Goal: Task Accomplishment & Management: Complete application form

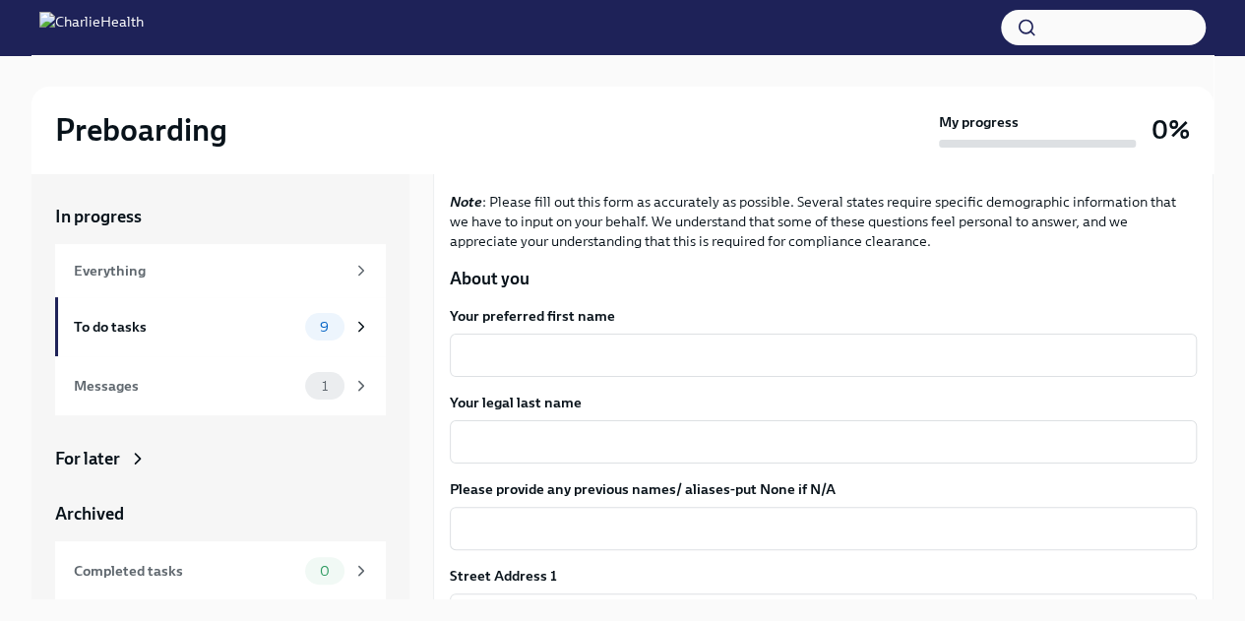
scroll to position [154, 0]
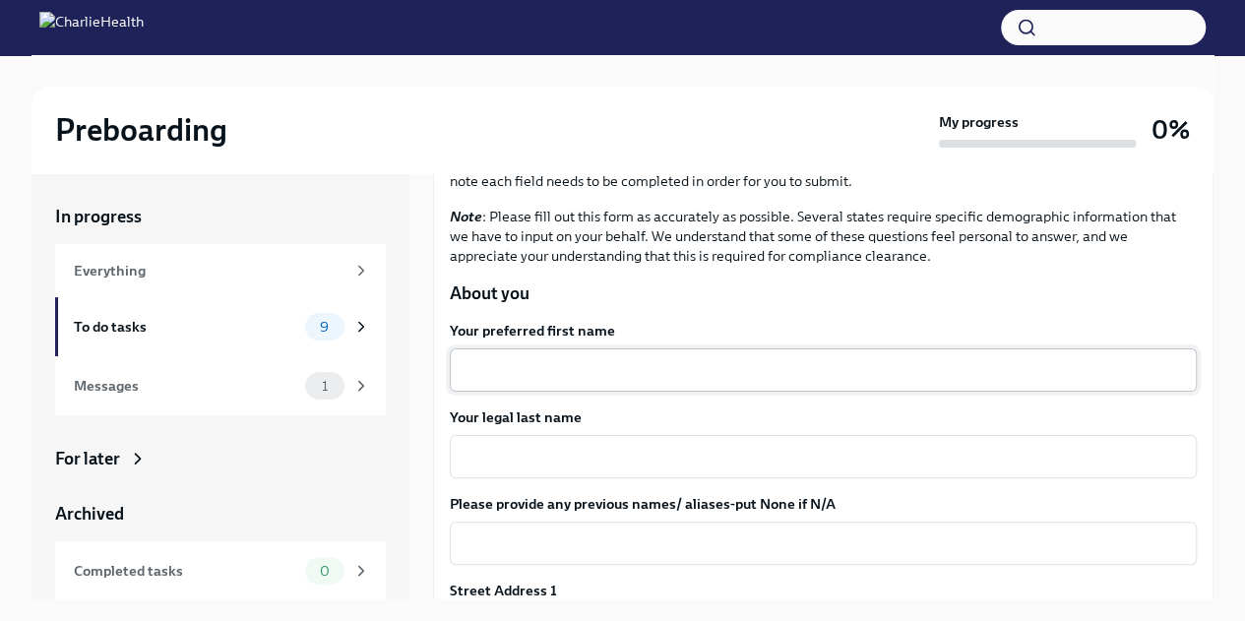
click at [581, 387] on div "x ​" at bounding box center [823, 369] width 747 height 43
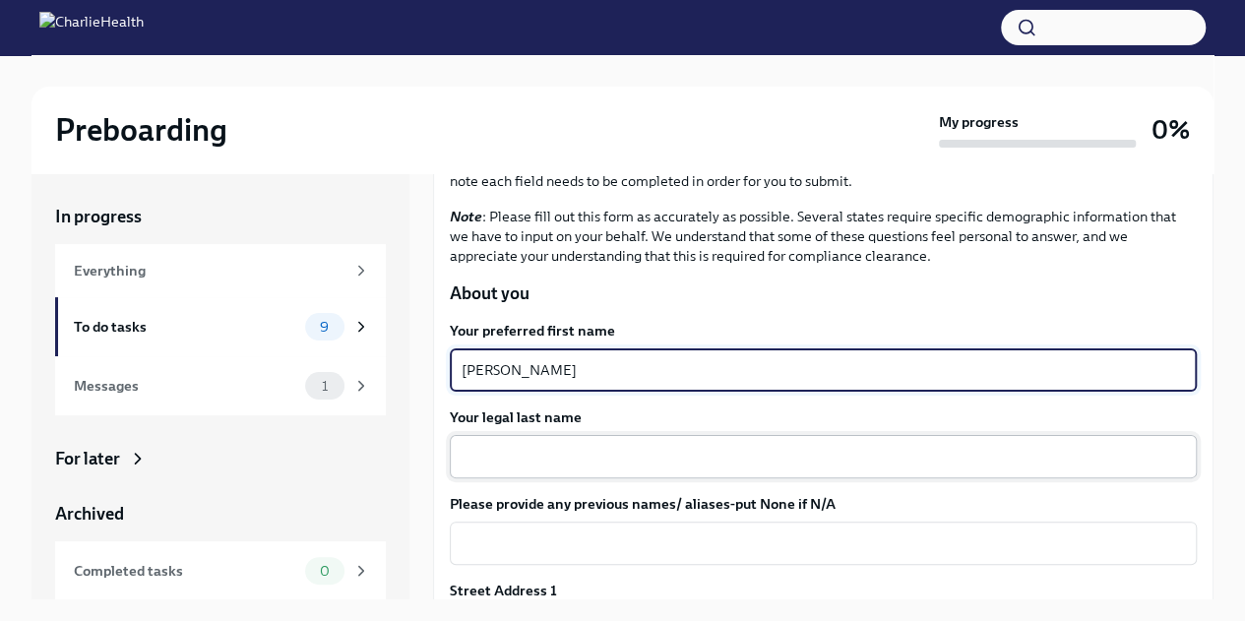
type textarea "Felicia"
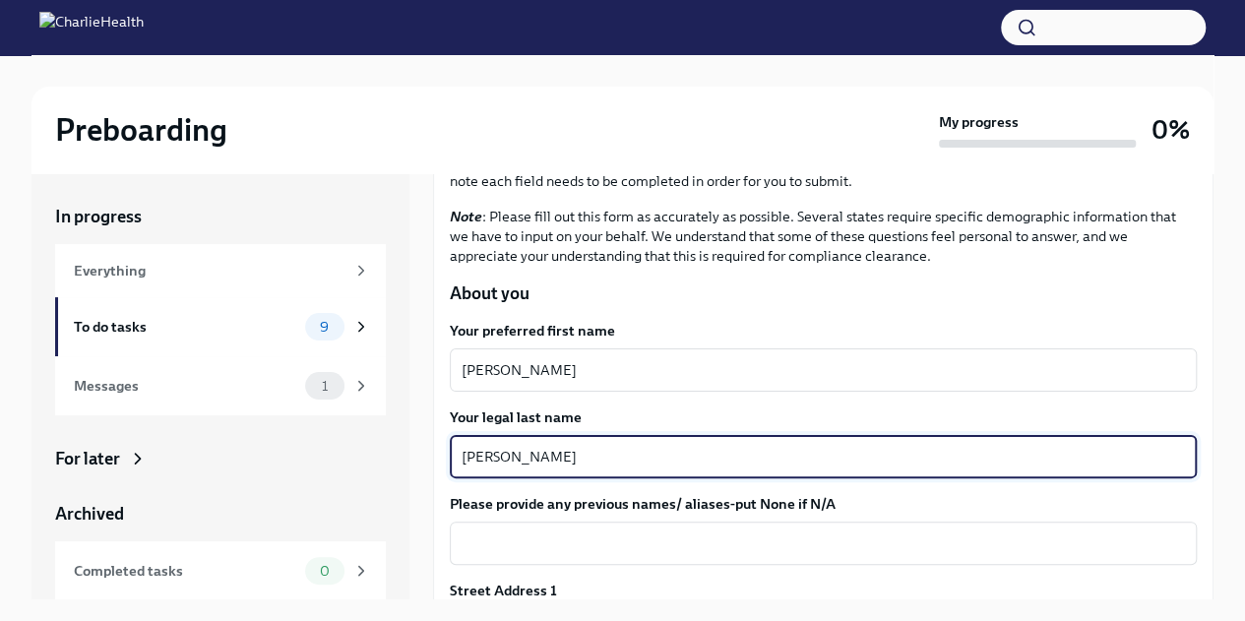
type textarea "Garrett"
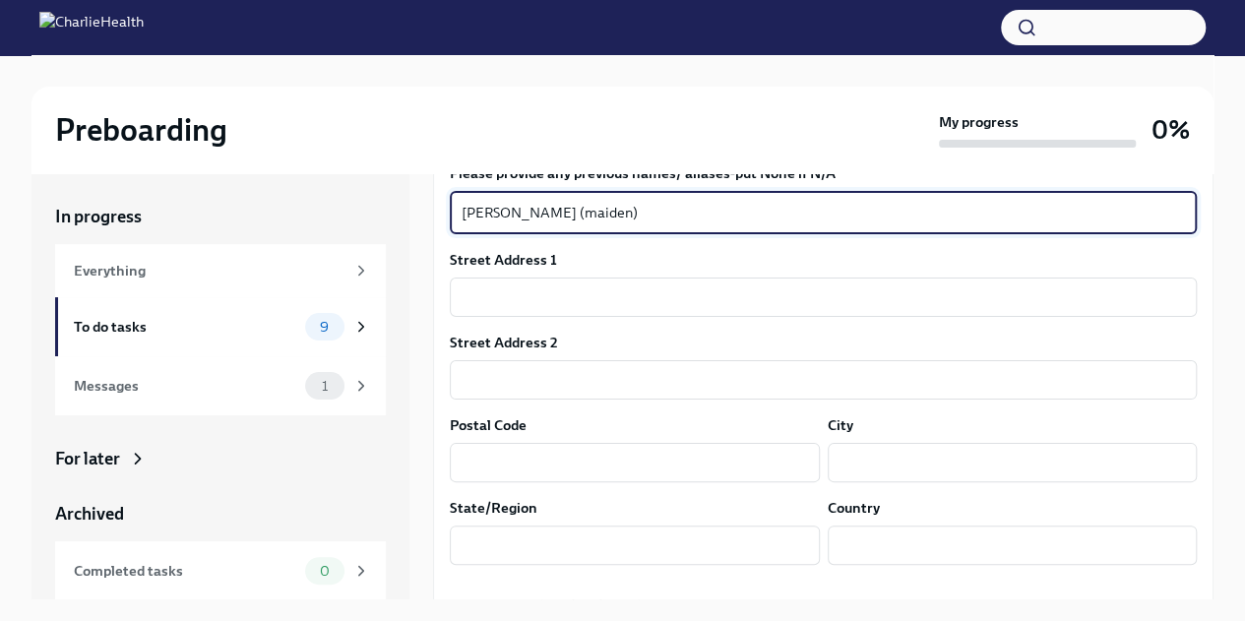
scroll to position [493, 0]
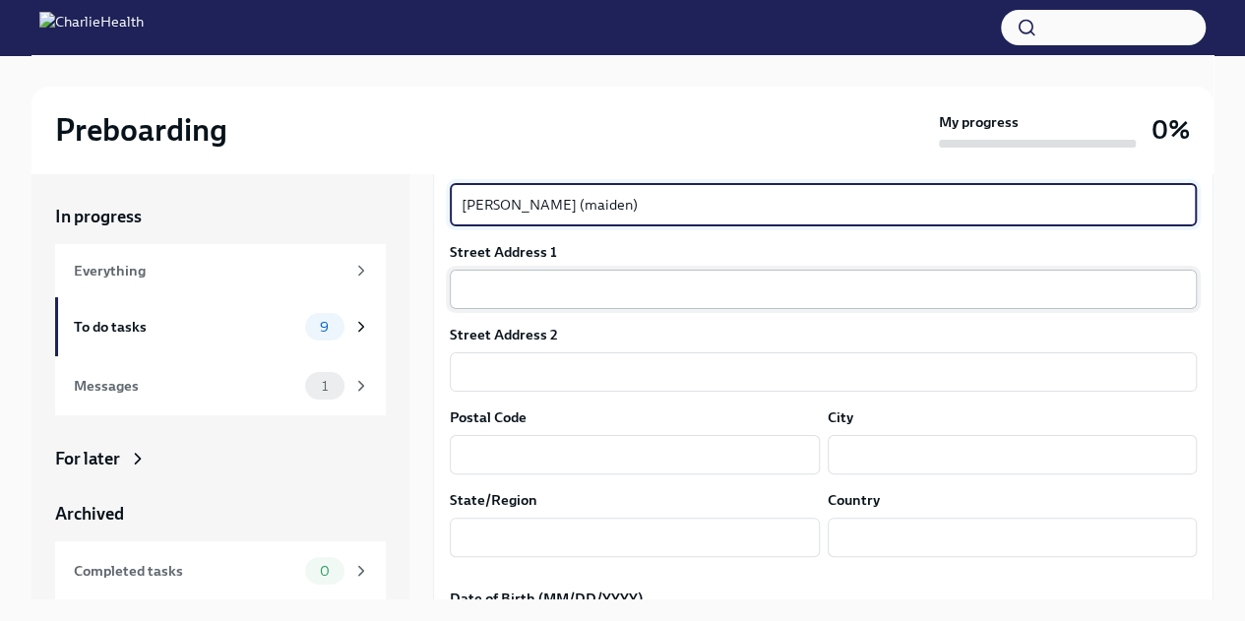
type textarea "Felicia Berry (maiden)"
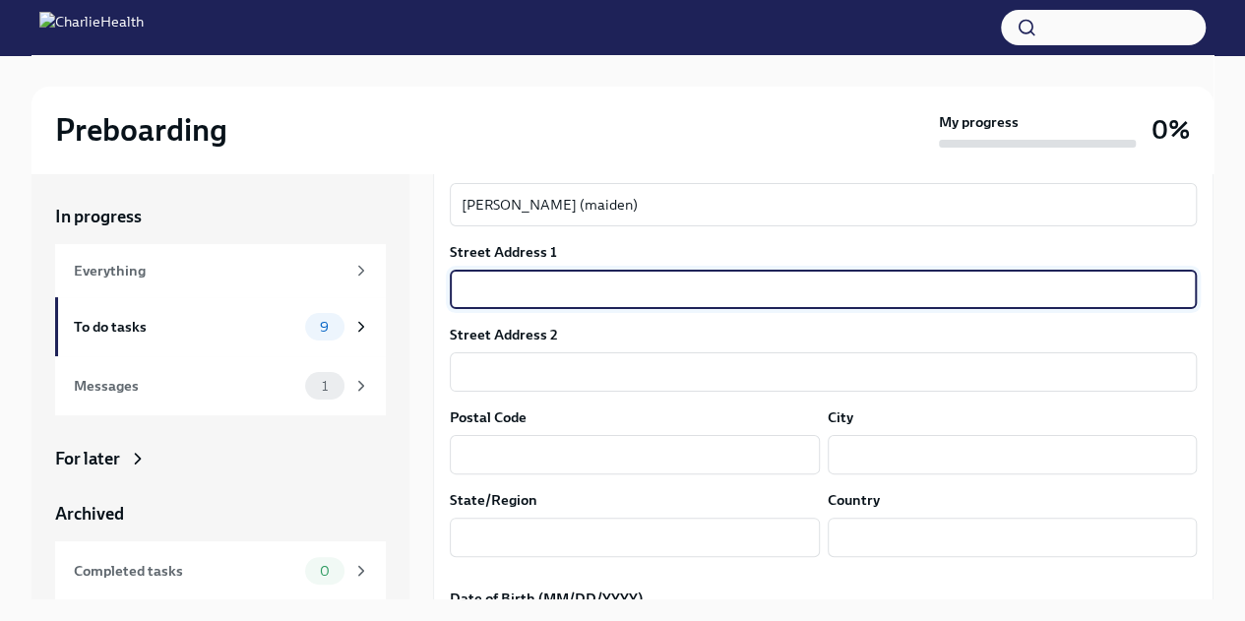
click at [773, 282] on input "text" at bounding box center [823, 289] width 747 height 39
type input "16101 Rolling Meadows Dr"
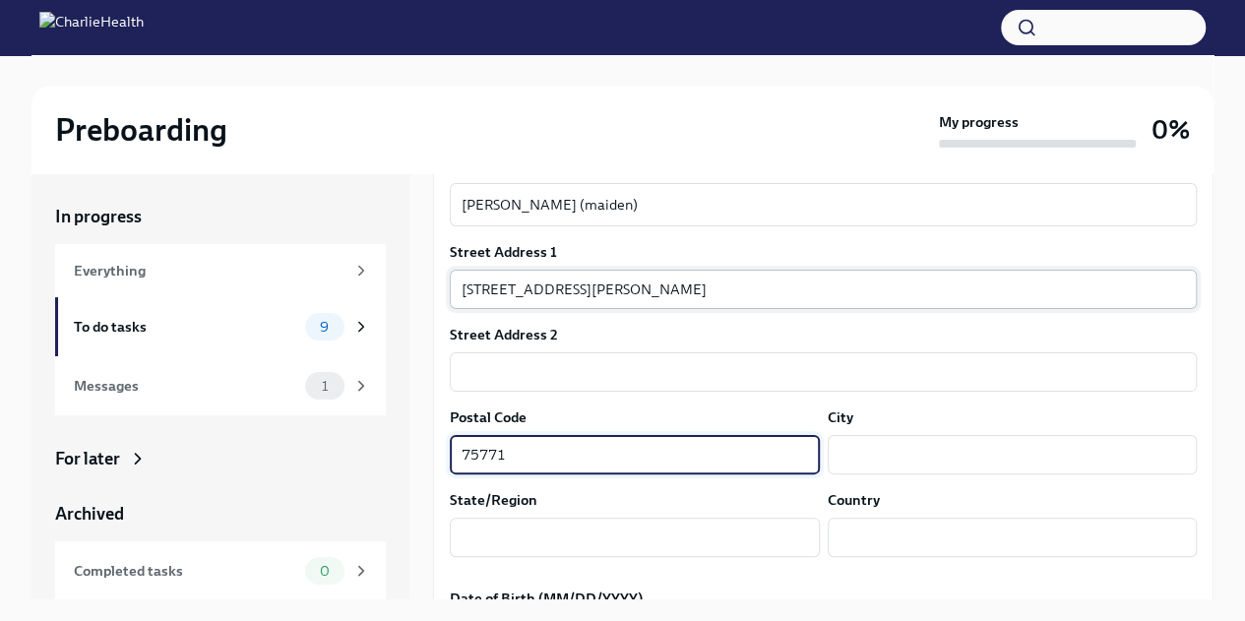
type input "75771"
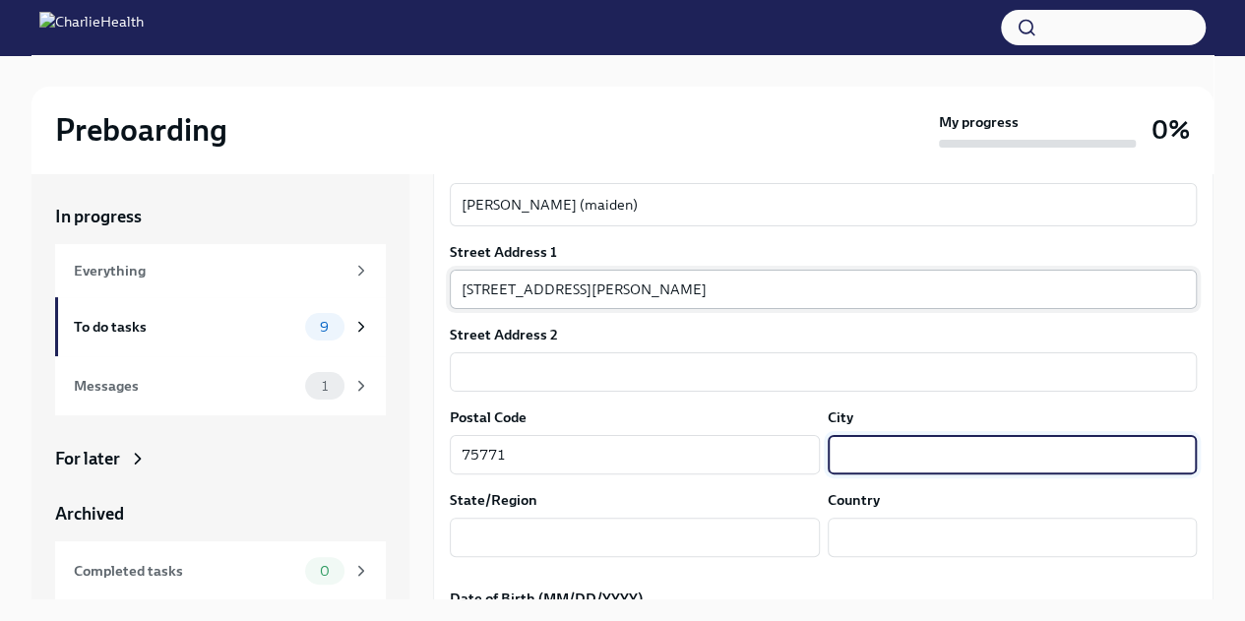
type input "K"
type input "i"
type input ">"
type input "Lindale"
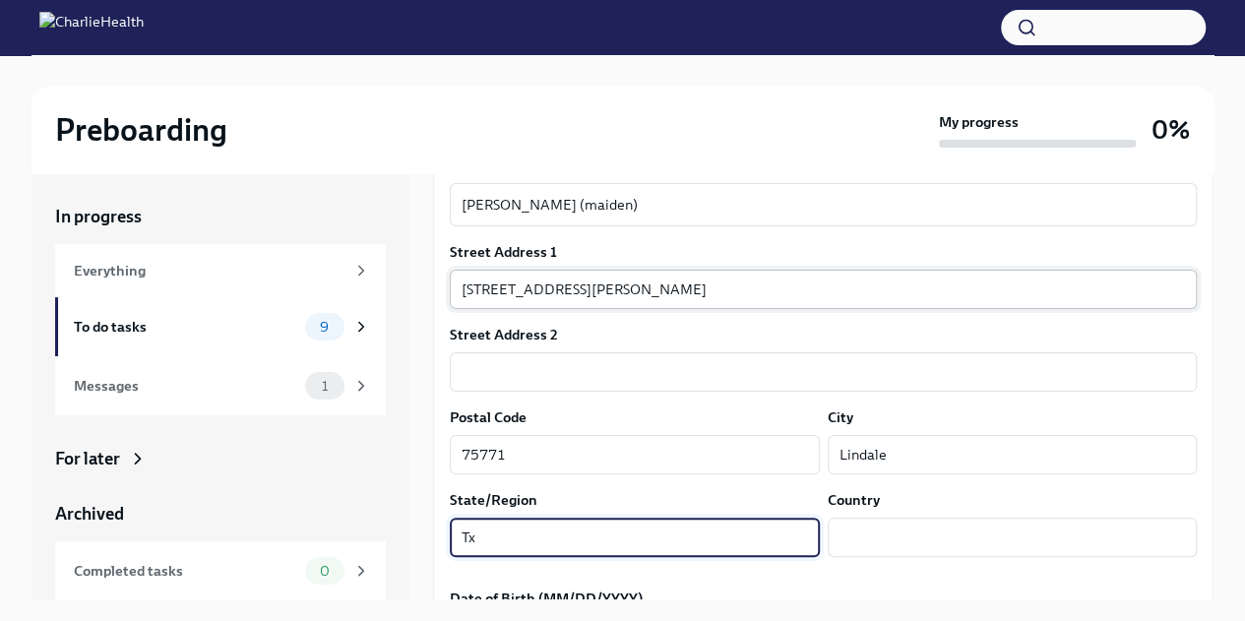
type input "Tx"
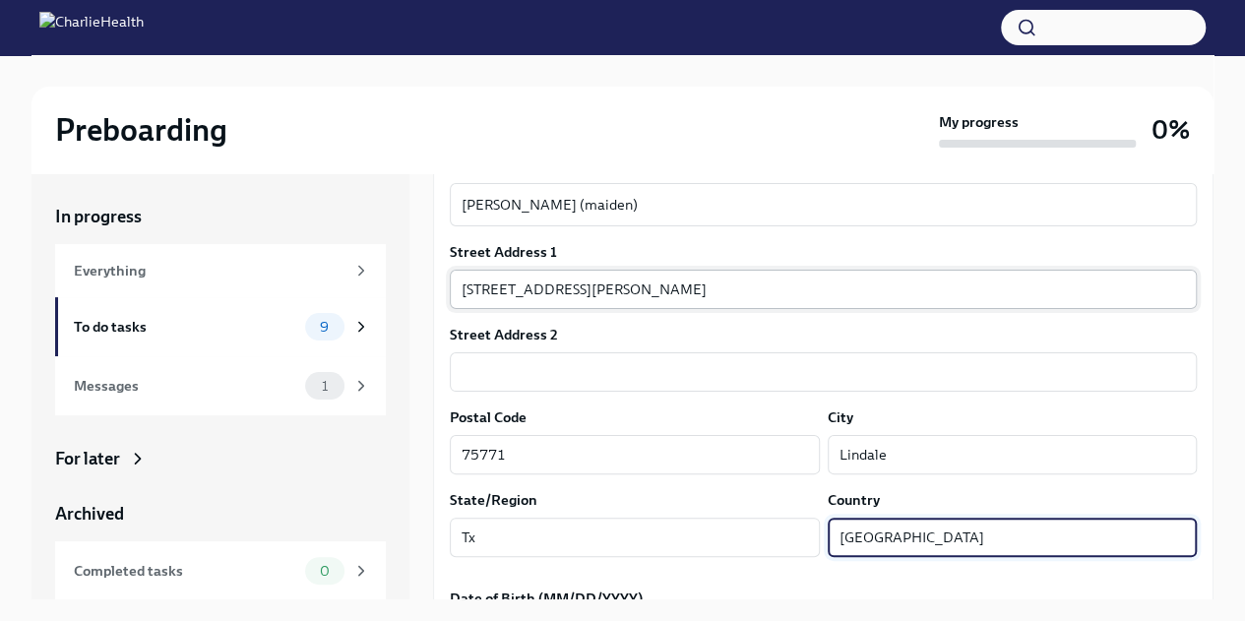
type input "USA"
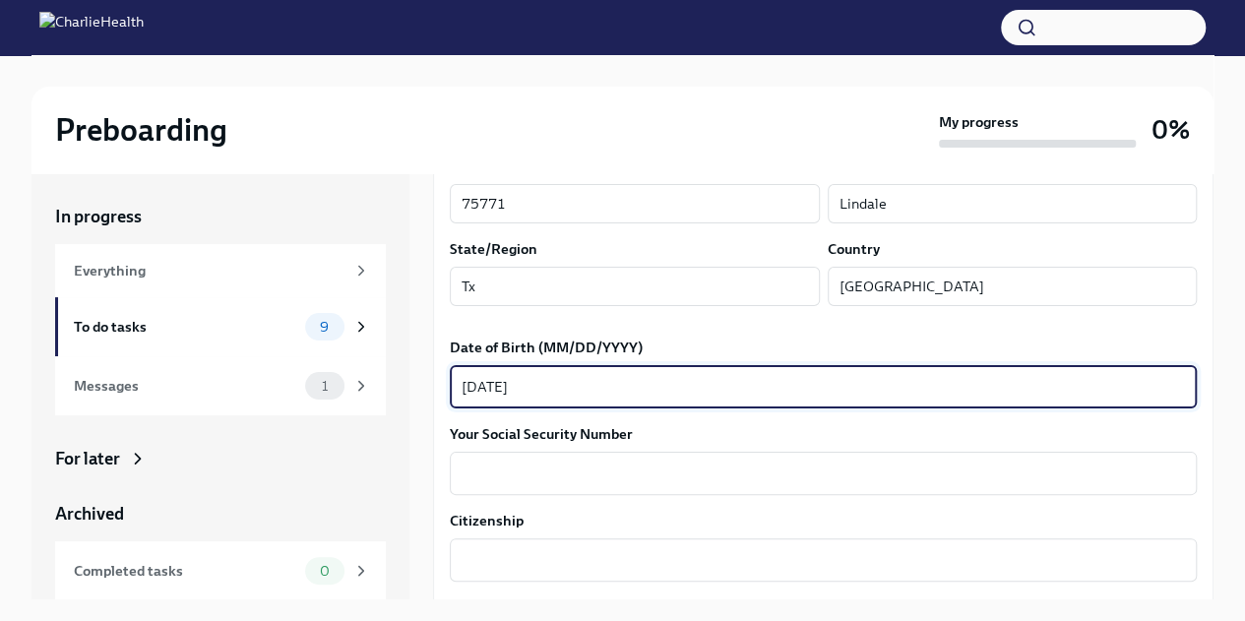
type textarea "06/30/1981"
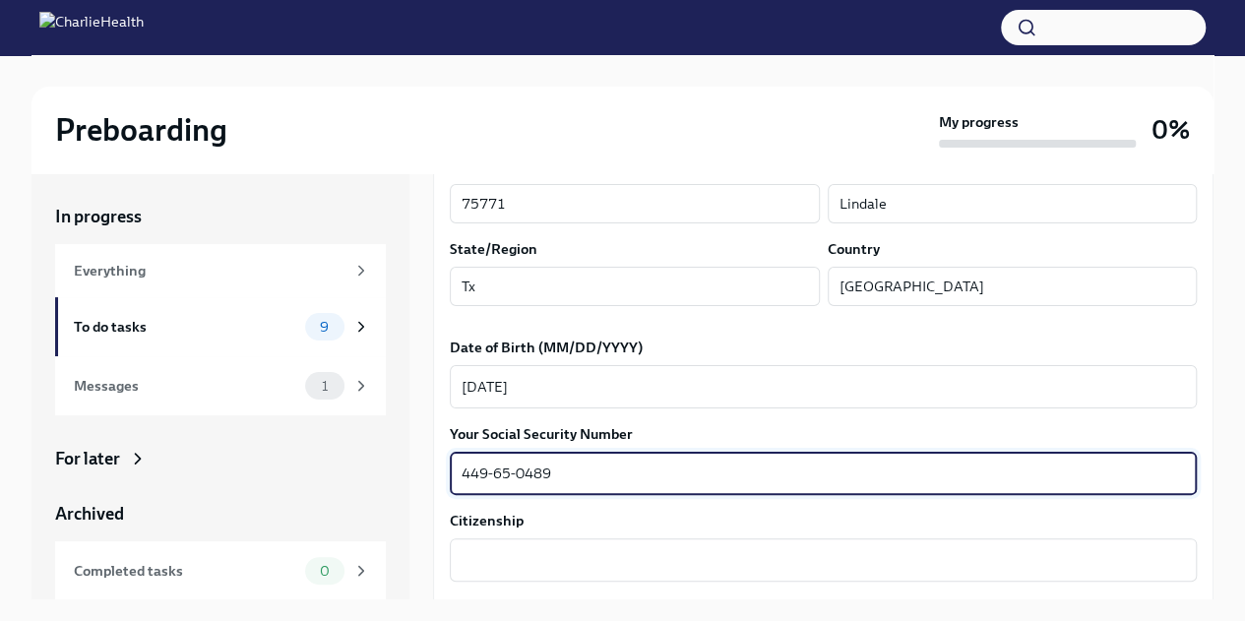
type textarea "449-65-0489"
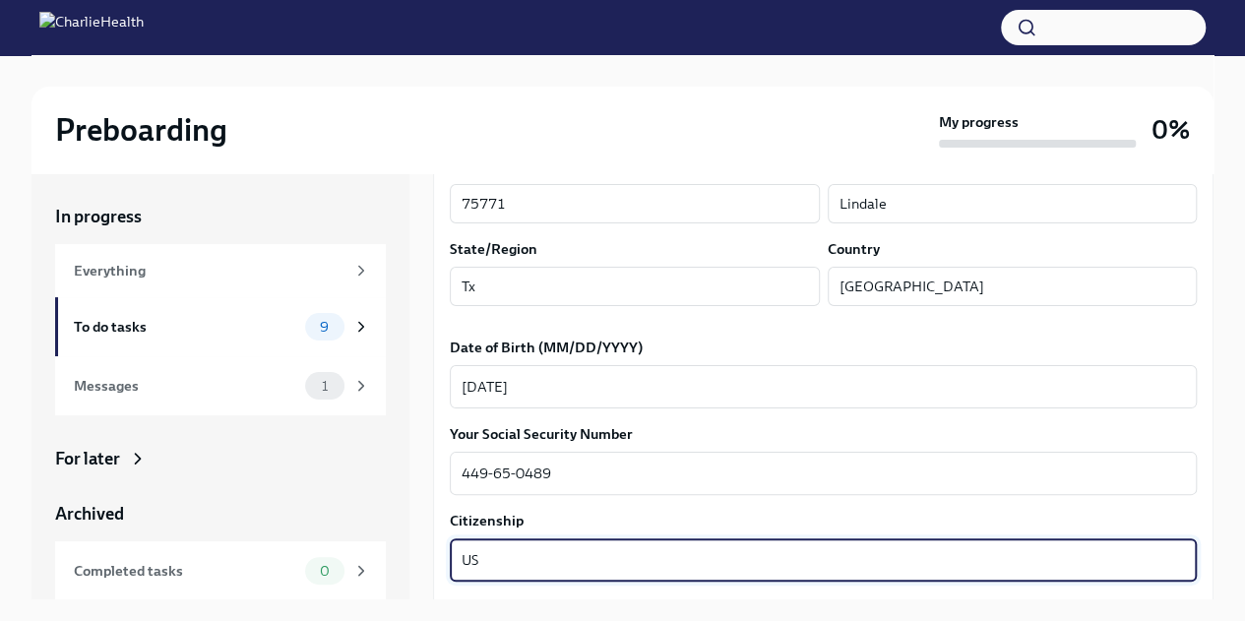
type textarea "US"
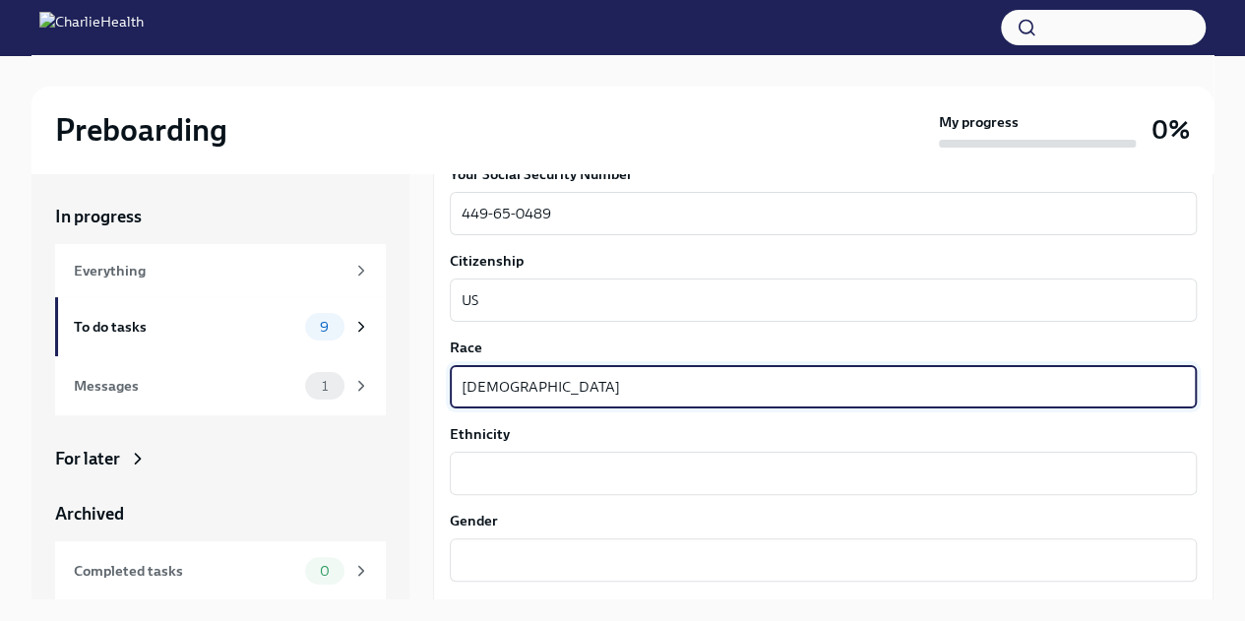
type textarea "African American"
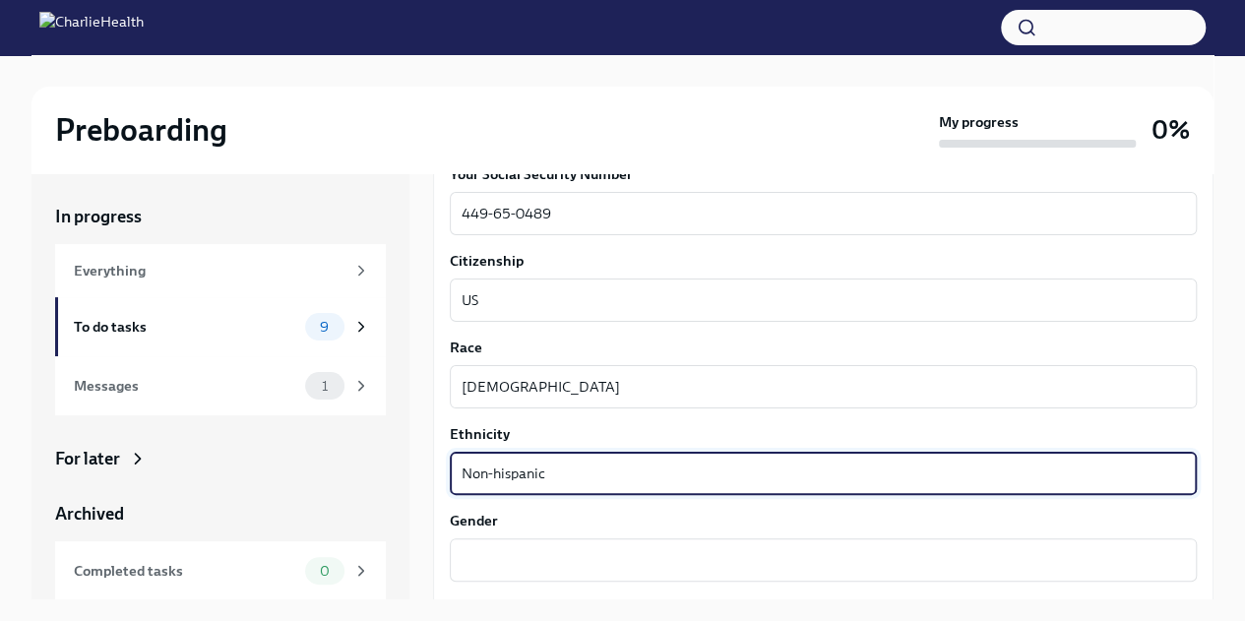
type textarea "Non-hispanic"
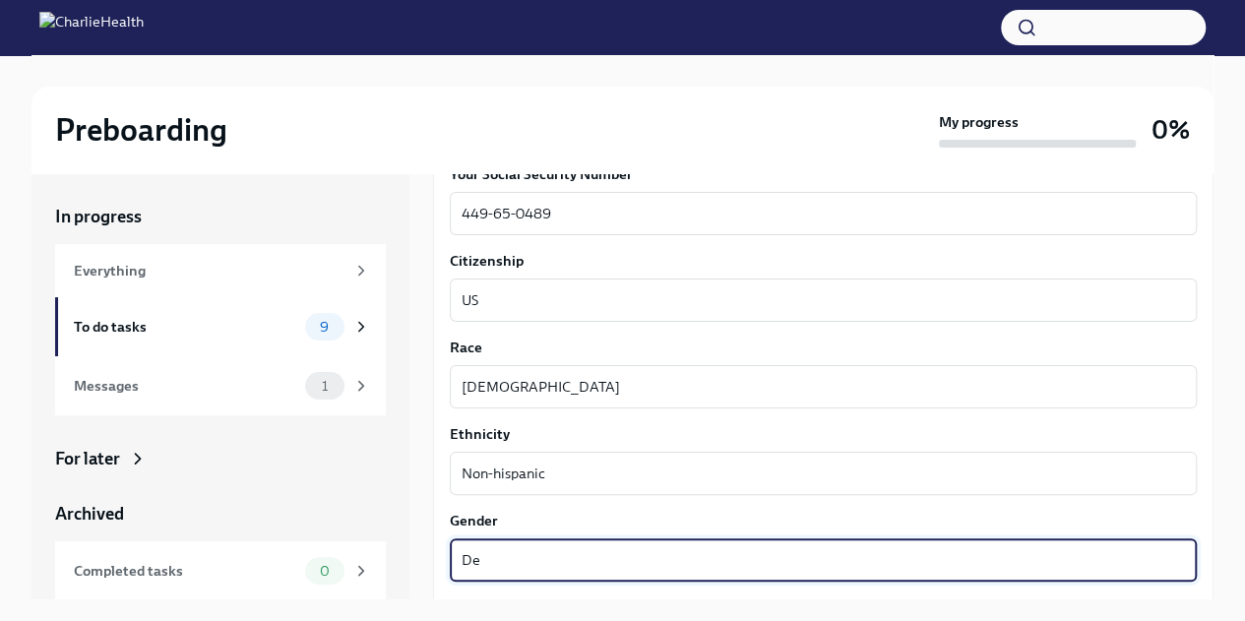
type textarea "D"
type textarea "female"
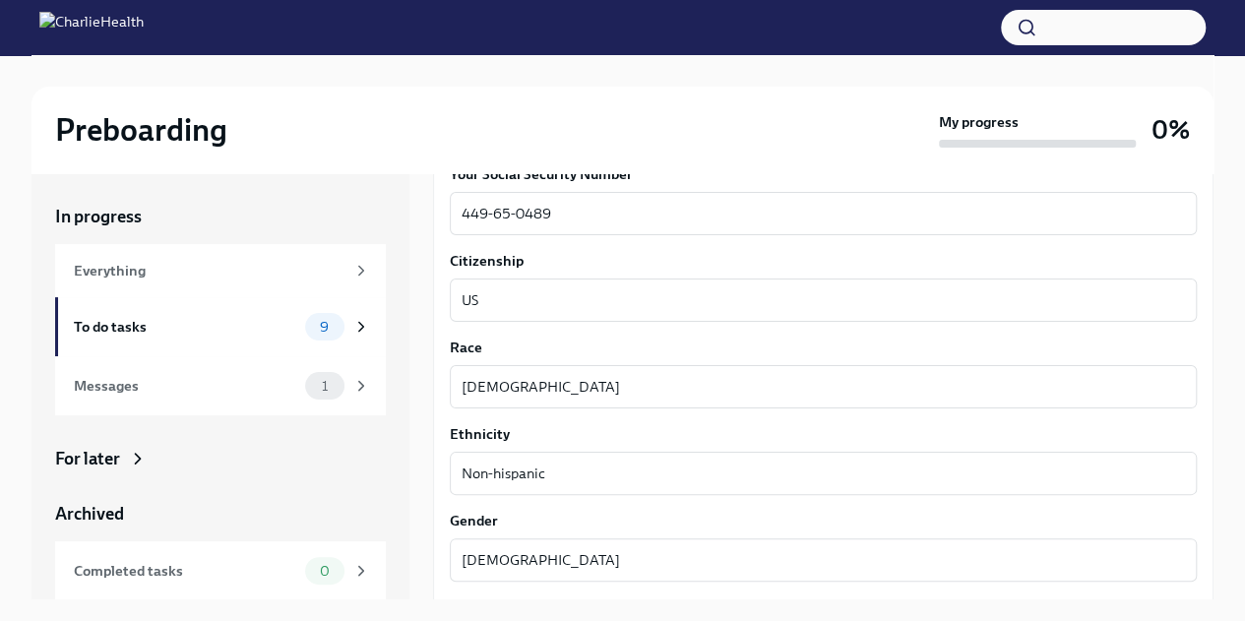
scroll to position [1263, 0]
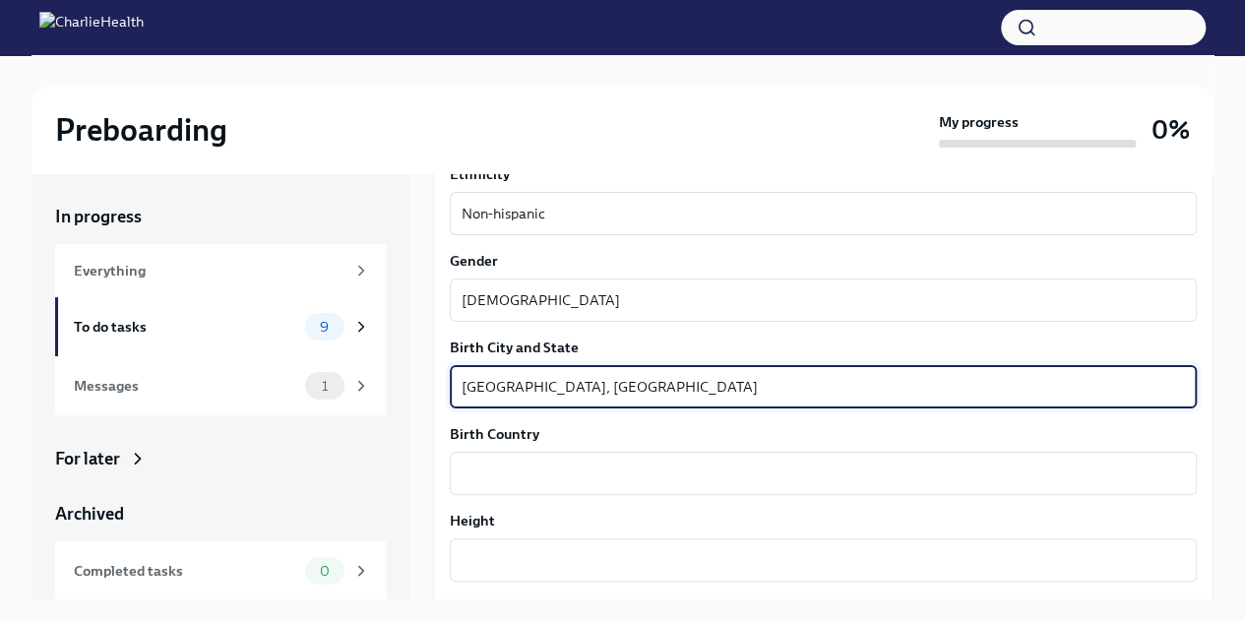
type textarea "Houston, TX"
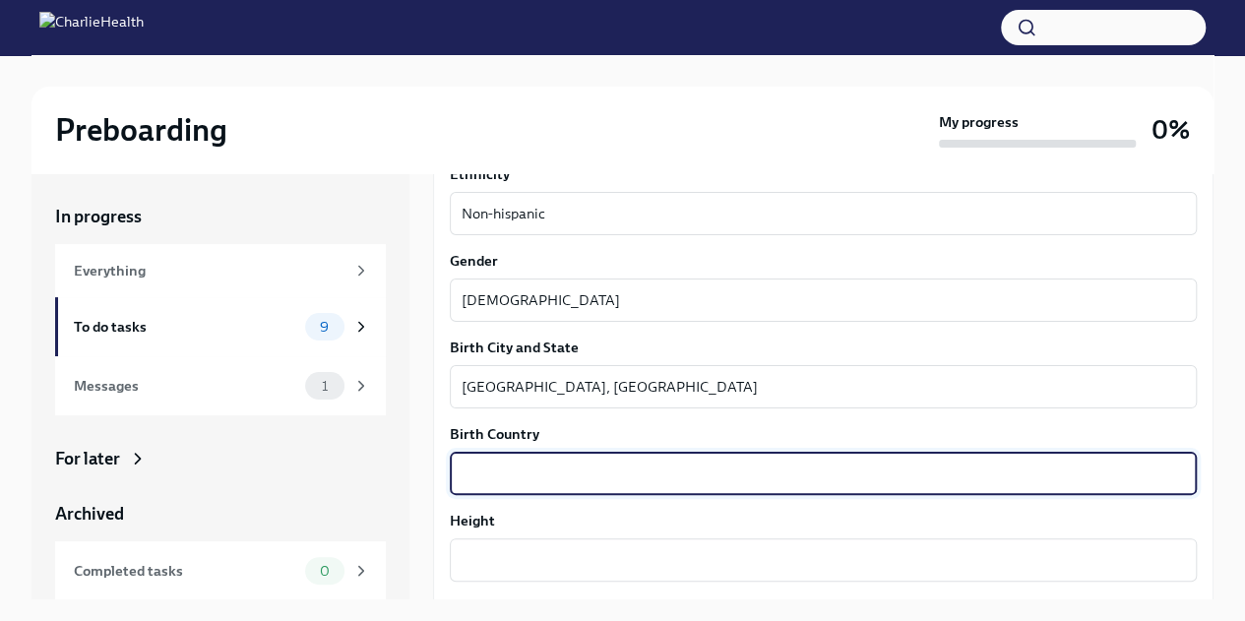
type textarea "H"
type textarea "USA"
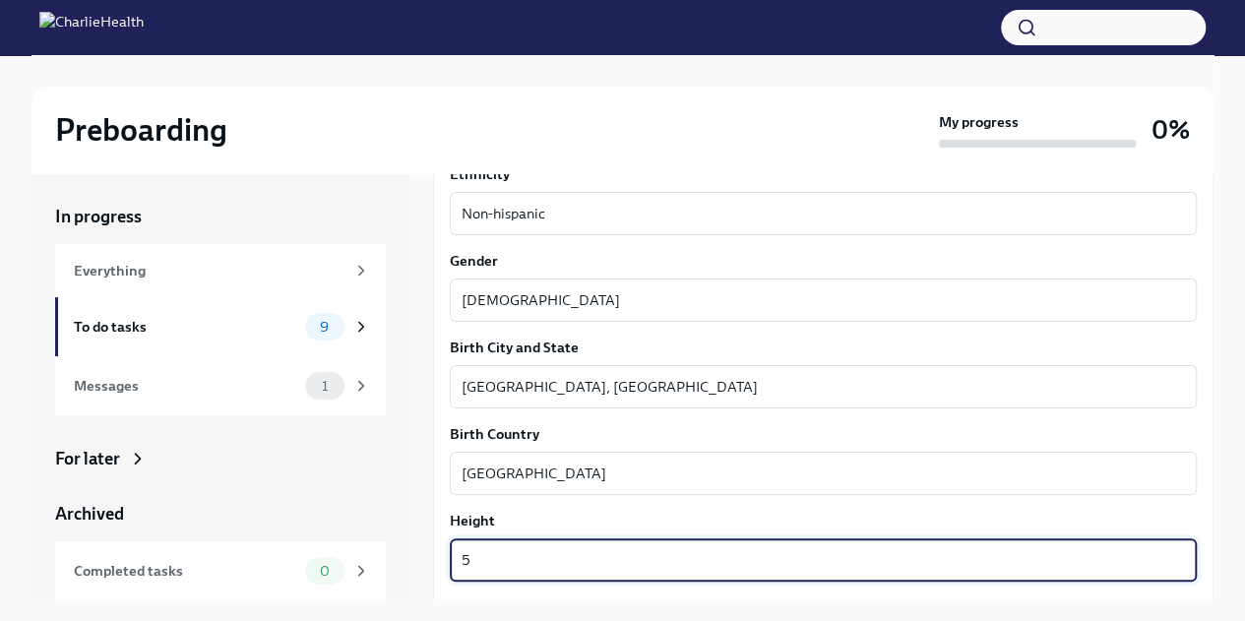
type textarea "5"
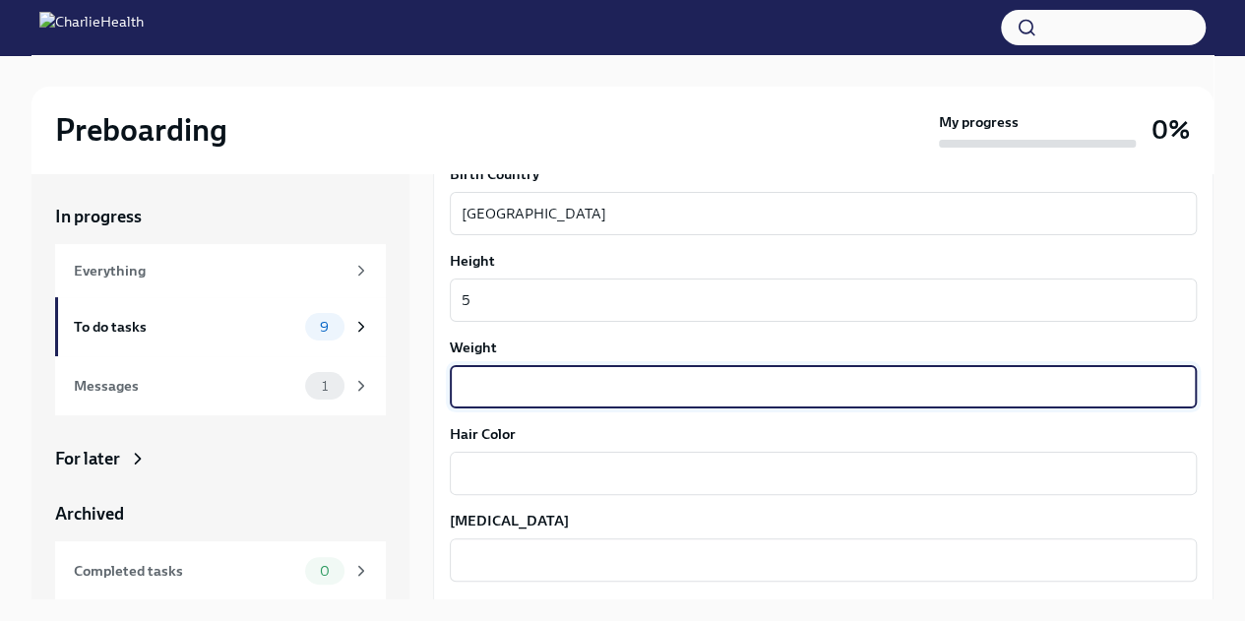
type textarea "8"
type textarea "275"
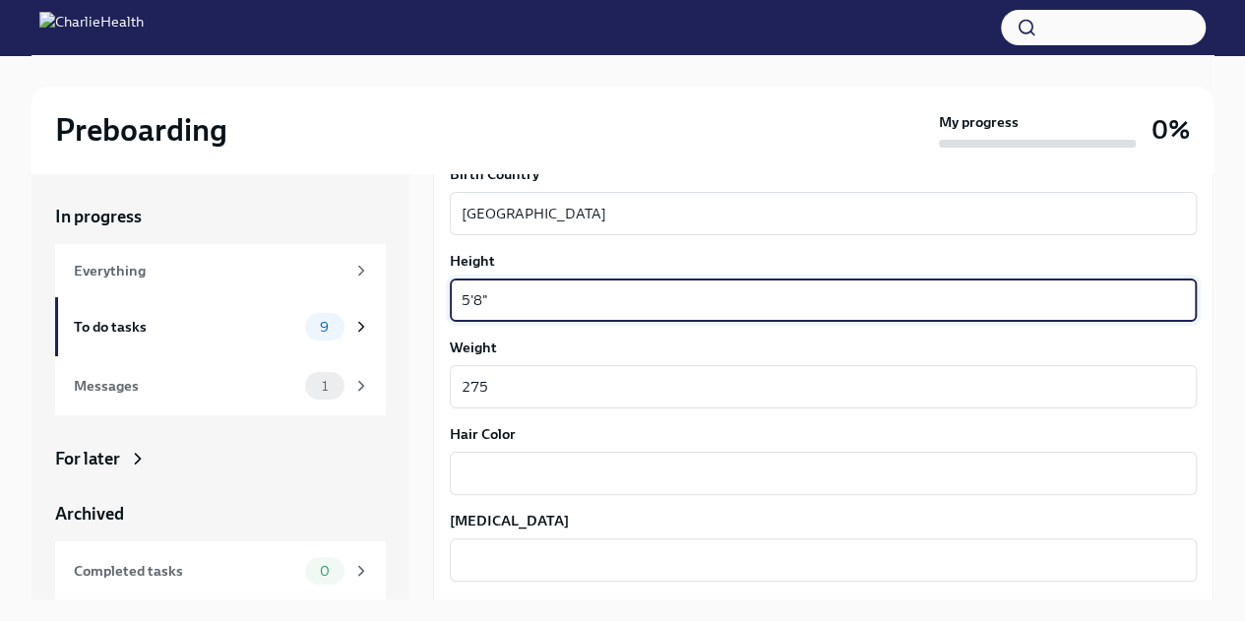
type textarea "5'8""
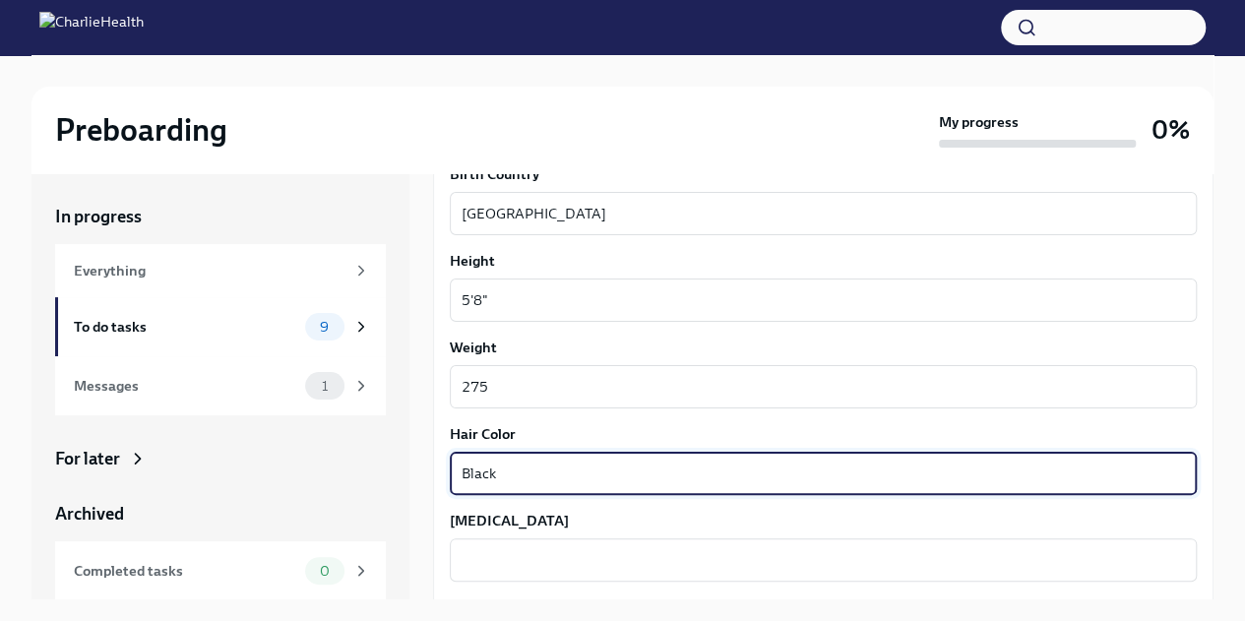
type textarea "Black"
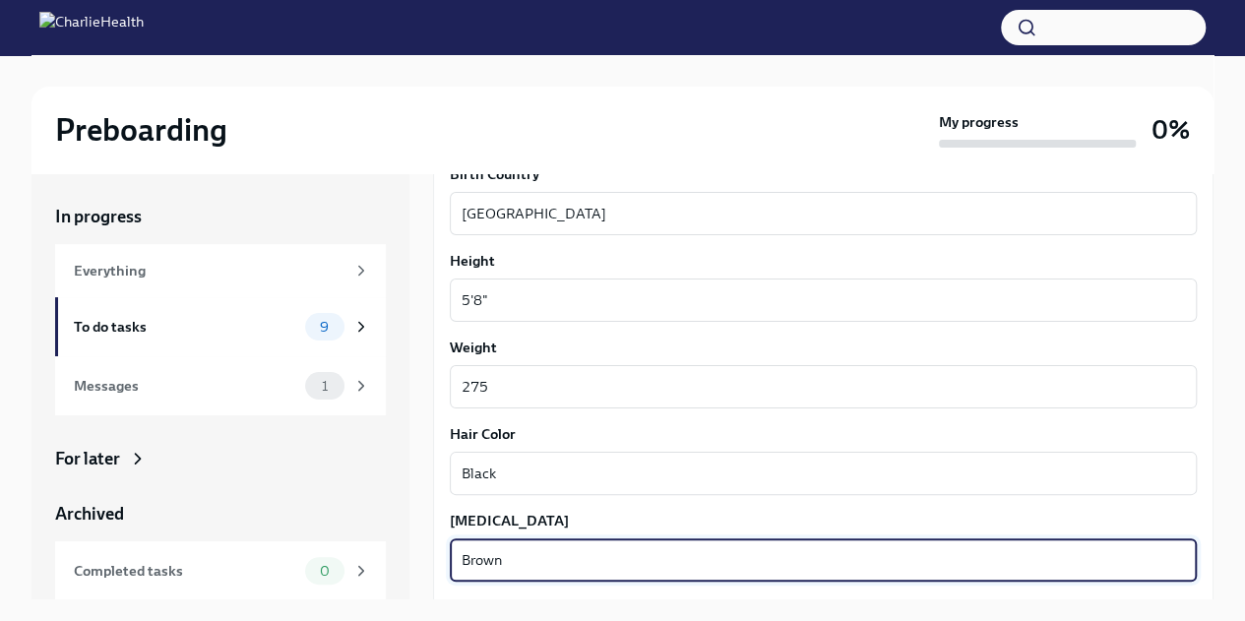
type textarea "Brown"
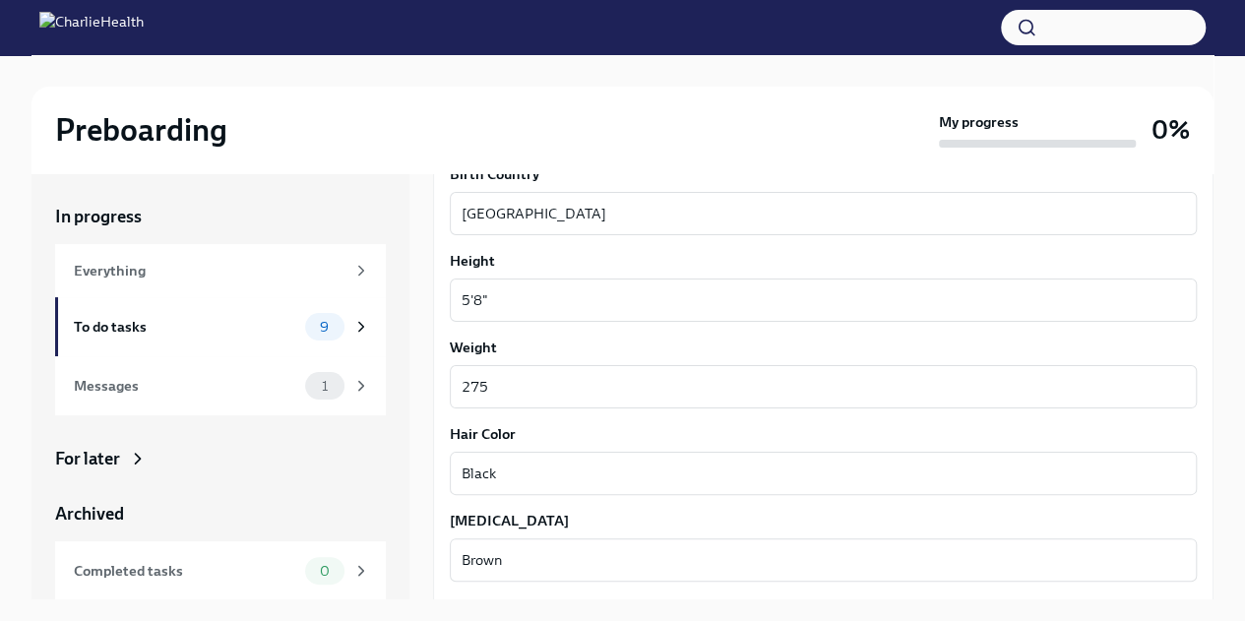
scroll to position [1783, 0]
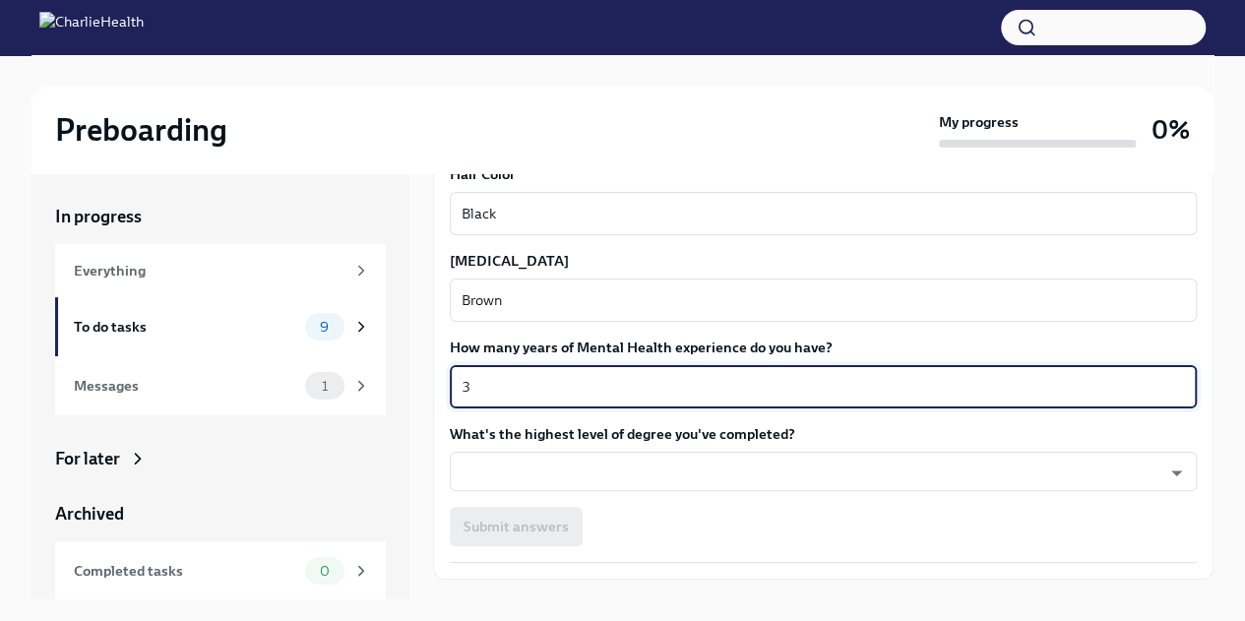
type textarea "3"
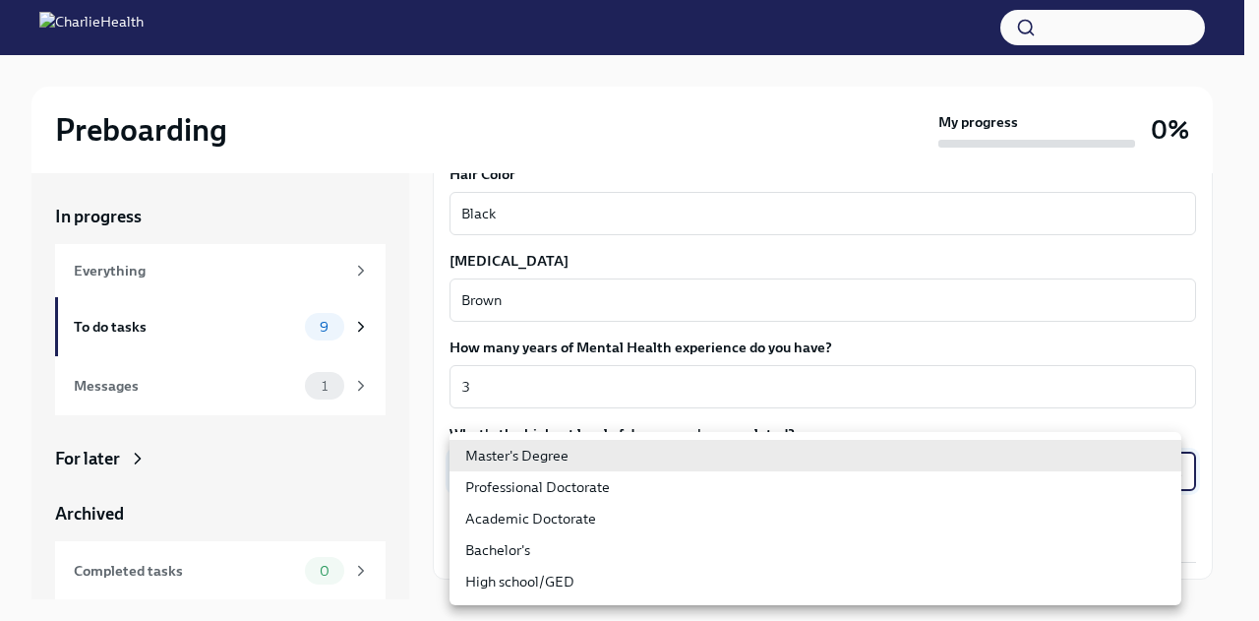
click at [604, 468] on body "Preboarding My progress 0% In progress Everything To do tasks 9 Messages 1 For …" at bounding box center [629, 327] width 1259 height 654
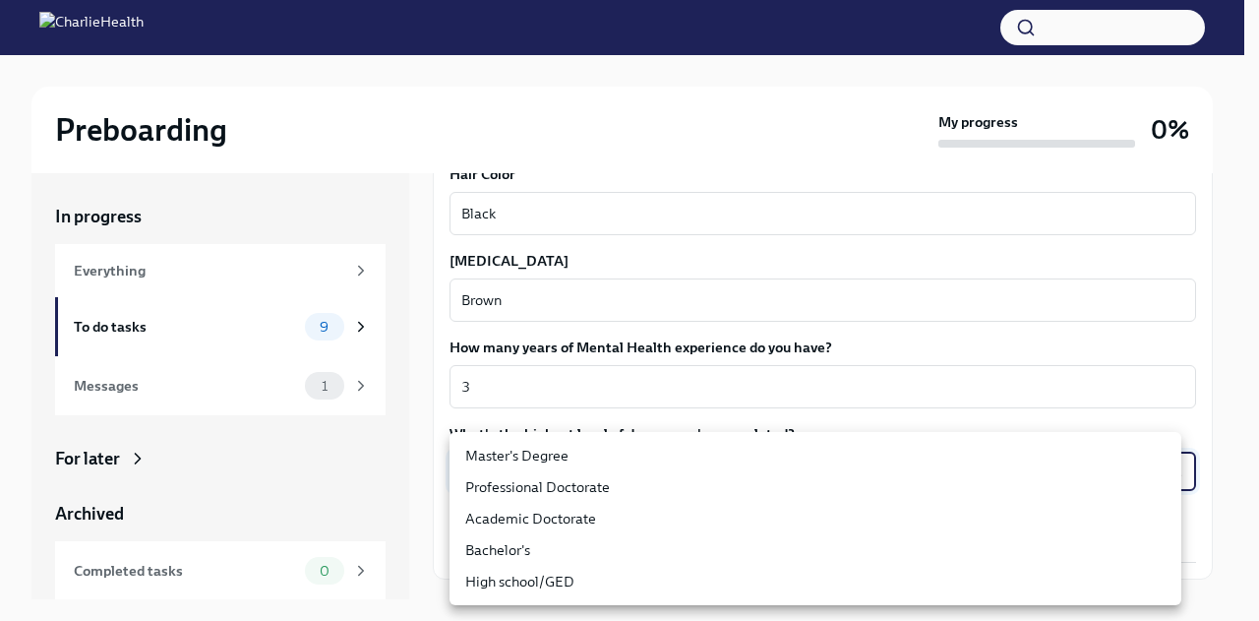
click at [597, 461] on li "Master's Degree" at bounding box center [816, 455] width 732 height 31
type input "2vBr-ghkD"
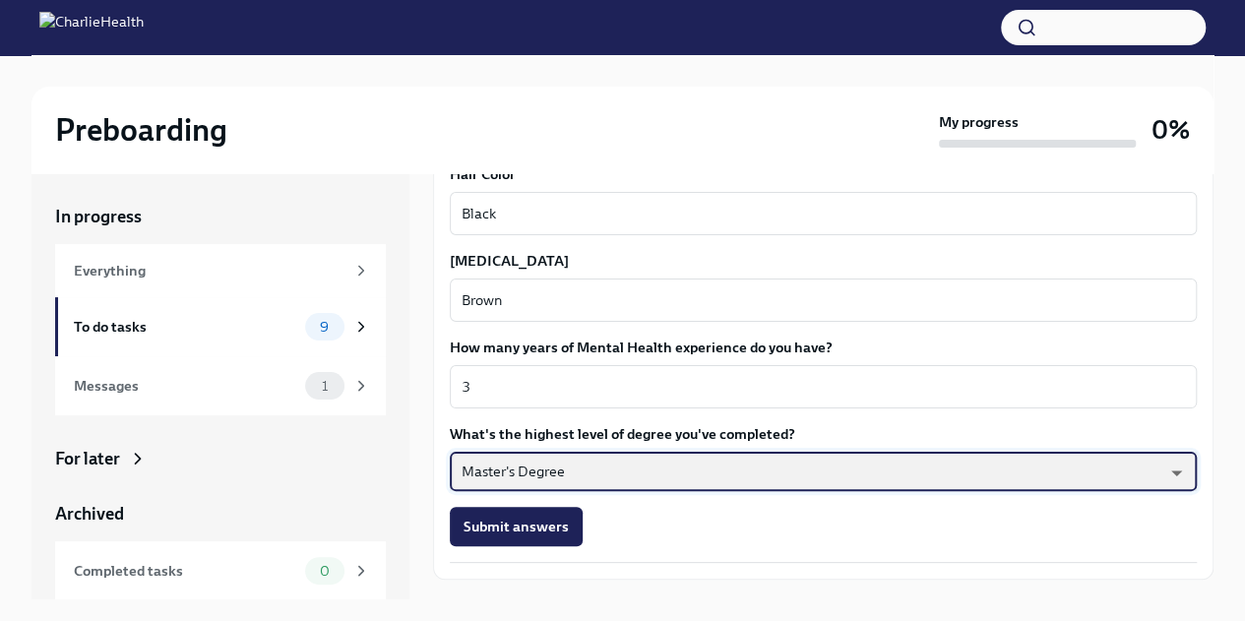
scroll to position [1824, 0]
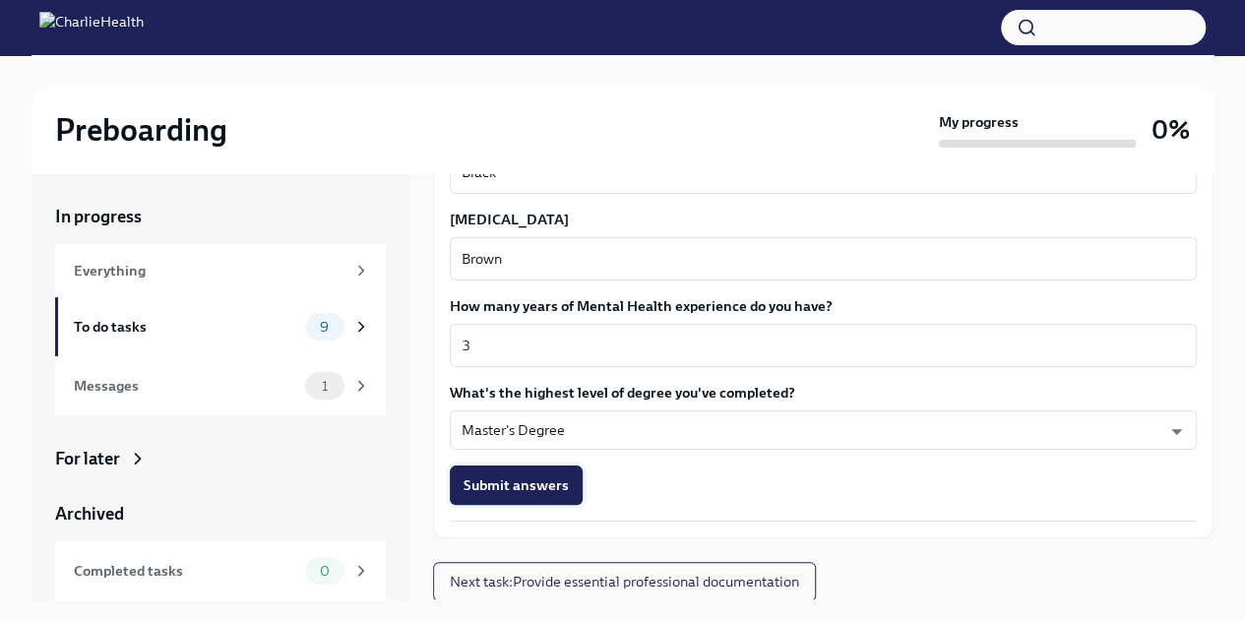
click at [531, 492] on span "Submit answers" at bounding box center [515, 485] width 105 height 20
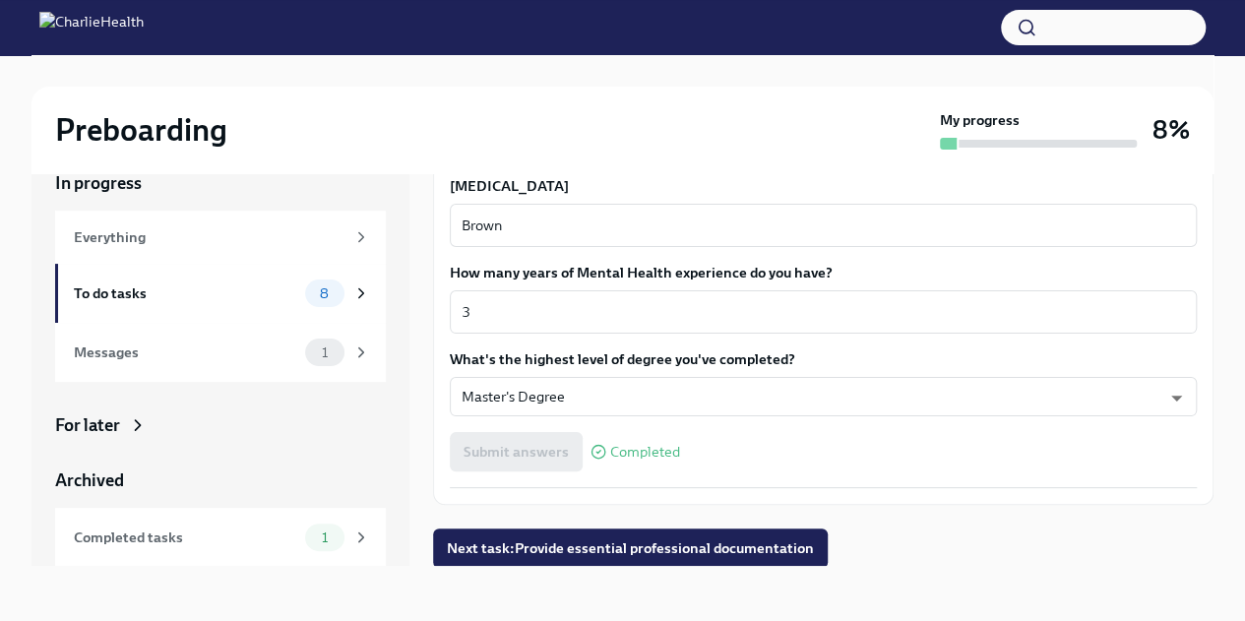
scroll to position [1825, 0]
click at [738, 554] on span "Next task : Provide essential professional documentation" at bounding box center [630, 547] width 367 height 20
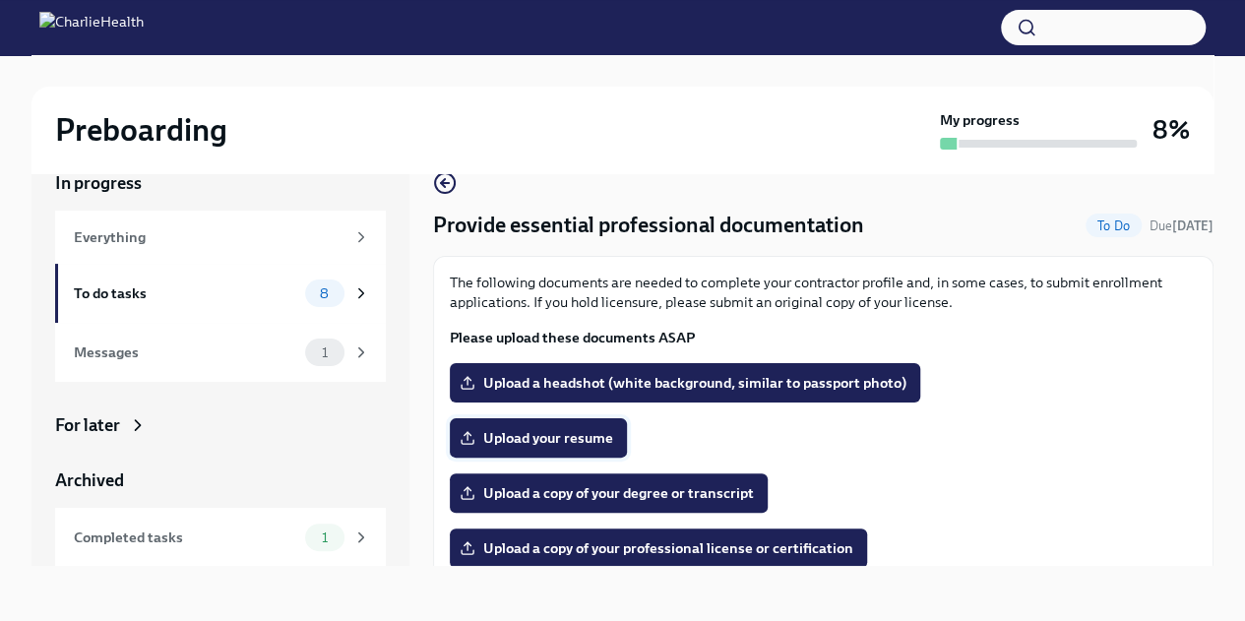
click at [487, 446] on span "Upload your resume" at bounding box center [538, 438] width 150 height 20
click at [0, 0] on input "Upload your resume" at bounding box center [0, 0] width 0 height 0
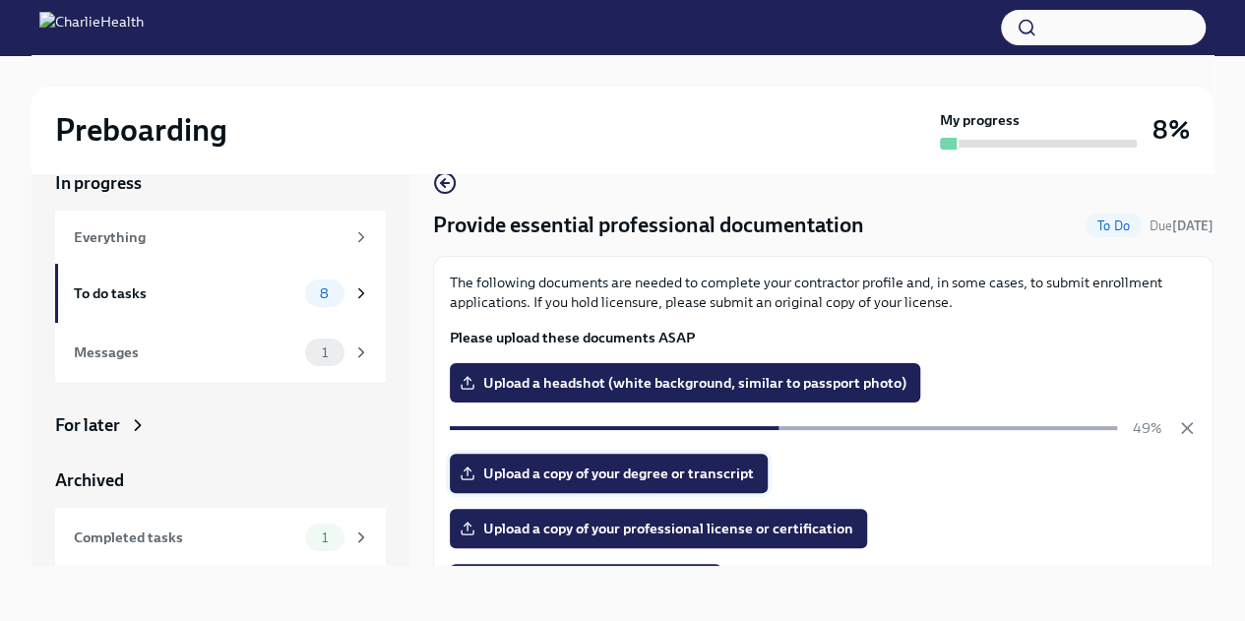
click at [567, 478] on span "Upload a copy of your degree or transcript" at bounding box center [608, 473] width 290 height 20
click at [0, 0] on input "Upload a copy of your degree or transcript" at bounding box center [0, 0] width 0 height 0
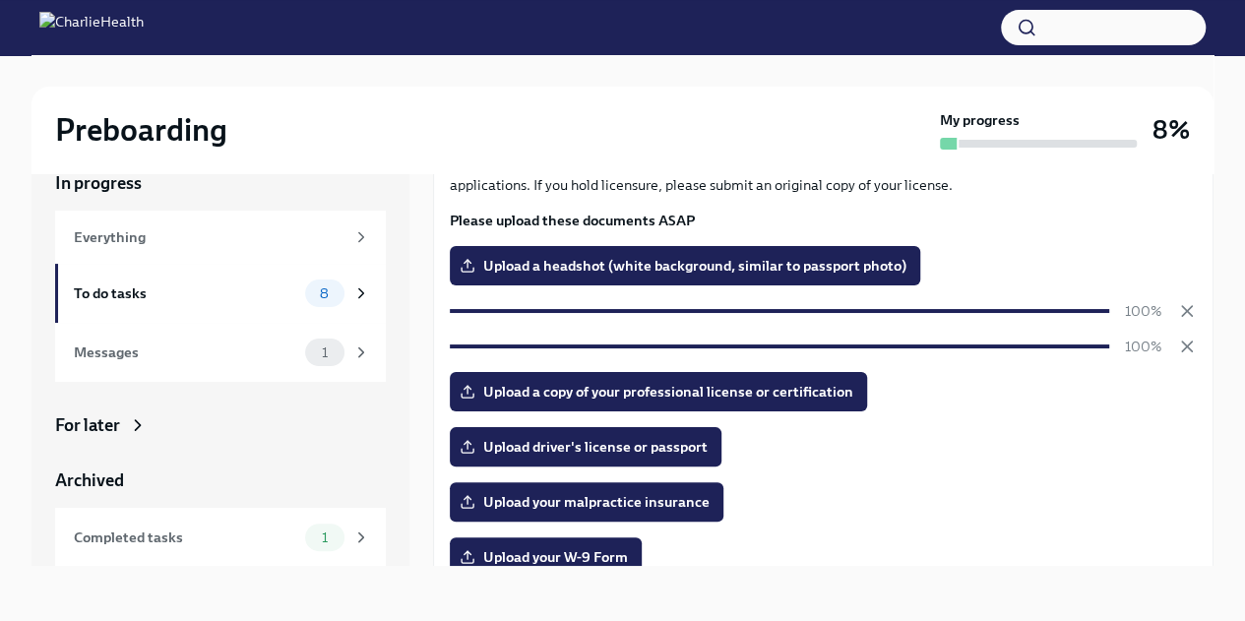
scroll to position [119, 0]
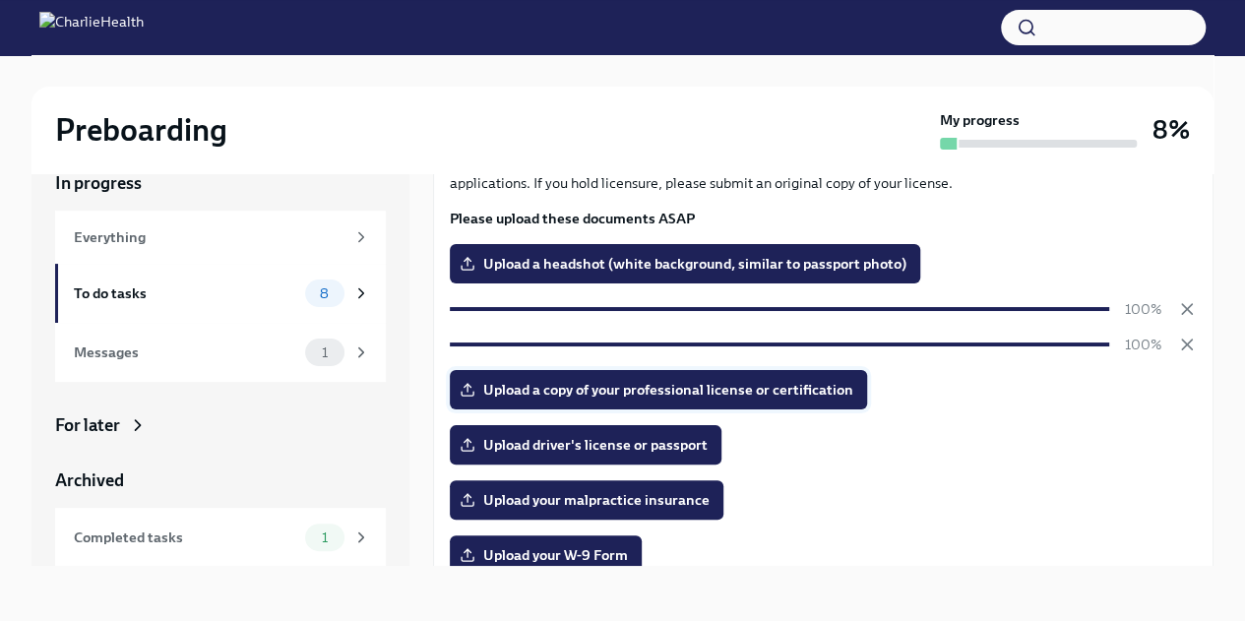
click at [572, 393] on span "Upload a copy of your professional license or certification" at bounding box center [658, 390] width 390 height 20
click at [0, 0] on input "Upload a copy of your professional license or certification" at bounding box center [0, 0] width 0 height 0
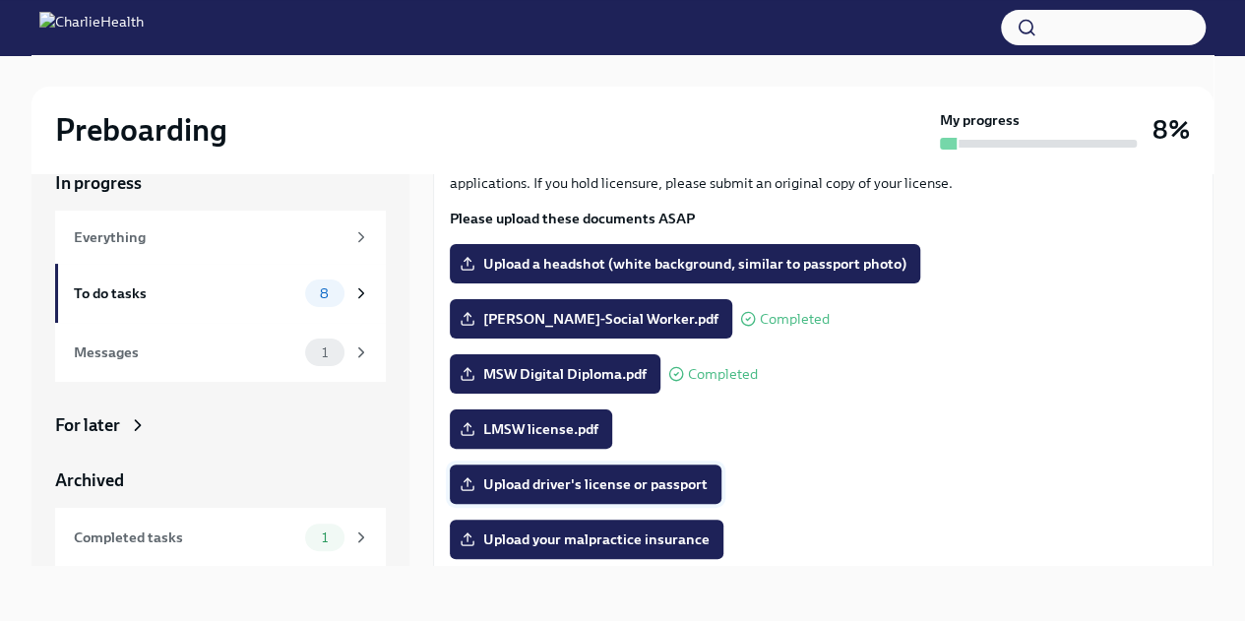
click at [628, 460] on div "The following documents are needed to complete your contractor profile and, in …" at bounding box center [823, 482] width 747 height 658
click at [620, 475] on span "Upload driver's license or passport" at bounding box center [585, 484] width 244 height 20
click at [0, 0] on input "Upload driver's license or passport" at bounding box center [0, 0] width 0 height 0
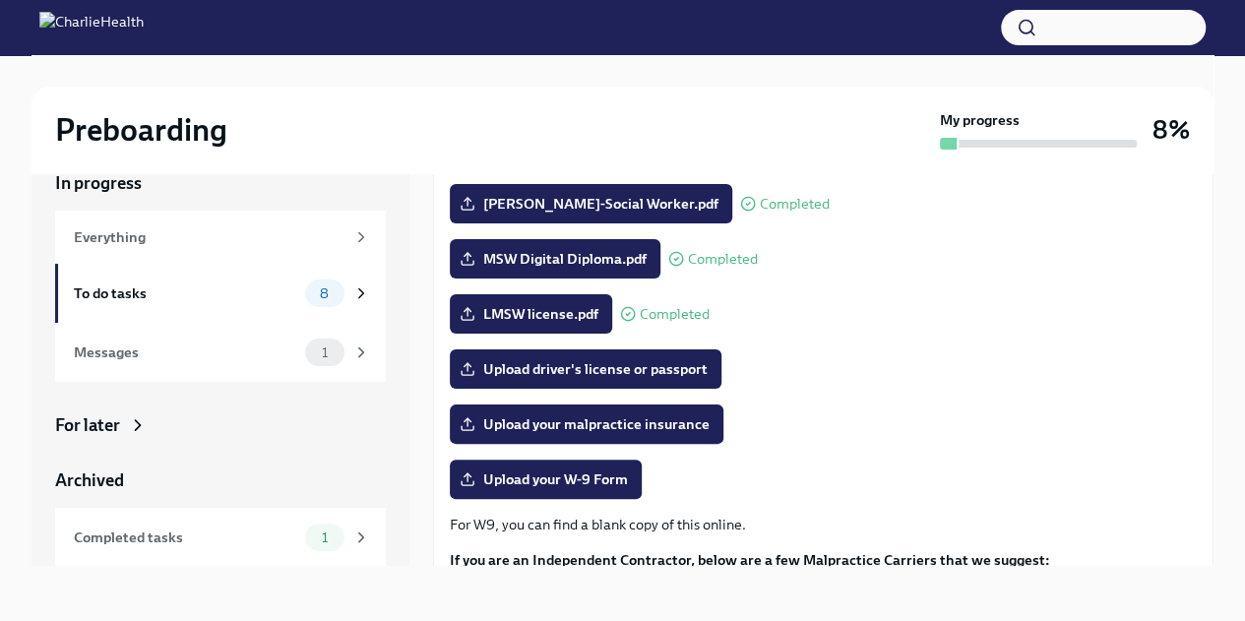
scroll to position [254, 0]
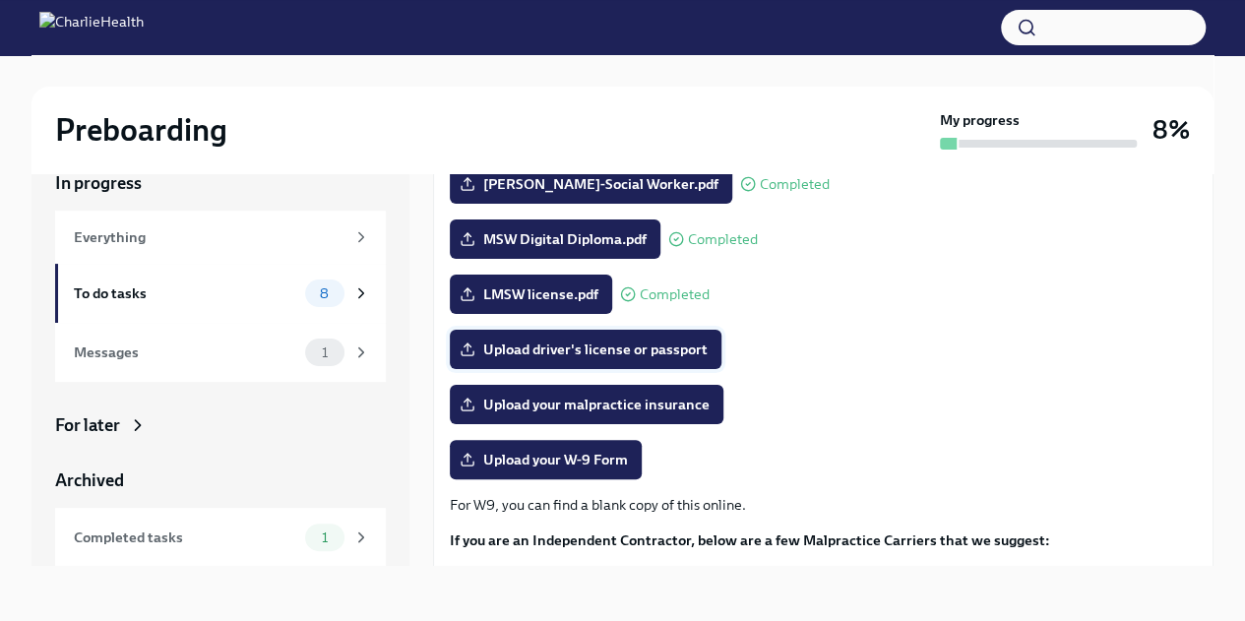
click at [629, 345] on span "Upload driver's license or passport" at bounding box center [585, 349] width 244 height 20
click at [0, 0] on input "Upload driver's license or passport" at bounding box center [0, 0] width 0 height 0
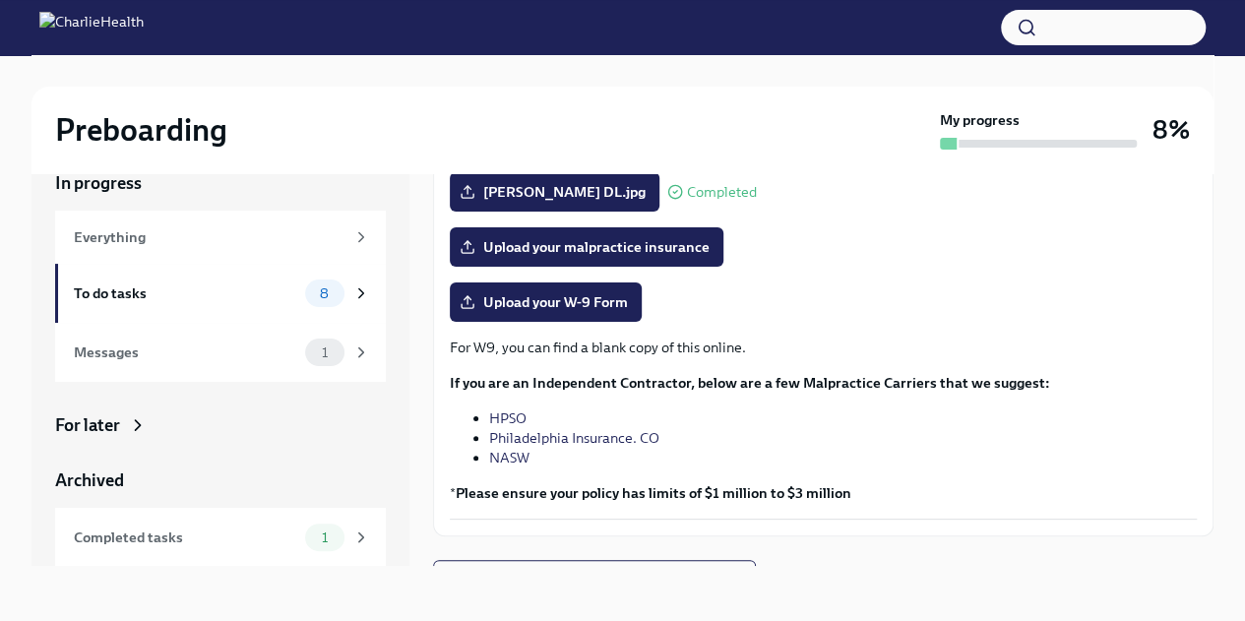
scroll to position [415, 0]
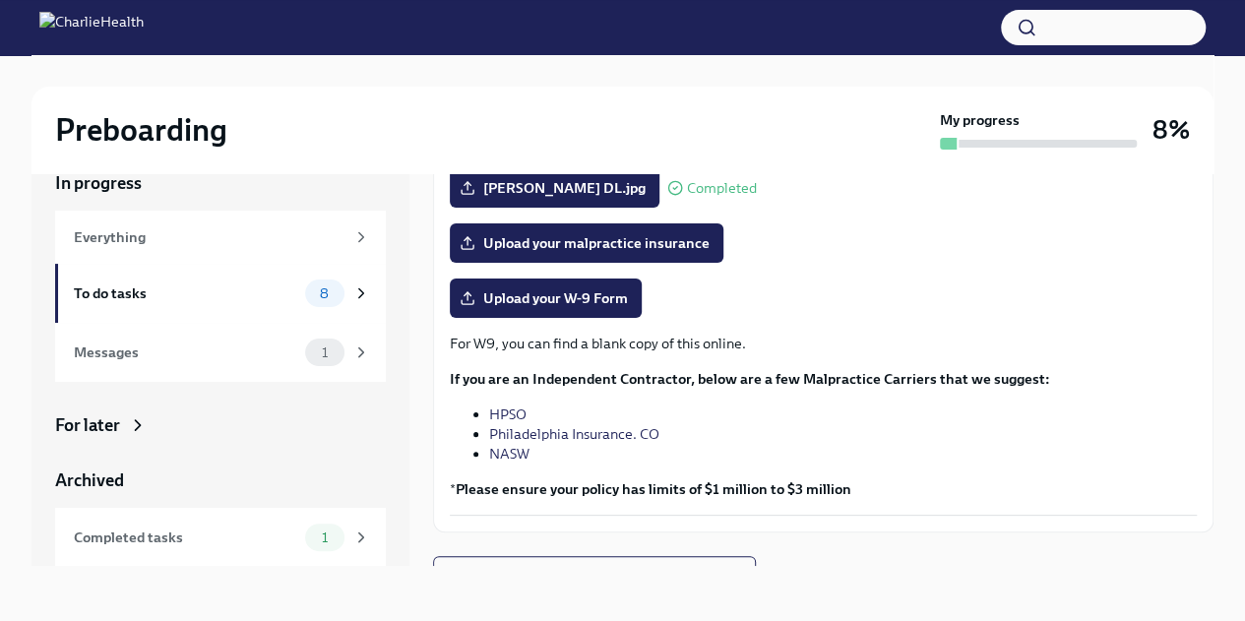
click at [512, 407] on link "HPSO" at bounding box center [507, 414] width 37 height 18
click at [549, 234] on span "Upload your malpractice insurance" at bounding box center [586, 243] width 246 height 20
click at [0, 0] on input "Upload your malpractice insurance" at bounding box center [0, 0] width 0 height 0
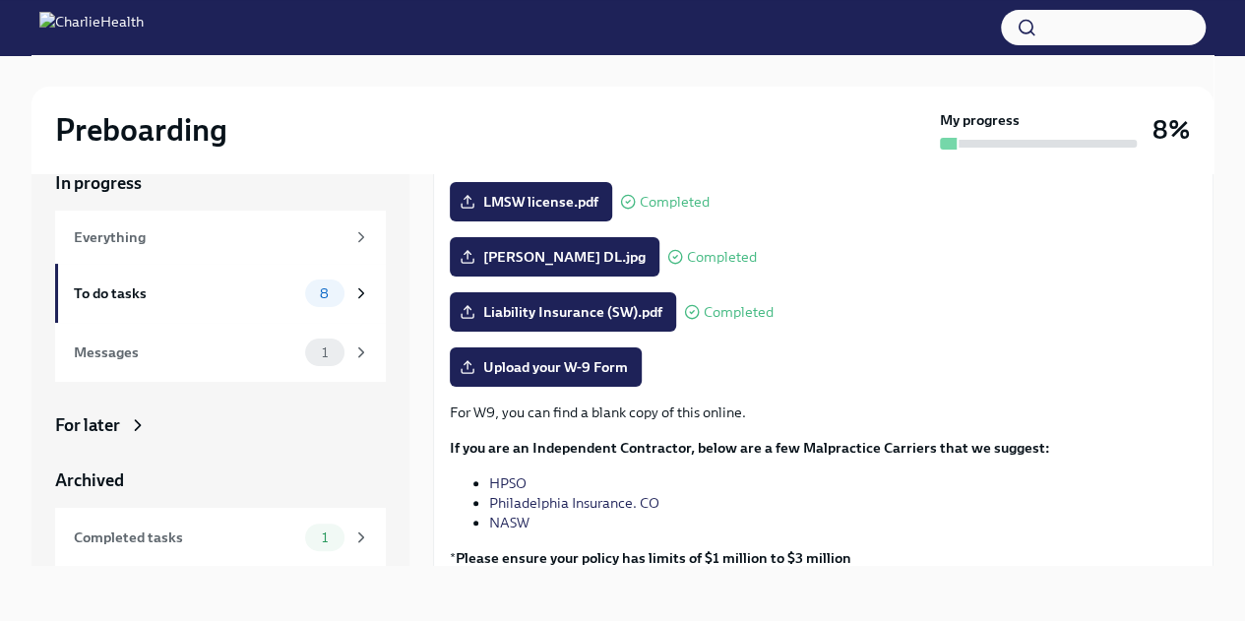
scroll to position [344, 0]
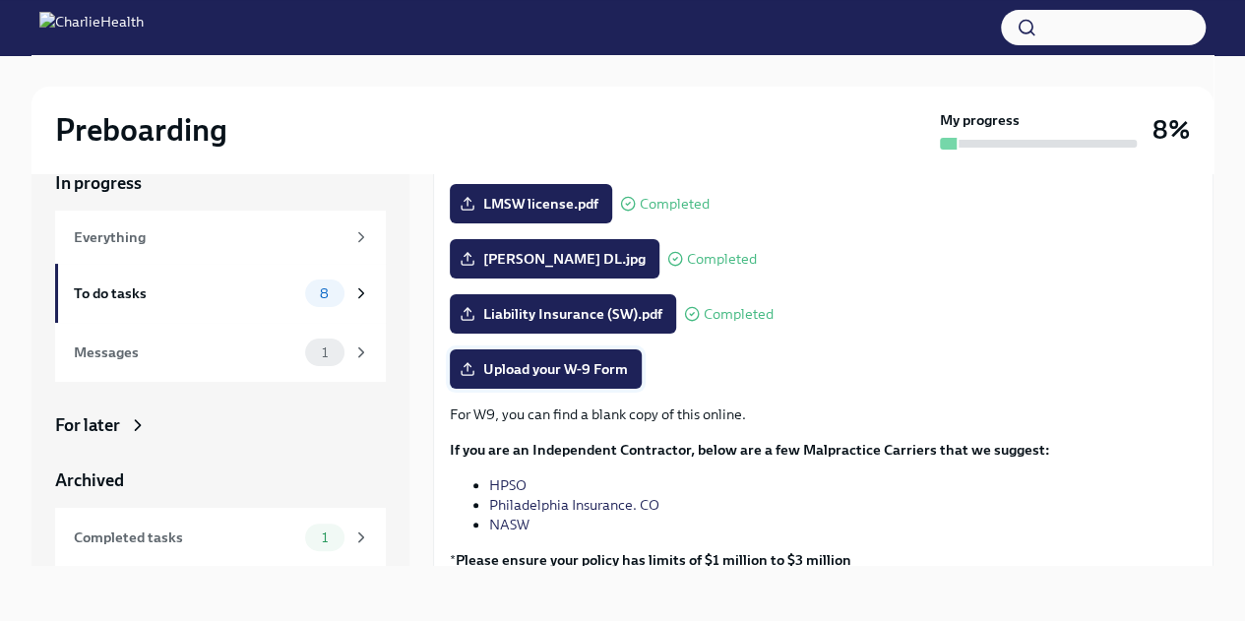
click at [556, 373] on span "Upload your W-9 Form" at bounding box center [545, 369] width 164 height 20
click at [0, 0] on input "Upload your W-9 Form" at bounding box center [0, 0] width 0 height 0
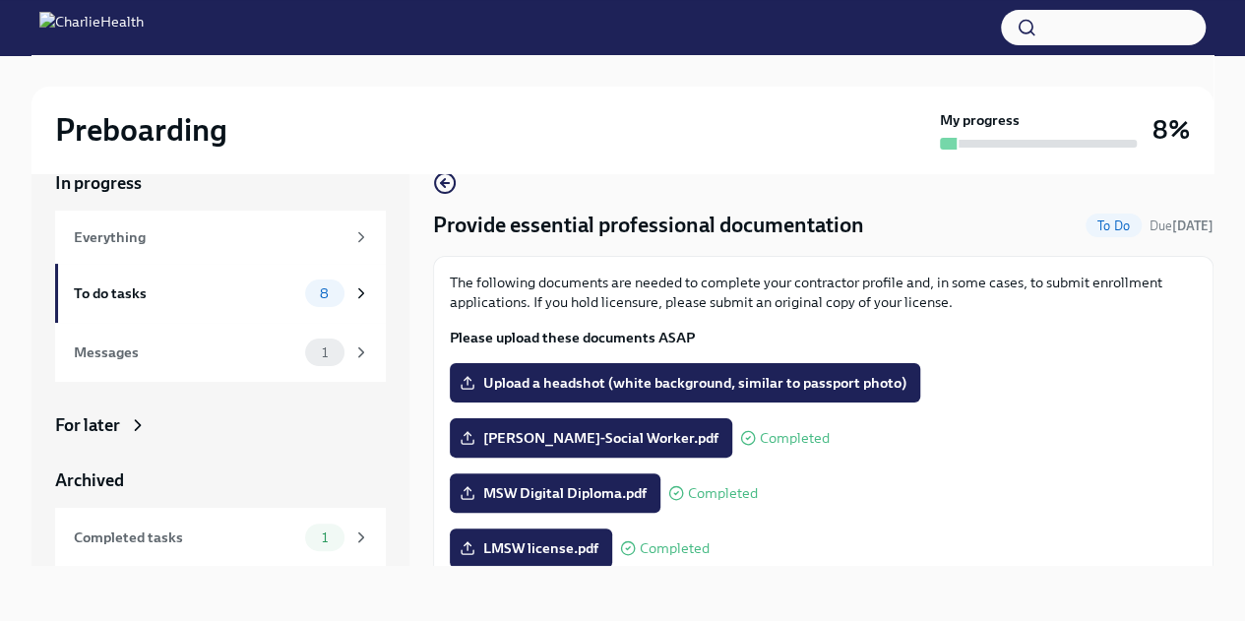
scroll to position [21, 0]
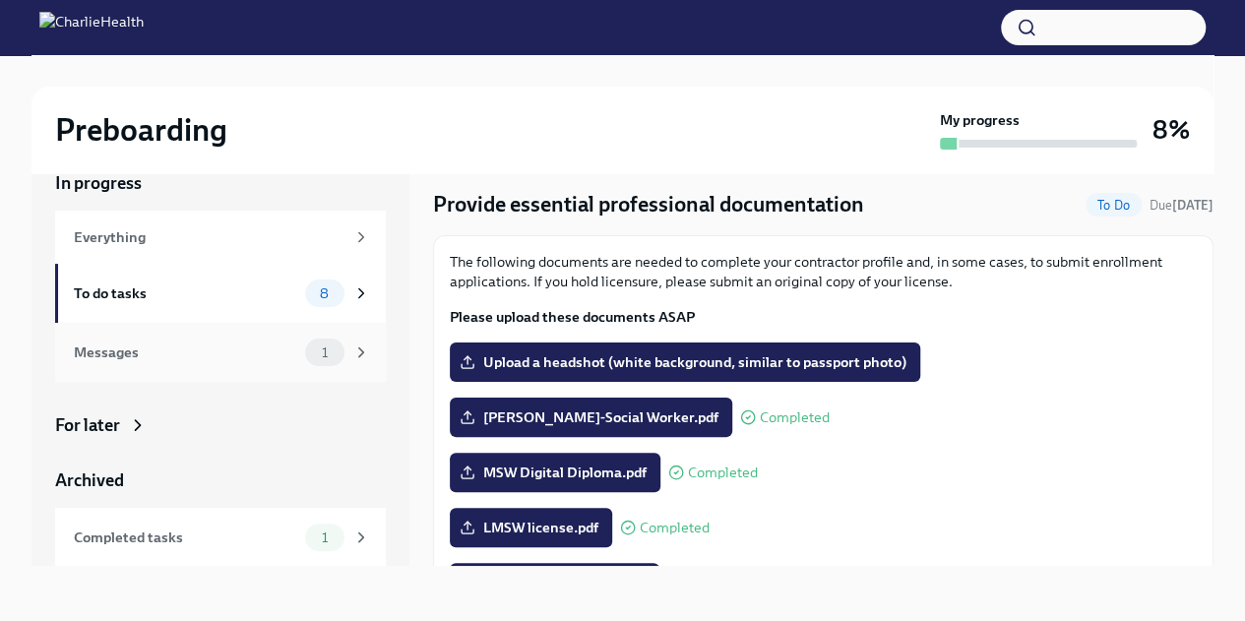
click at [329, 346] on div "1" at bounding box center [337, 352] width 65 height 28
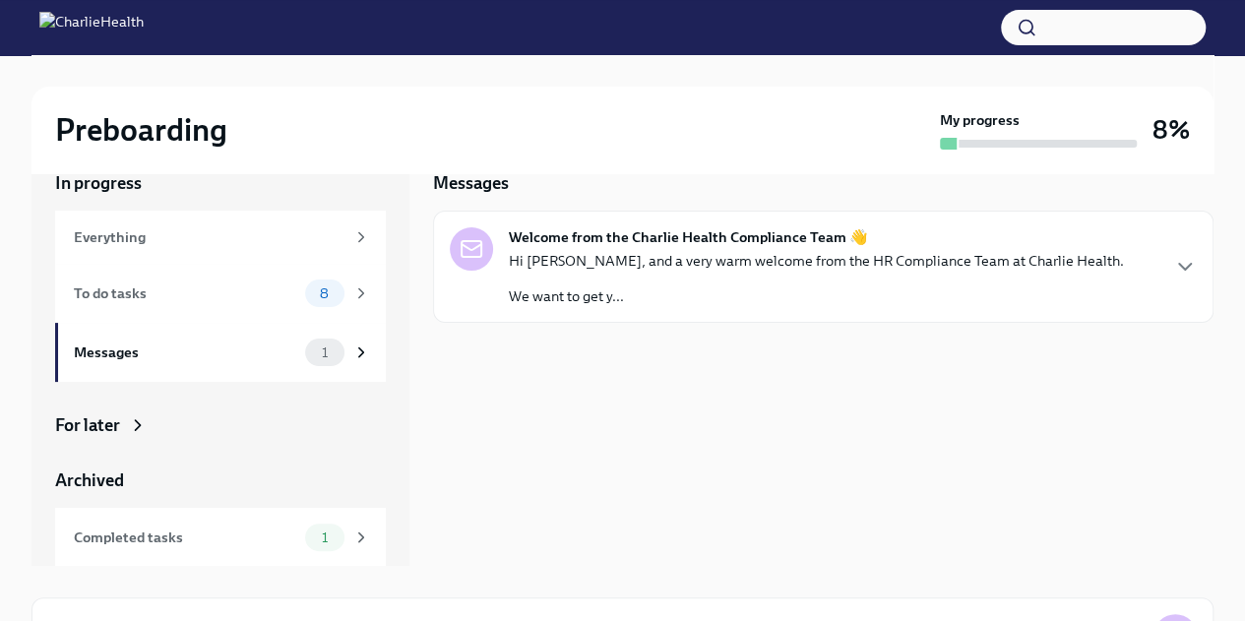
click at [921, 299] on p "We want to get y..." at bounding box center [816, 296] width 615 height 20
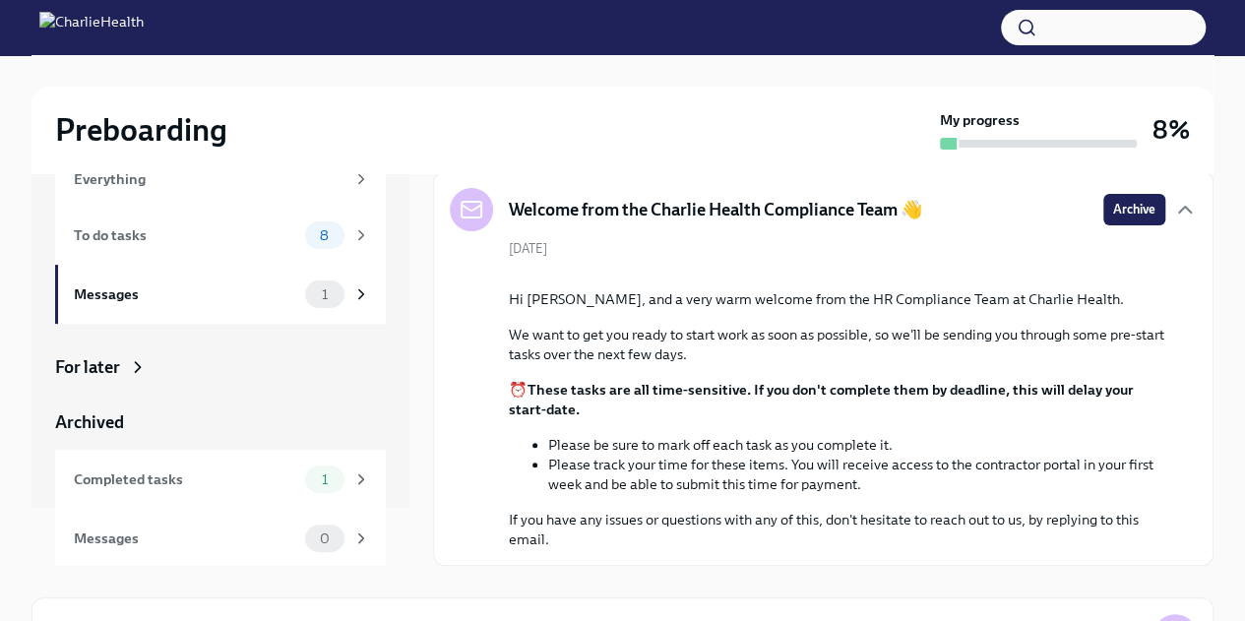
scroll to position [59, 0]
click at [309, 457] on div "Completed tasks 1" at bounding box center [220, 478] width 331 height 59
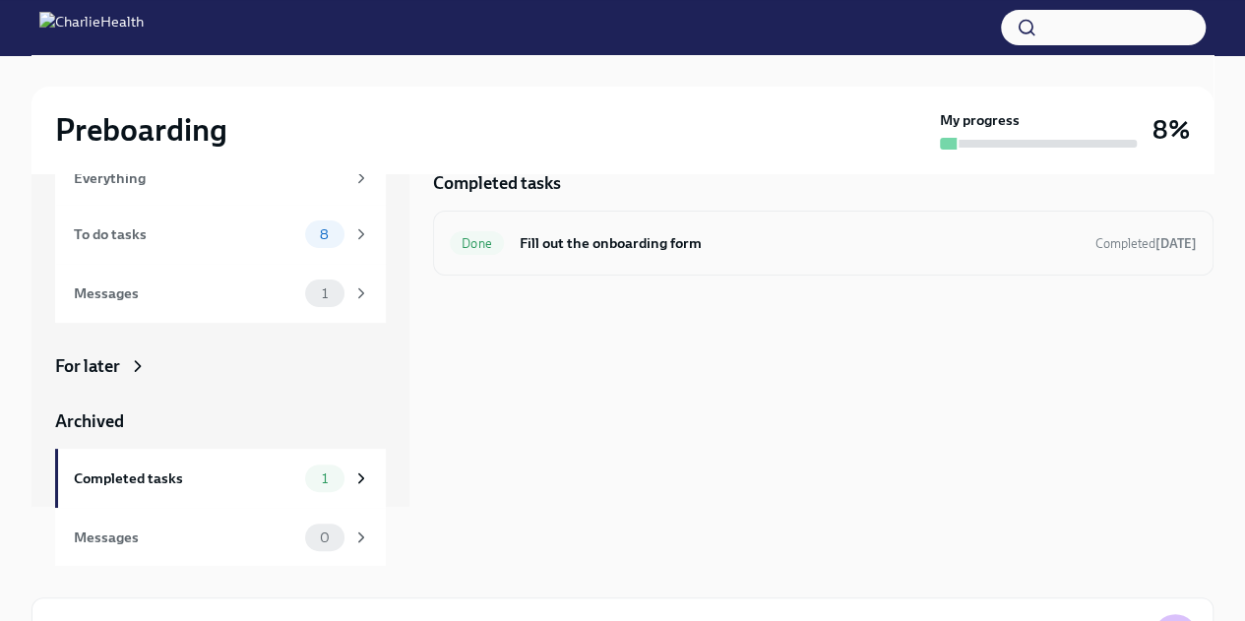
click at [694, 227] on div "Done Fill out the onboarding form Completed today" at bounding box center [823, 242] width 747 height 31
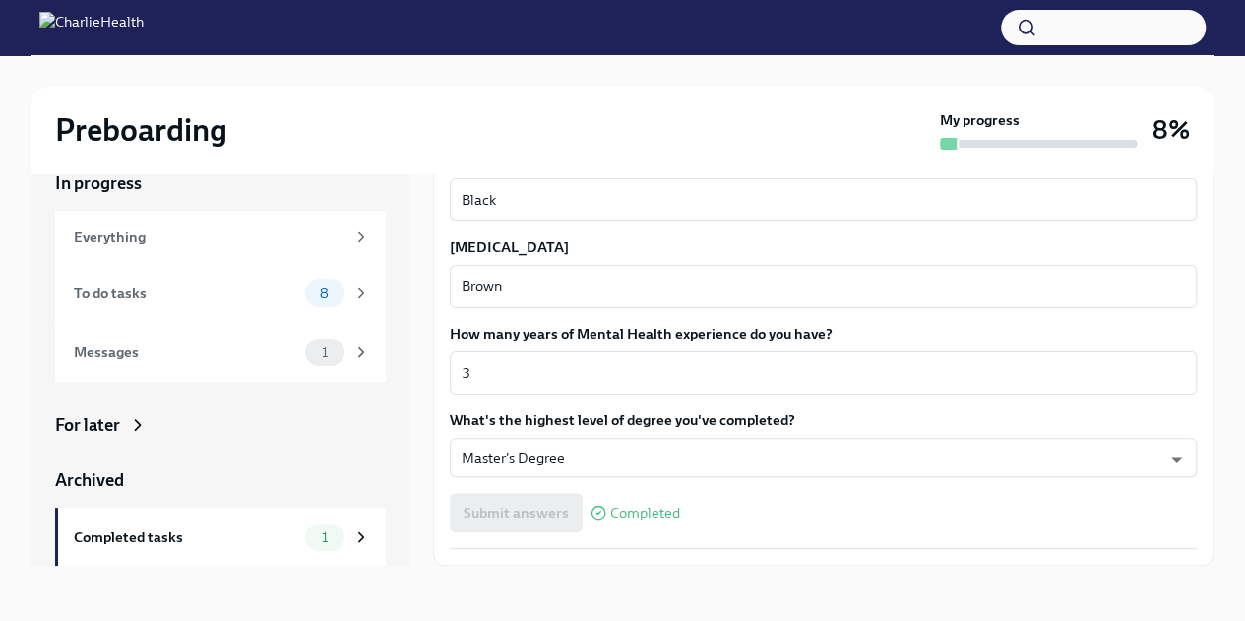
scroll to position [1825, 0]
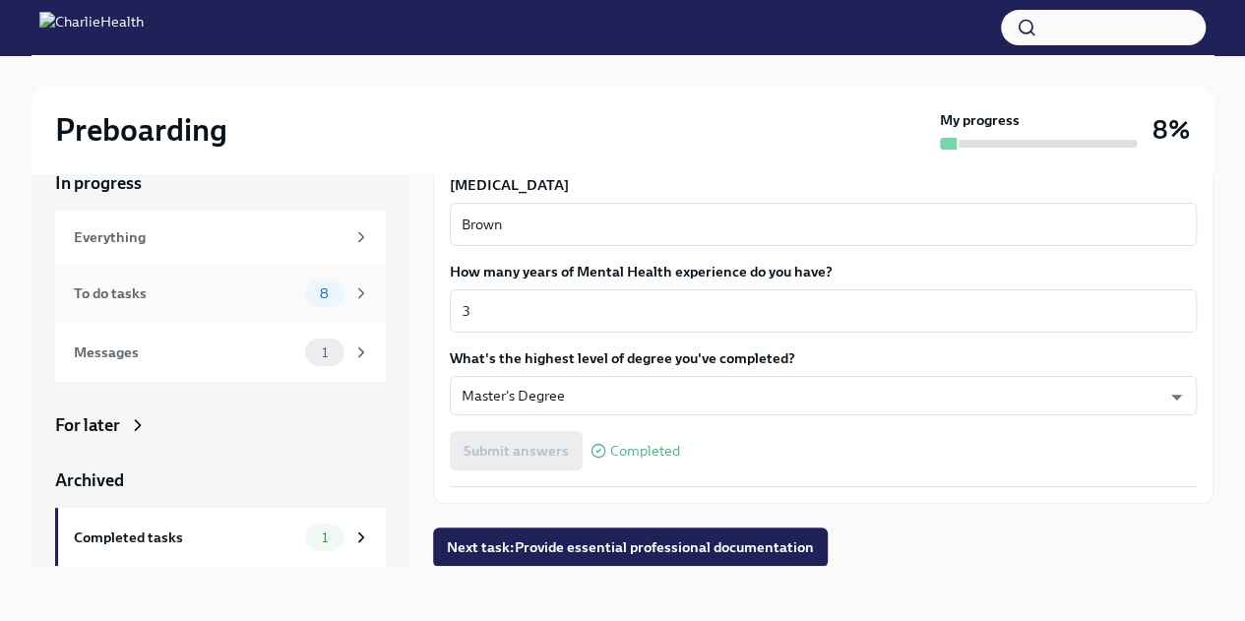
click at [175, 290] on div "To do tasks" at bounding box center [185, 293] width 223 height 22
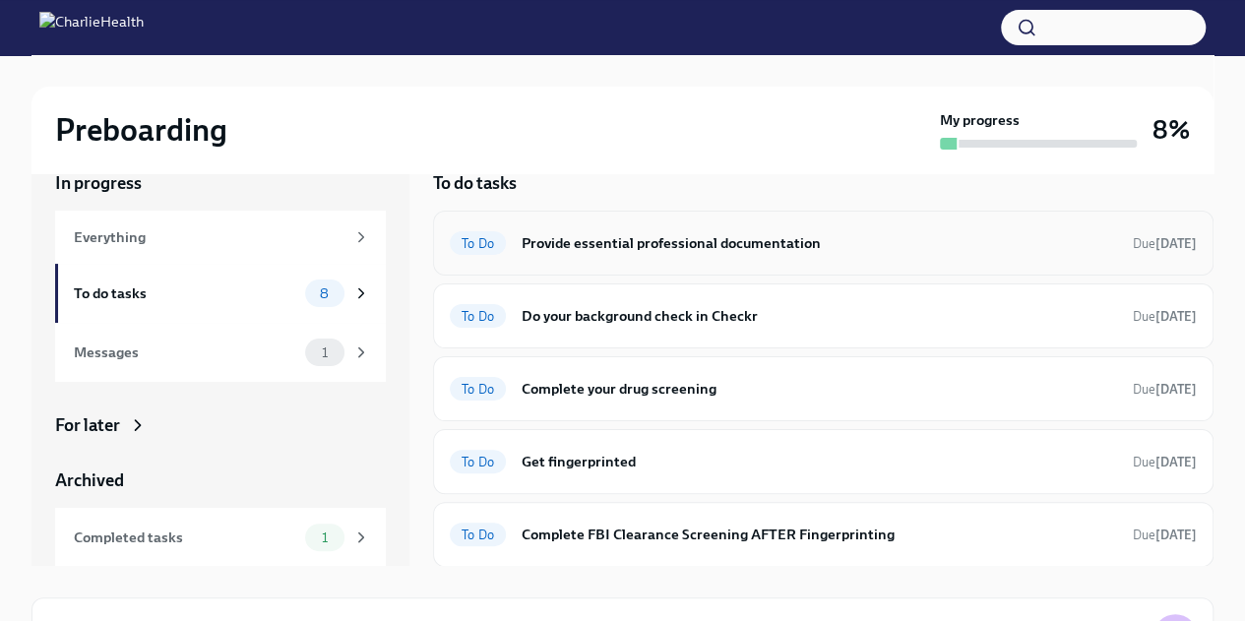
click at [666, 239] on h6 "Provide essential professional documentation" at bounding box center [819, 243] width 595 height 22
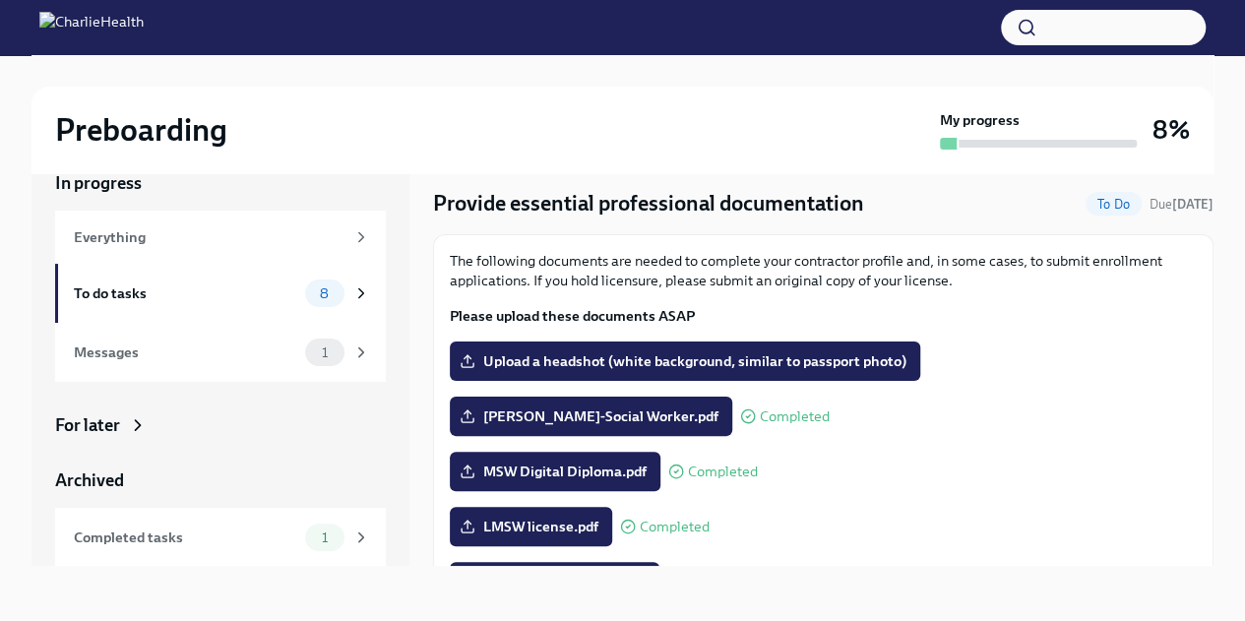
scroll to position [443, 0]
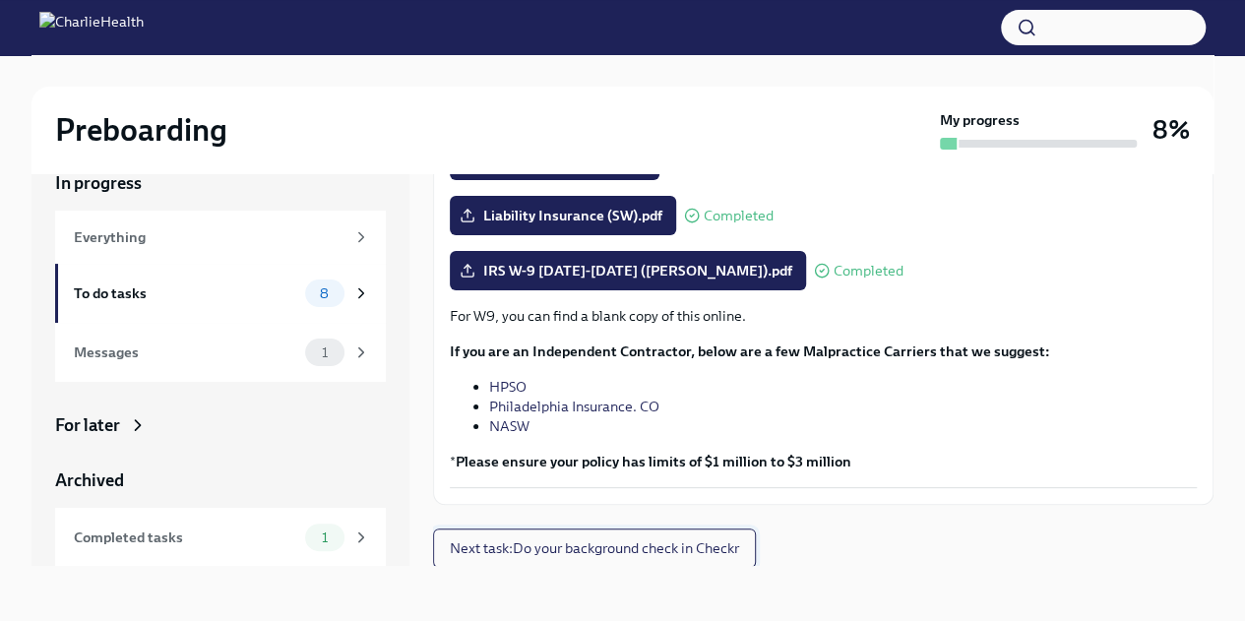
click at [732, 546] on span "Next task : Do your background check in Checkr" at bounding box center [594, 548] width 289 height 20
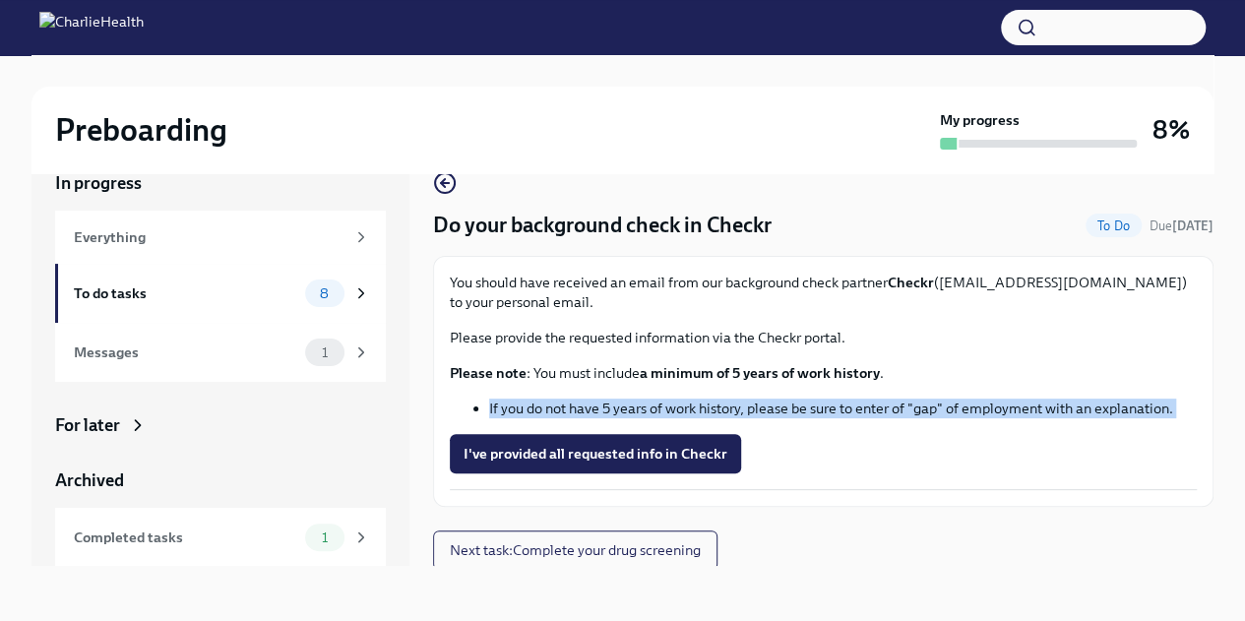
drag, startPoint x: 1197, startPoint y: 381, endPoint x: 1198, endPoint y: 439, distance: 58.1
click at [1198, 439] on div "Do your background check in Checkr To Do Due in 2 days You should have received…" at bounding box center [823, 353] width 780 height 426
click at [1099, 455] on div "I've provided all requested info in Checkr" at bounding box center [823, 453] width 747 height 39
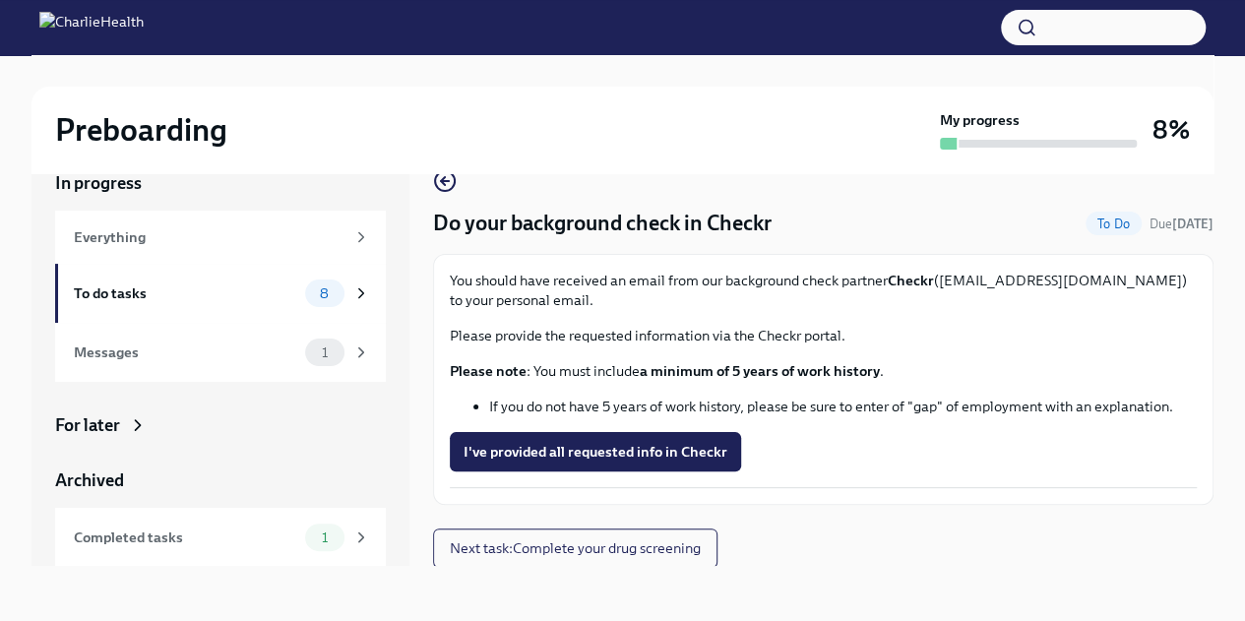
scroll to position [2, 0]
click at [693, 443] on span "I've provided all requested info in Checkr" at bounding box center [595, 452] width 264 height 20
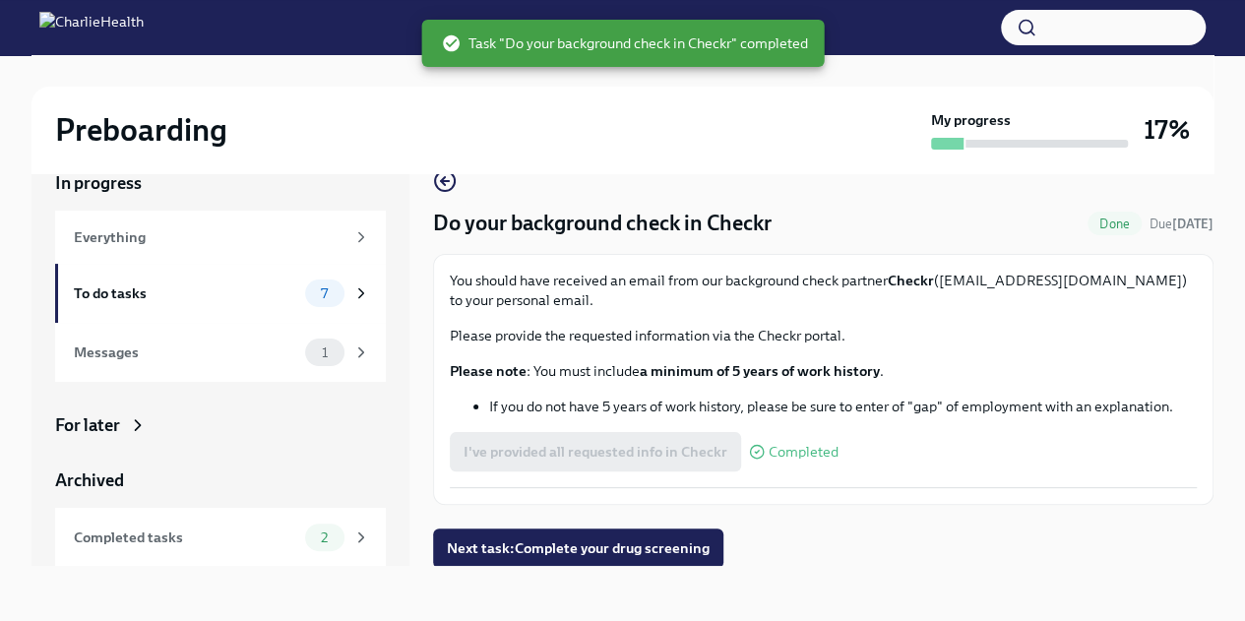
scroll to position [3, 0]
click at [665, 547] on span "Next task : Complete your drug screening" at bounding box center [578, 547] width 263 height 20
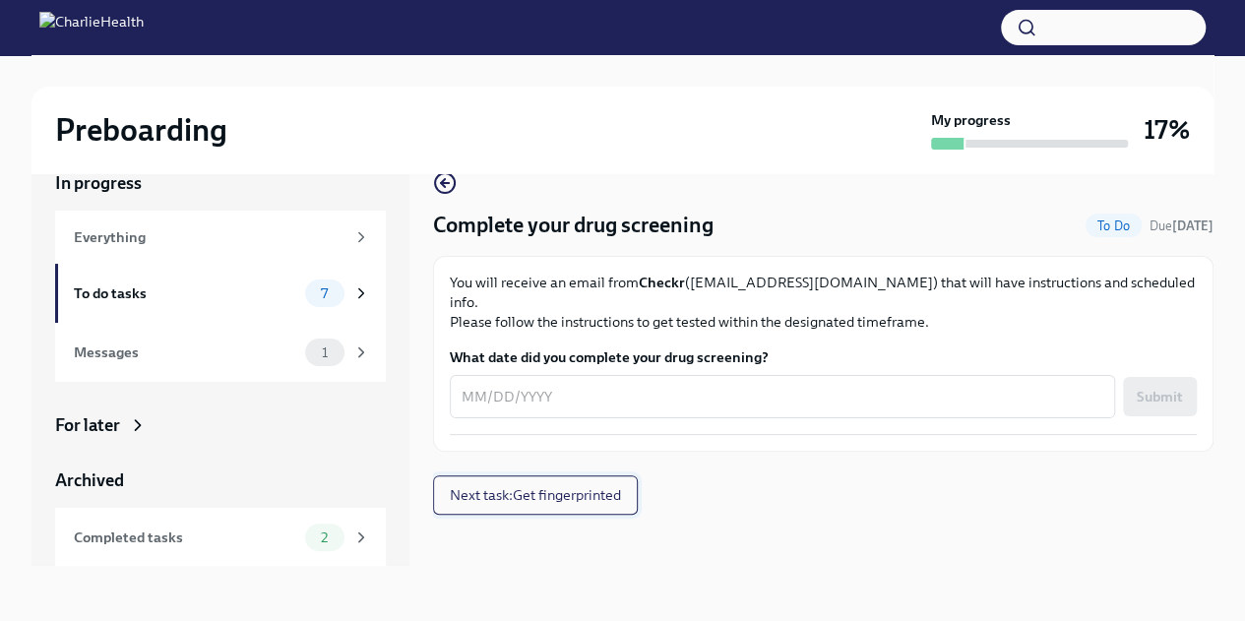
click at [610, 488] on button "Next task : Get fingerprinted" at bounding box center [535, 494] width 205 height 39
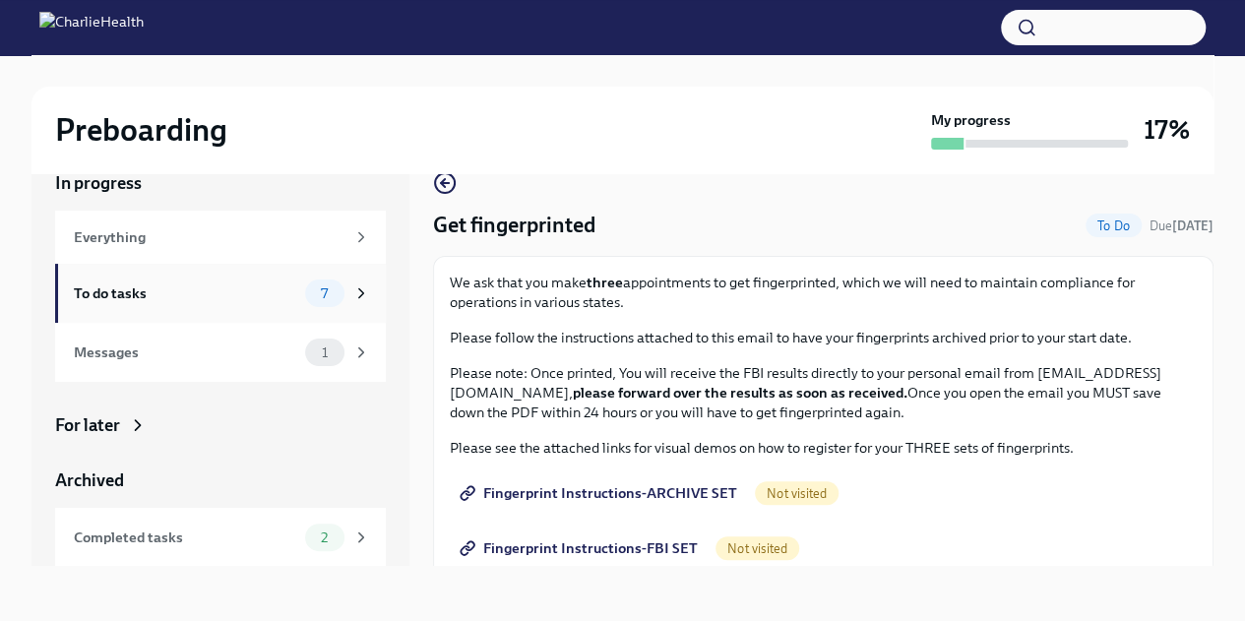
click at [187, 284] on div "To do tasks" at bounding box center [185, 293] width 223 height 22
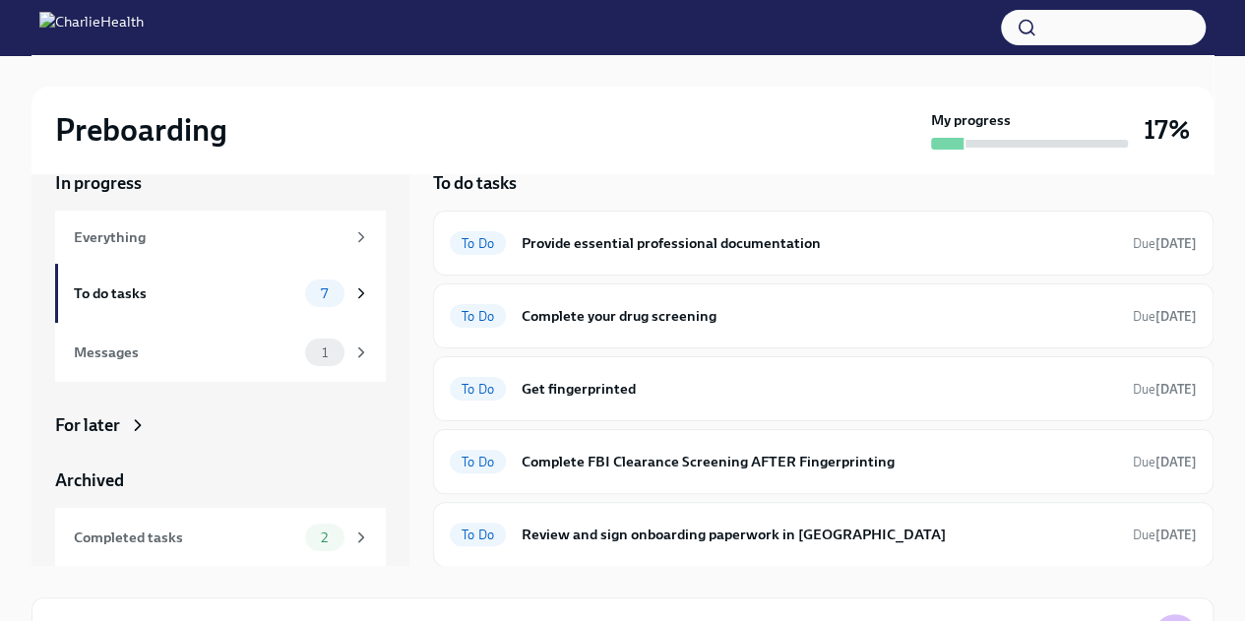
scroll to position [165, 0]
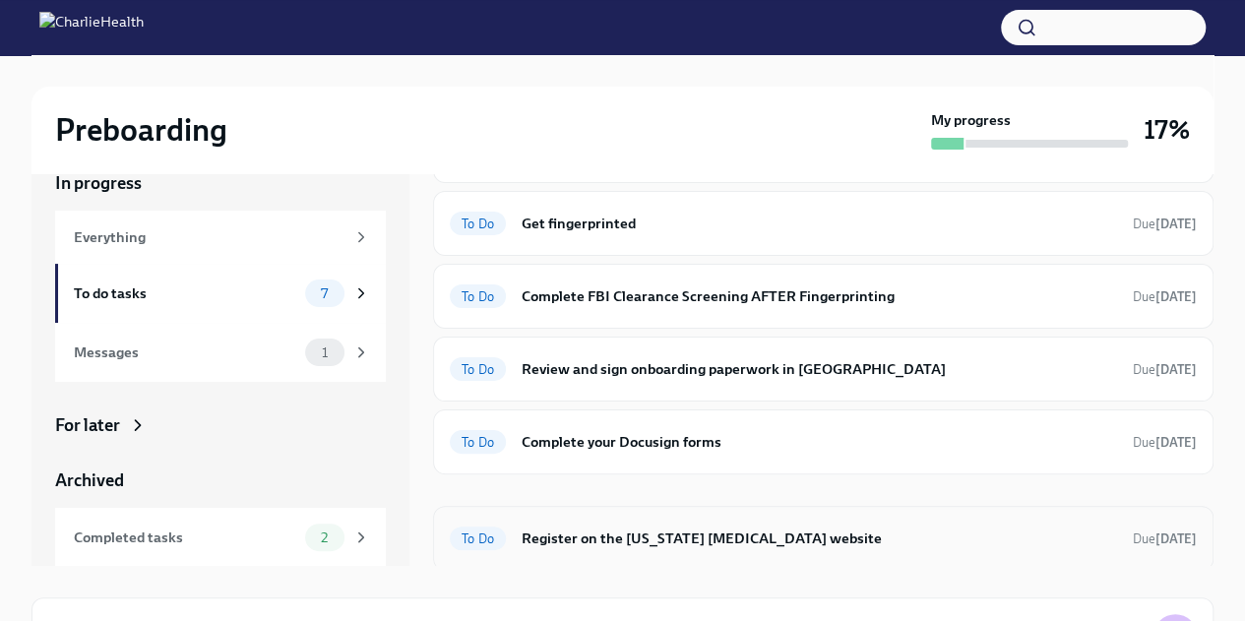
click at [901, 540] on h6 "Register on the [US_STATE] [MEDICAL_DATA] website" at bounding box center [819, 538] width 595 height 22
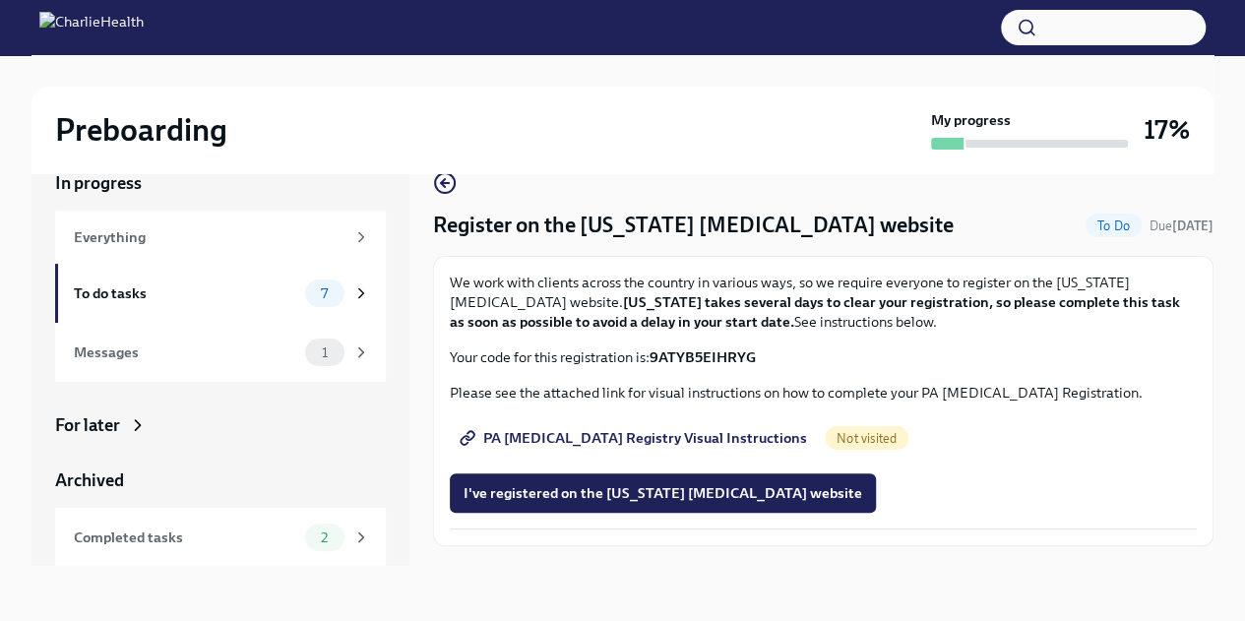
click at [707, 440] on span "PA Child Abuse Registry Visual Instructions" at bounding box center [634, 438] width 343 height 20
click at [182, 295] on div "To do tasks" at bounding box center [185, 293] width 223 height 22
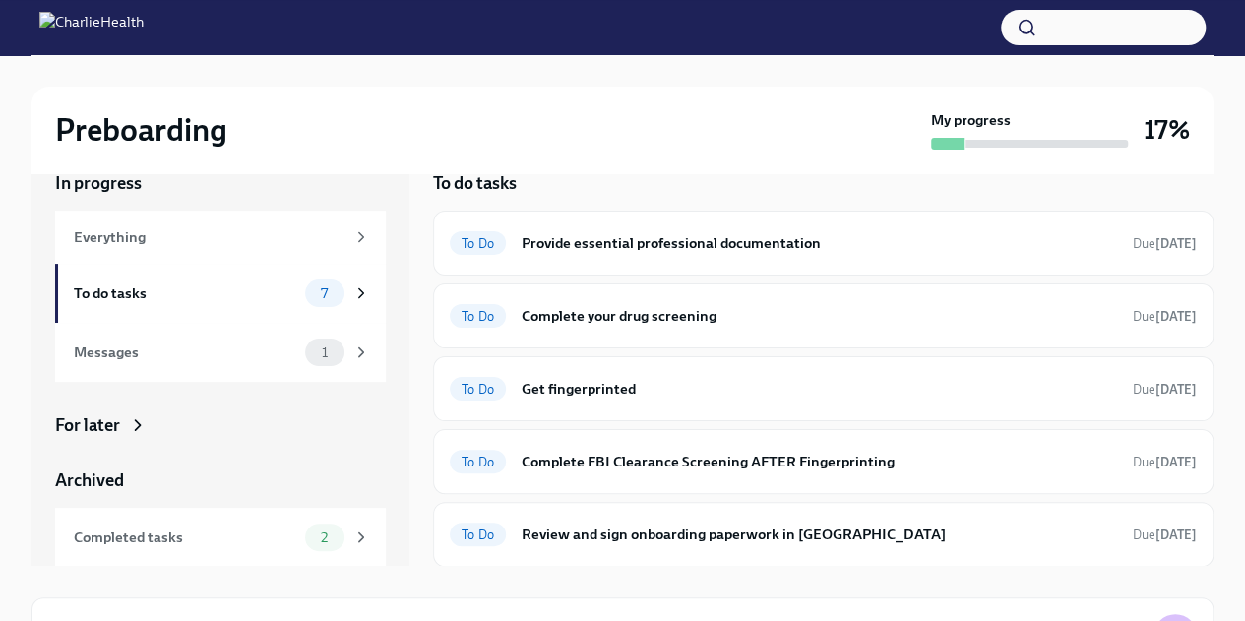
drag, startPoint x: 1197, startPoint y: 330, endPoint x: 1209, endPoint y: 322, distance: 15.0
click at [1198, 356] on div "To do tasks To Do Provide essential professional documentation Due in 5 days To…" at bounding box center [823, 353] width 780 height 426
click at [1213, 308] on div "Preboarding My progress 17% In progress Everything To do tasks 7 Messages 1 For…" at bounding box center [622, 399] width 1245 height 754
click at [1240, 348] on div "Preboarding My progress 17% In progress Everything To do tasks 7 Messages 1 For…" at bounding box center [622, 399] width 1245 height 754
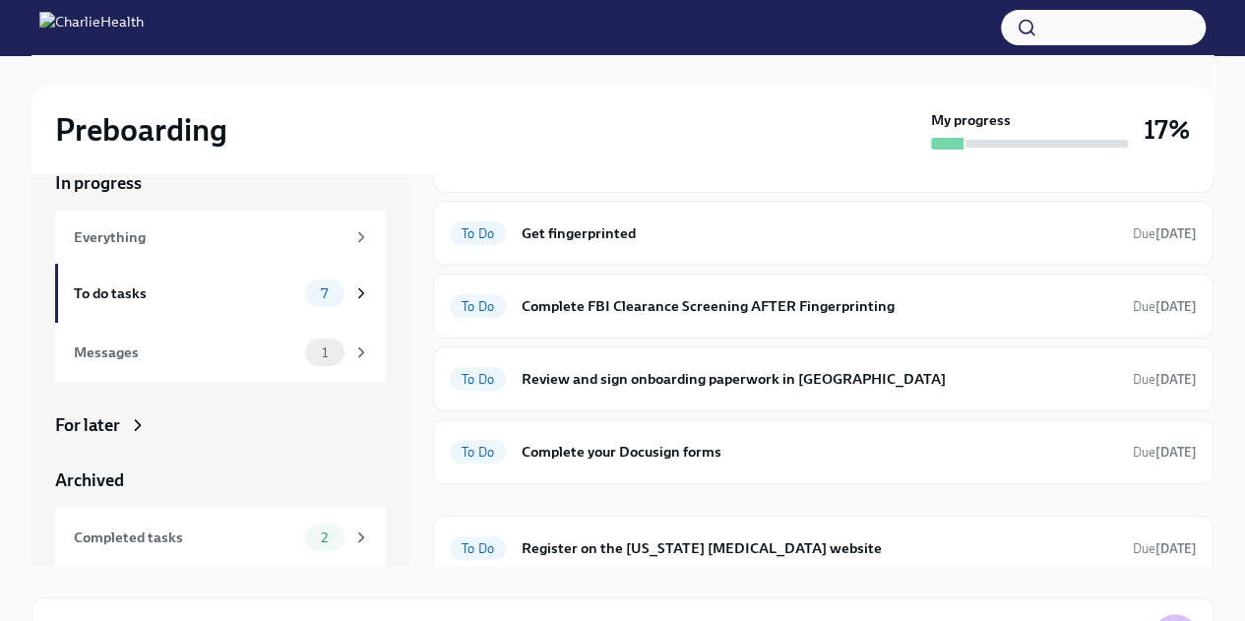
scroll to position [165, 0]
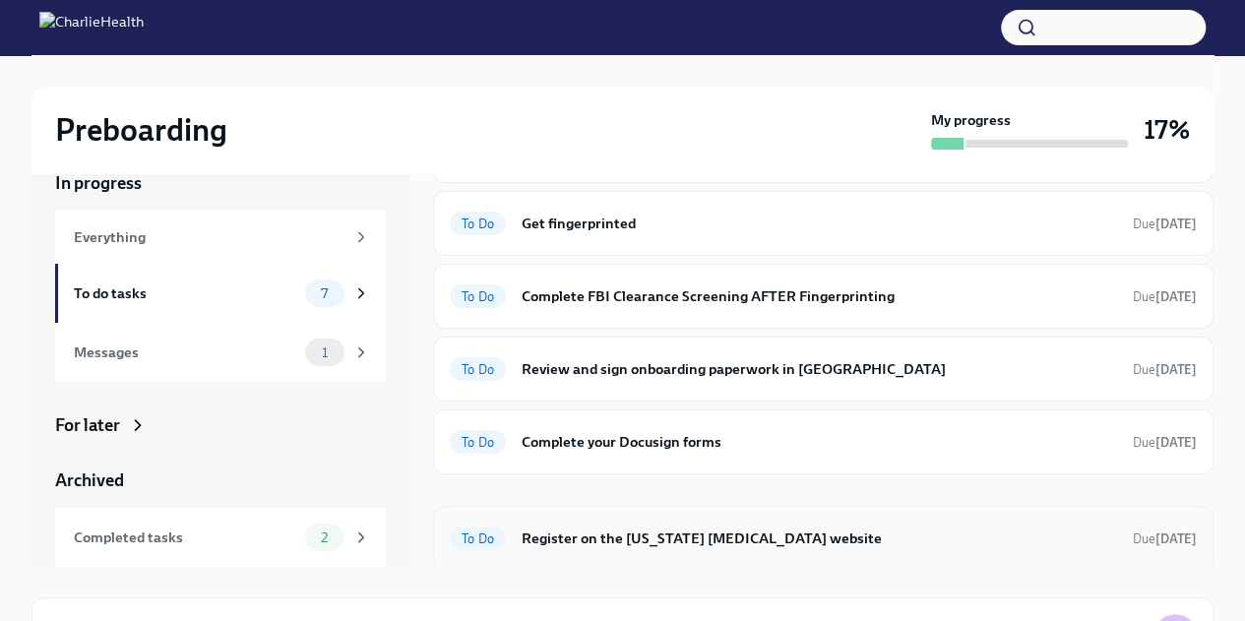
click at [836, 528] on h6 "Register on the [US_STATE] [MEDICAL_DATA] website" at bounding box center [819, 538] width 595 height 22
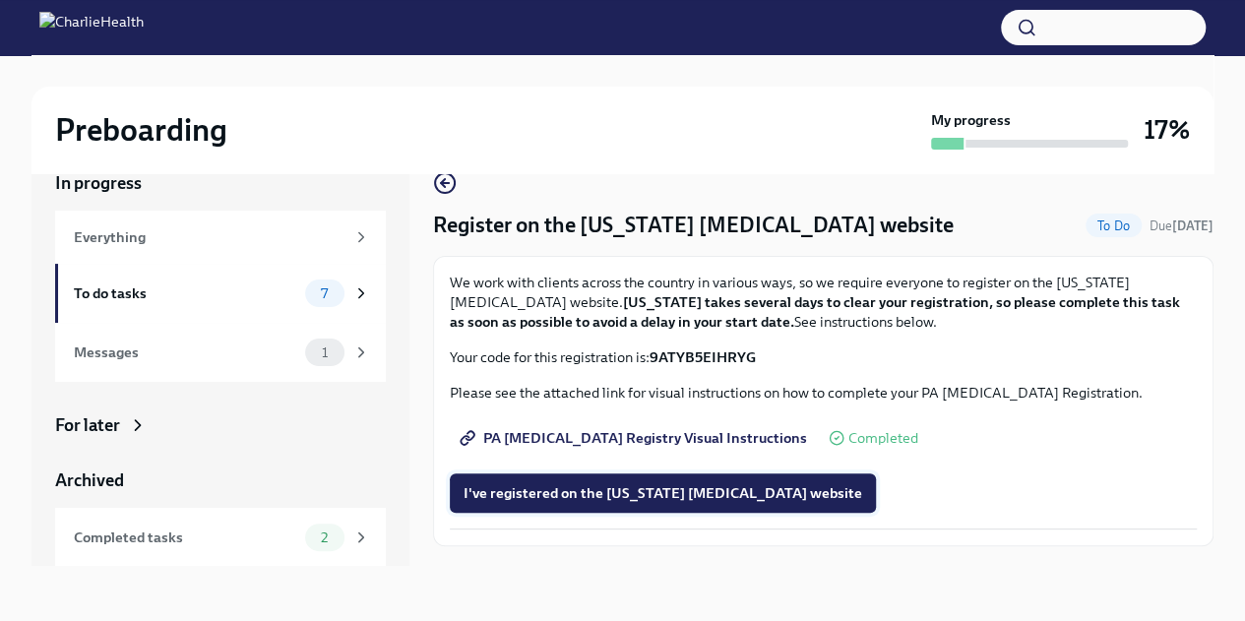
click at [681, 493] on span "I've registered on the Pennsylvania Child Abuse website" at bounding box center [662, 493] width 399 height 20
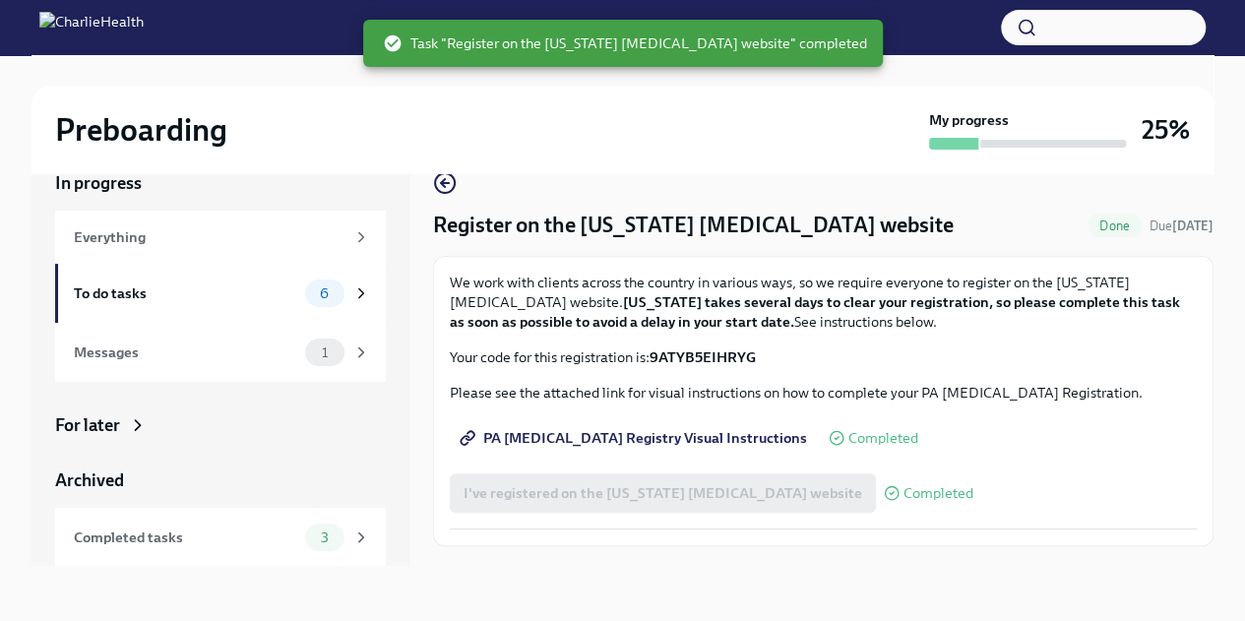
click at [677, 442] on span "PA Child Abuse Registry Visual Instructions" at bounding box center [634, 438] width 343 height 20
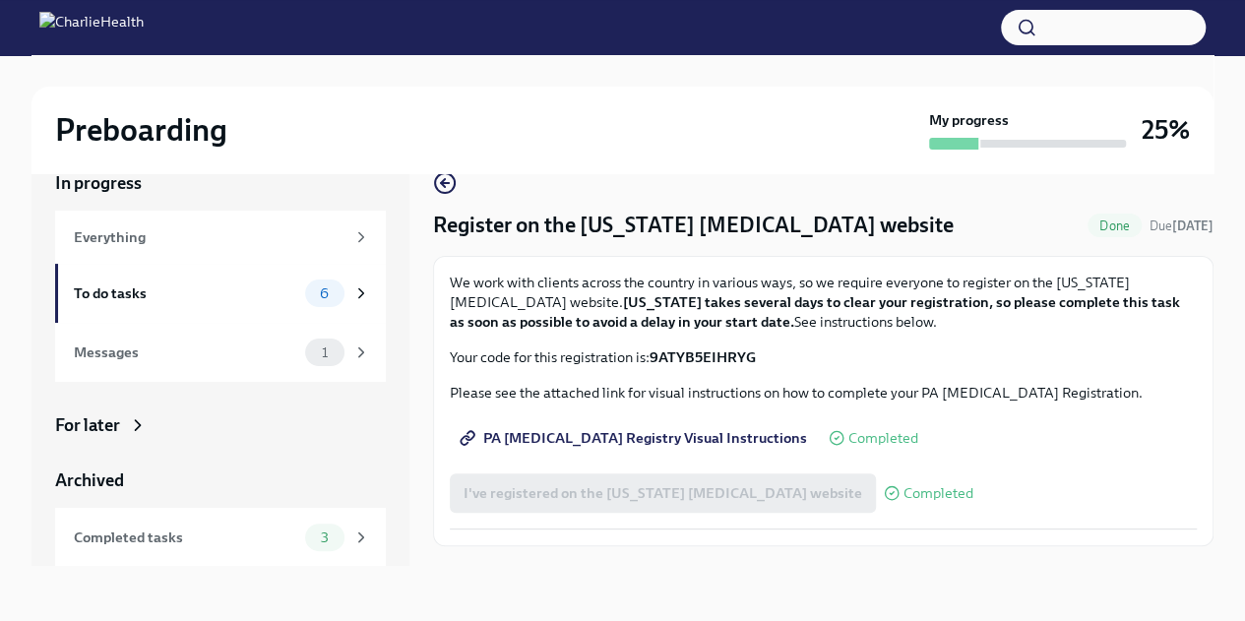
click at [695, 354] on strong "9ATYB5EIHRYG" at bounding box center [702, 357] width 106 height 18
copy strong "9ATYB5EIHRYG"
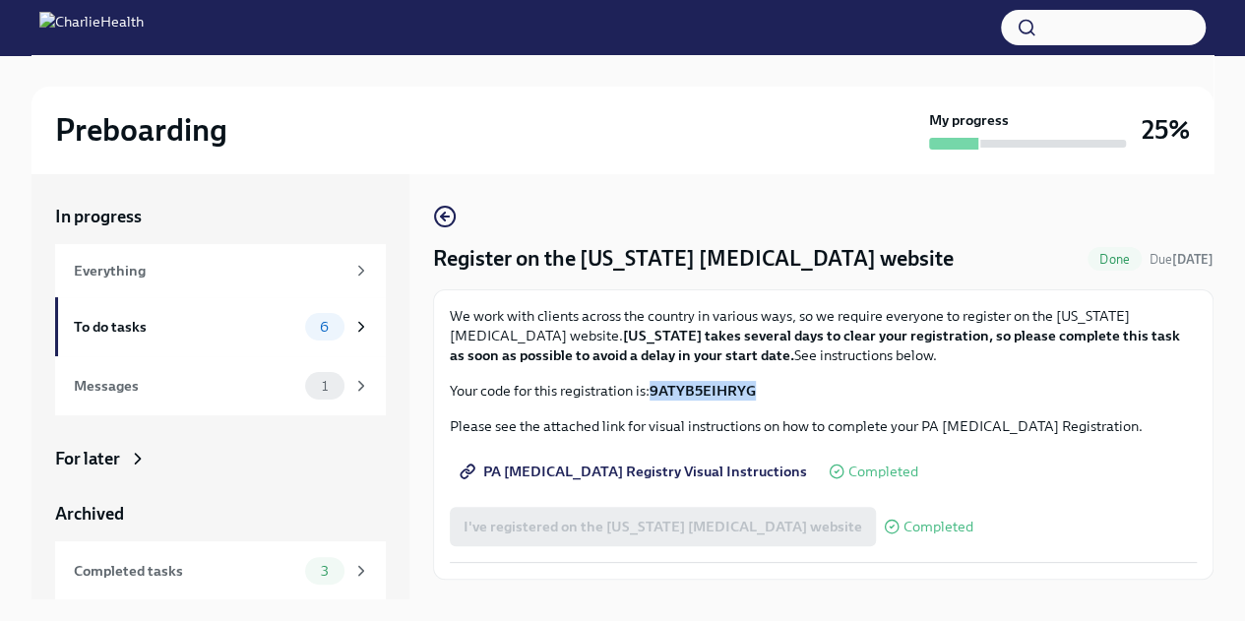
copy strong "9ATYB5EIHRYG"
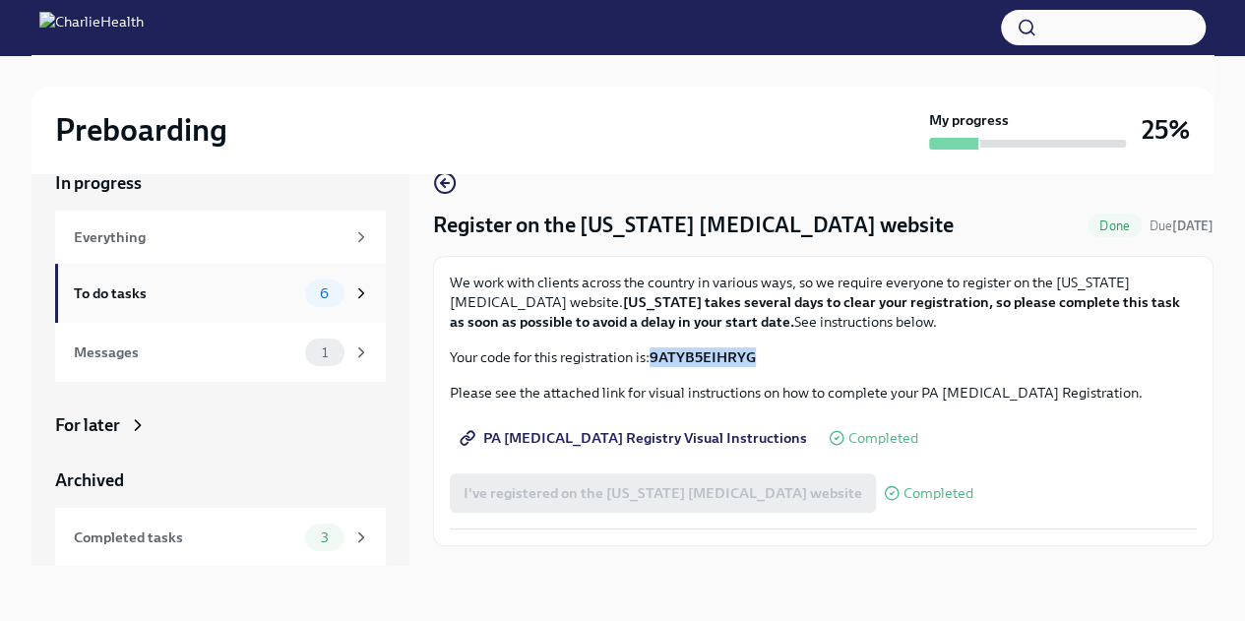
click at [189, 284] on div "To do tasks" at bounding box center [185, 293] width 223 height 22
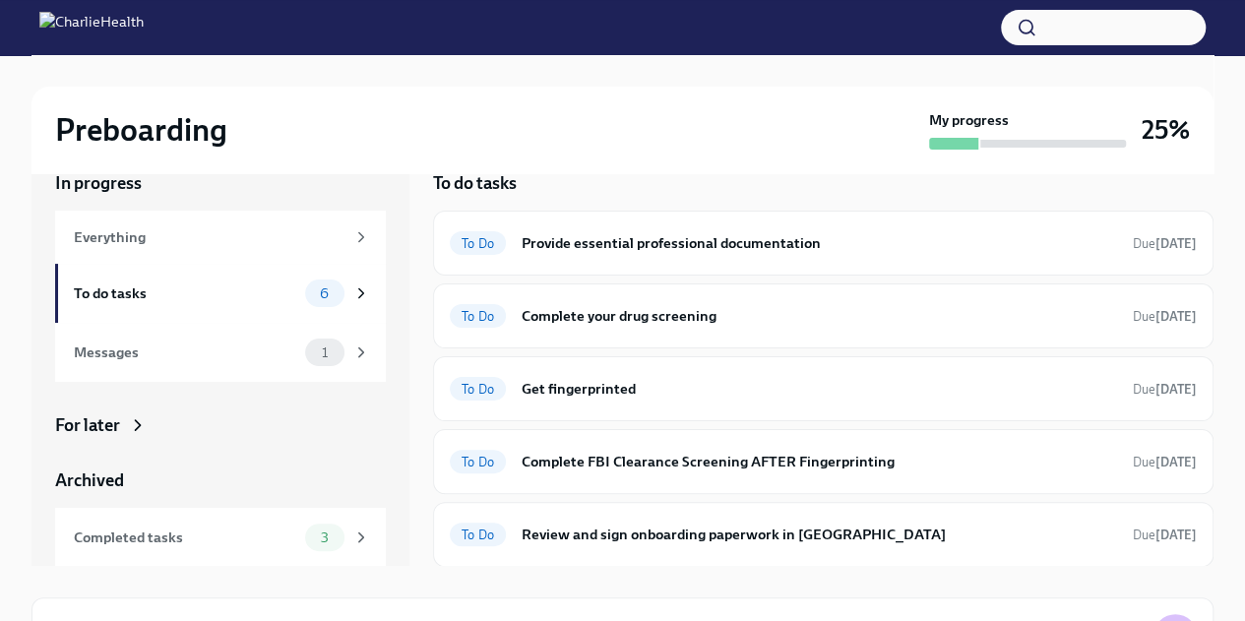
drag, startPoint x: 1212, startPoint y: 291, endPoint x: 1208, endPoint y: 362, distance: 71.0
click at [1208, 362] on div "Preboarding My progress 25% In progress Everything To do tasks 6 Messages 1 For…" at bounding box center [622, 399] width 1245 height 754
click at [1236, 326] on div "Preboarding My progress 25% In progress Everything To do tasks 6 Messages 1 For…" at bounding box center [622, 399] width 1245 height 754
click at [909, 237] on h6 "Provide essential professional documentation" at bounding box center [819, 243] width 595 height 22
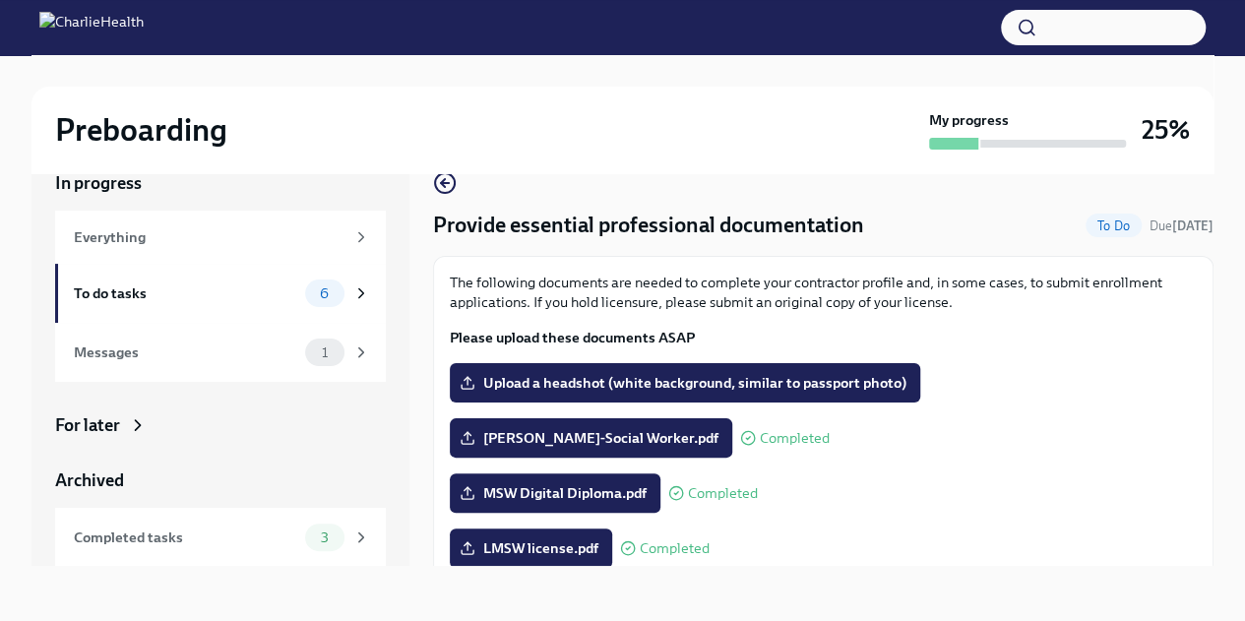
click at [432, 172] on div "Preboarding My progress 25%" at bounding box center [622, 130] width 1182 height 87
click at [443, 187] on icon "button" at bounding box center [445, 183] width 24 height 24
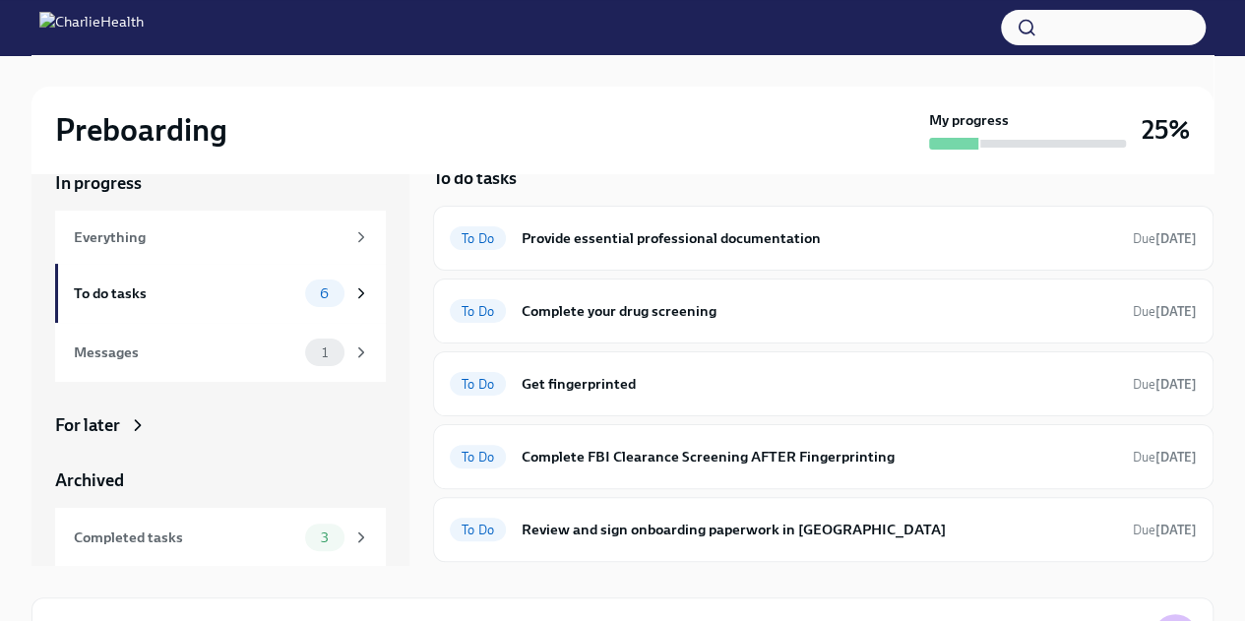
scroll to position [7, 0]
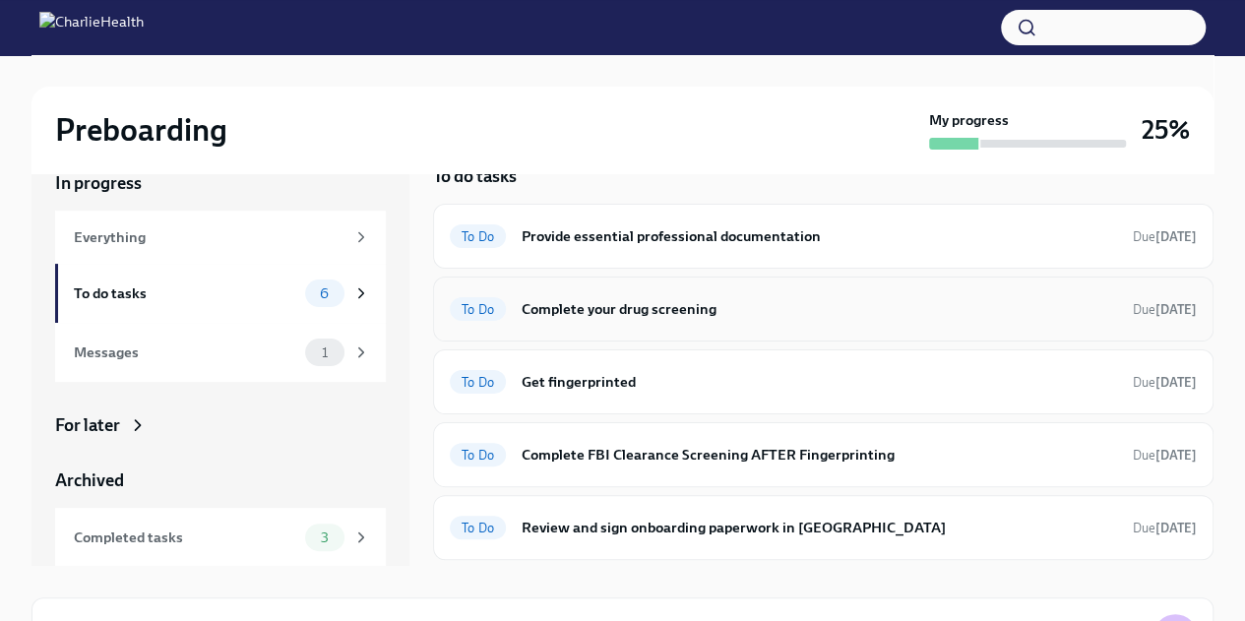
click at [869, 289] on div "To Do Complete your drug screening Due in 6 days" at bounding box center [823, 308] width 780 height 65
click at [834, 313] on h6 "Complete your drug screening" at bounding box center [819, 309] width 595 height 22
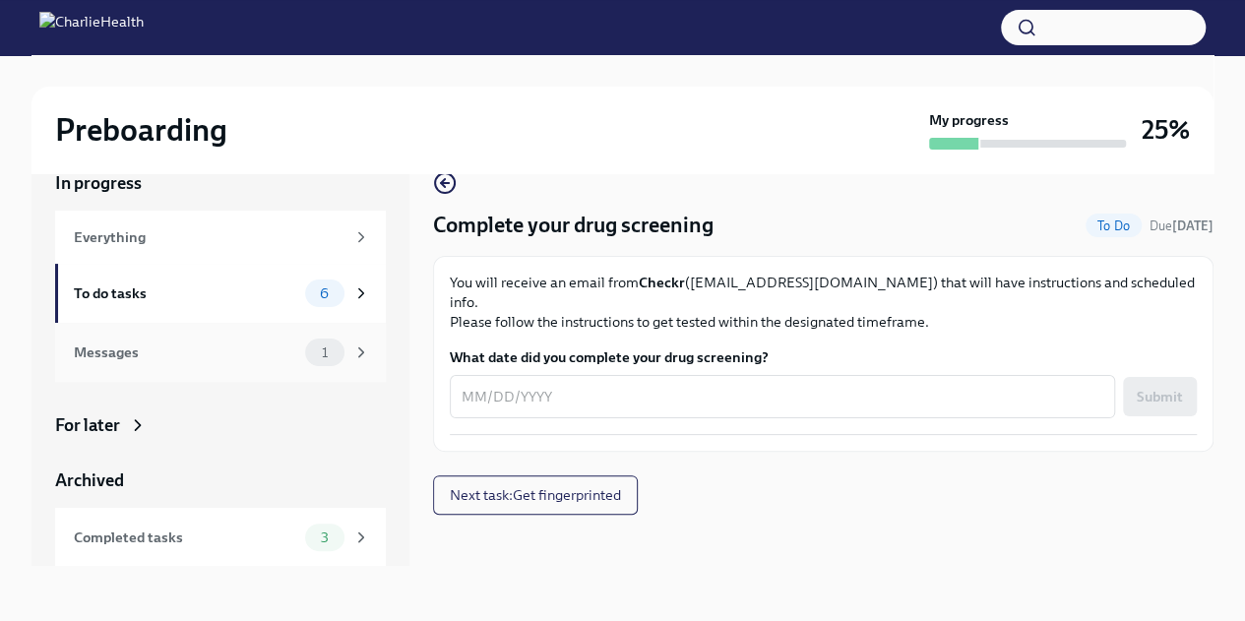
click at [219, 339] on div "Messages 1" at bounding box center [222, 352] width 296 height 28
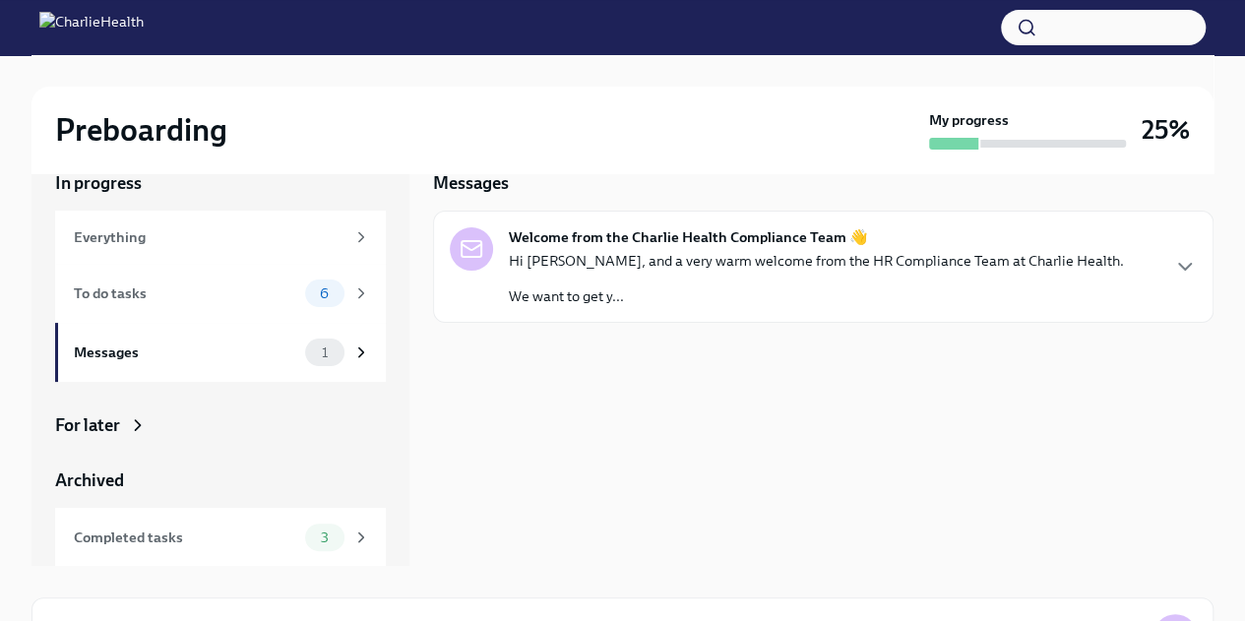
click at [993, 271] on div "Hi Felicia, and a very warm welcome from the HR Compliance Team at Charlie Heal…" at bounding box center [816, 278] width 615 height 55
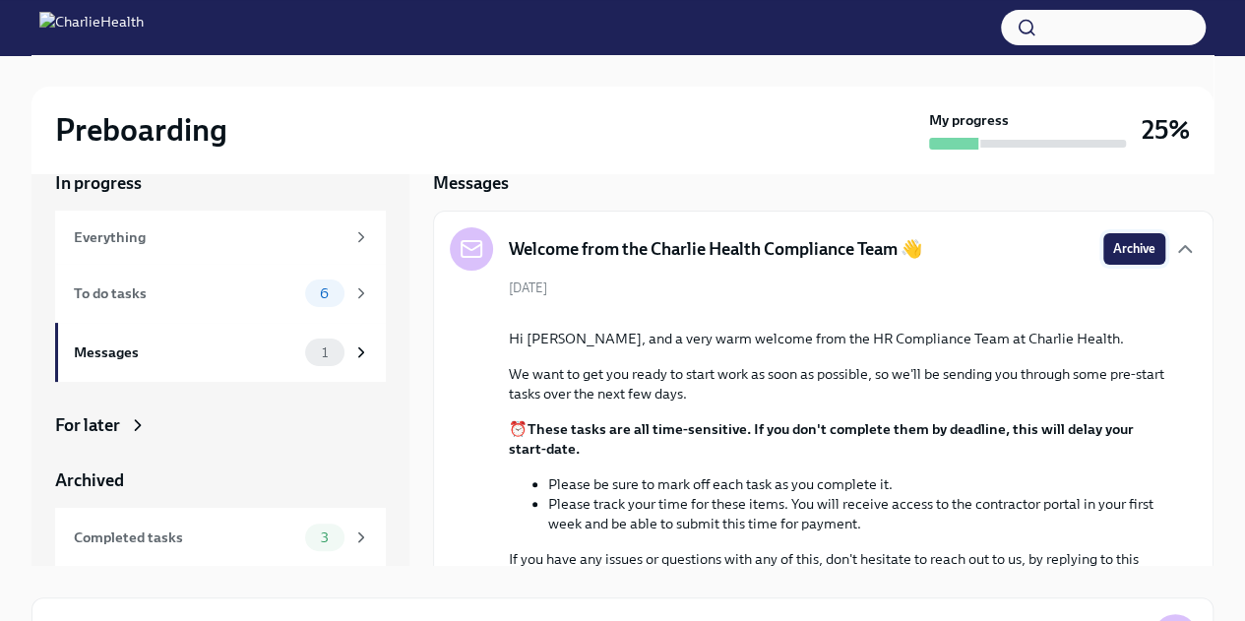
click at [1114, 254] on span "Archive" at bounding box center [1134, 249] width 42 height 20
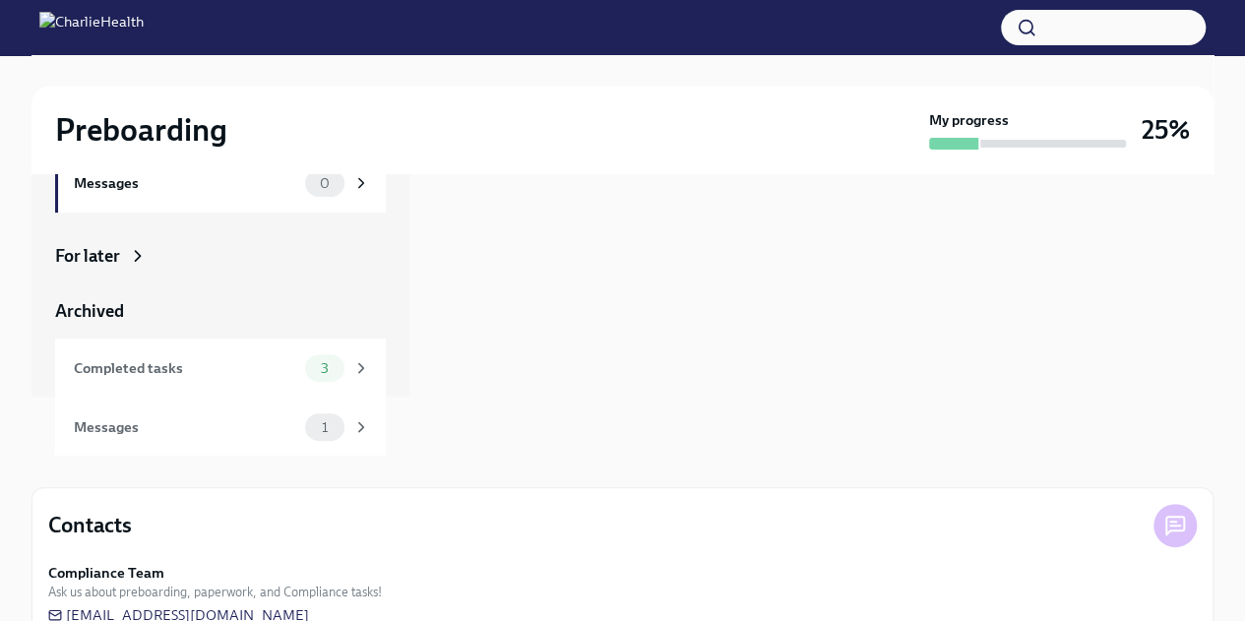
scroll to position [187, 0]
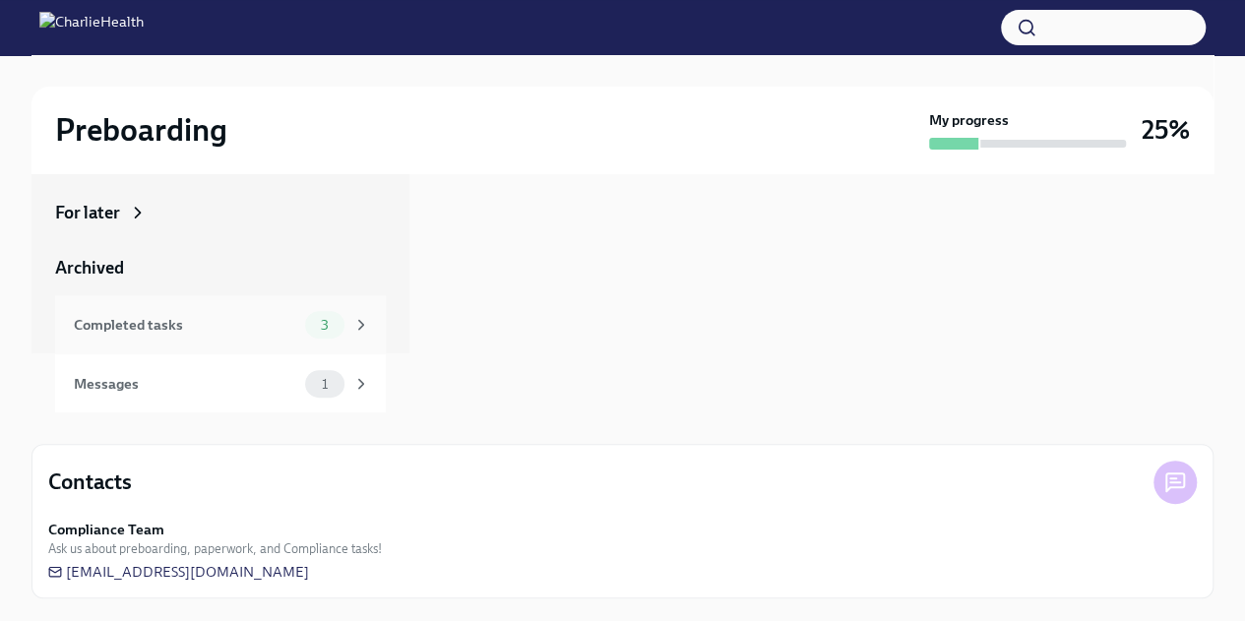
click at [229, 328] on div "Completed tasks" at bounding box center [185, 325] width 223 height 22
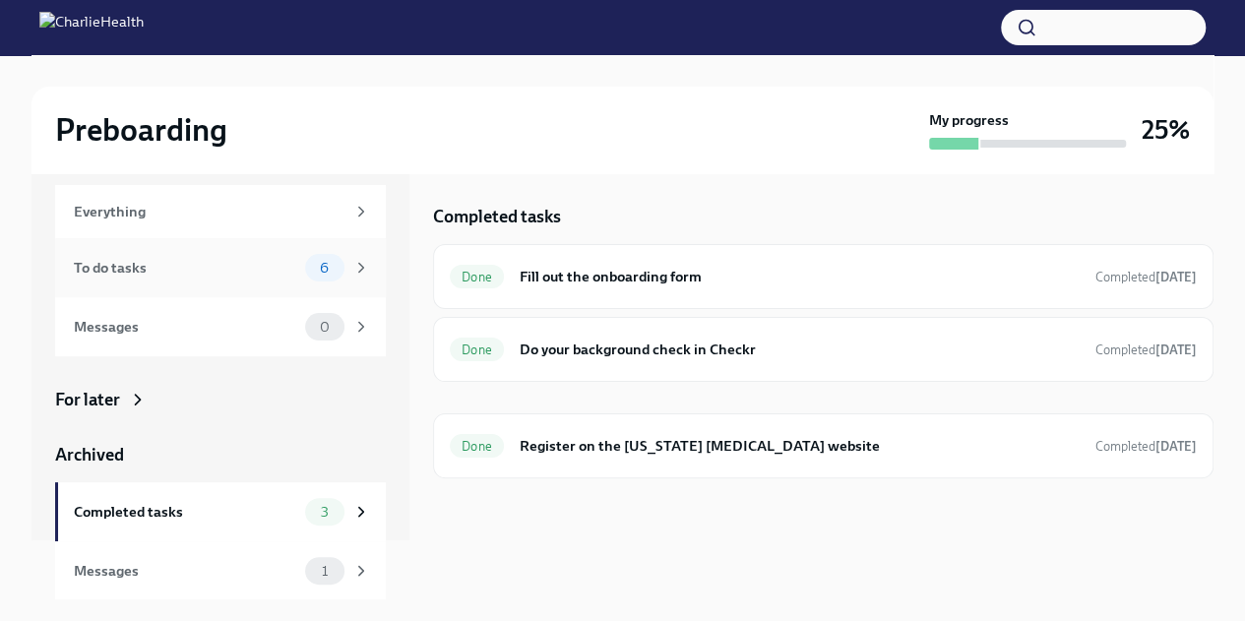
click at [144, 273] on div "To do tasks" at bounding box center [185, 268] width 223 height 22
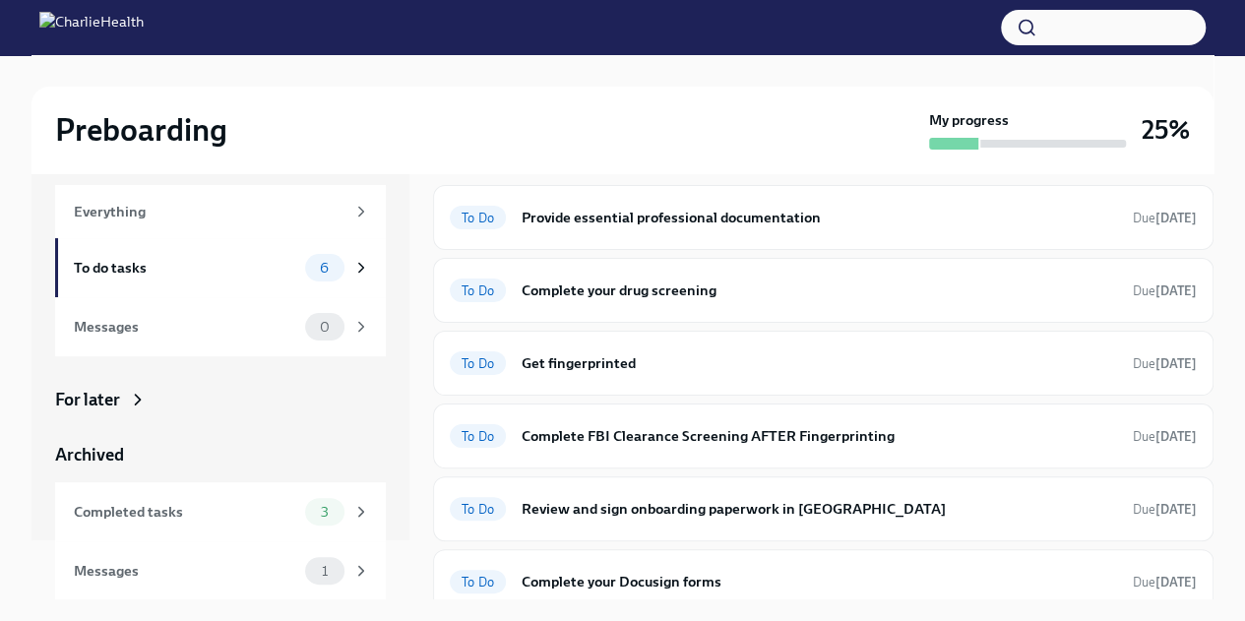
scroll to position [69, 0]
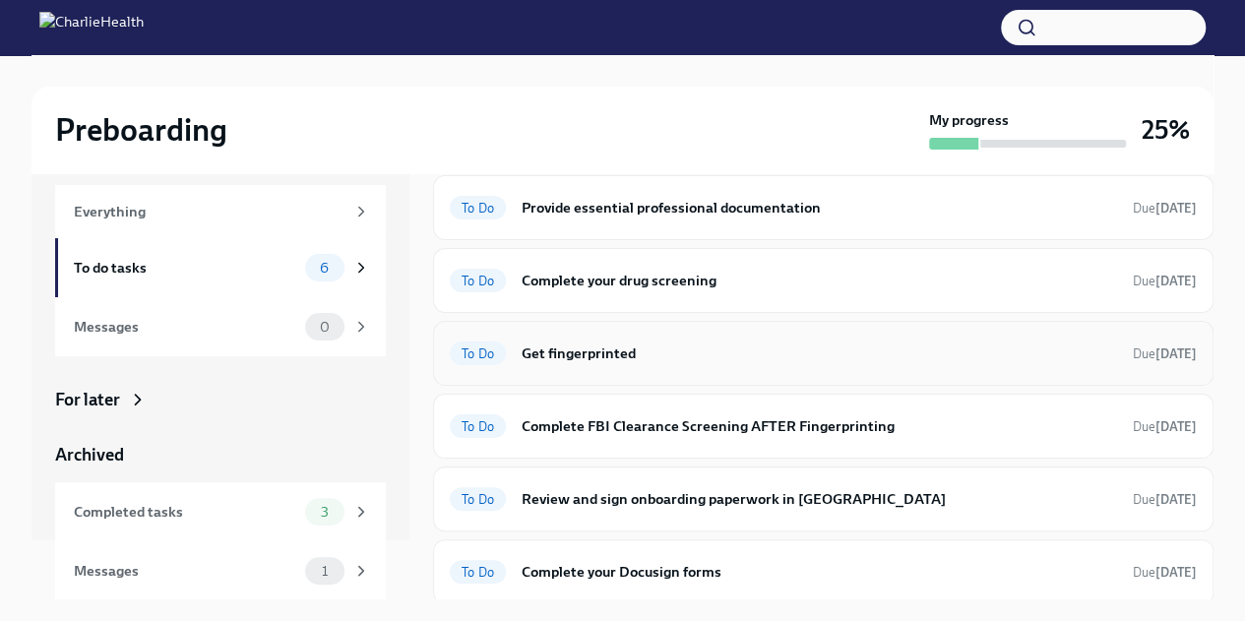
click at [641, 351] on h6 "Get fingerprinted" at bounding box center [819, 353] width 595 height 22
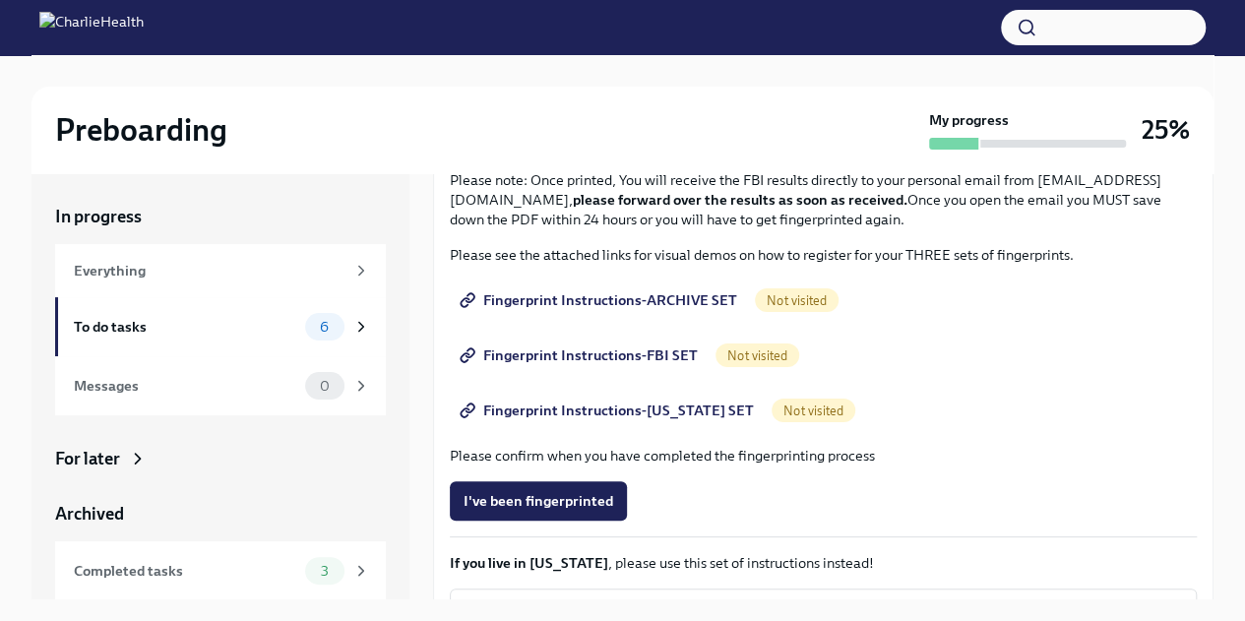
scroll to position [256, 0]
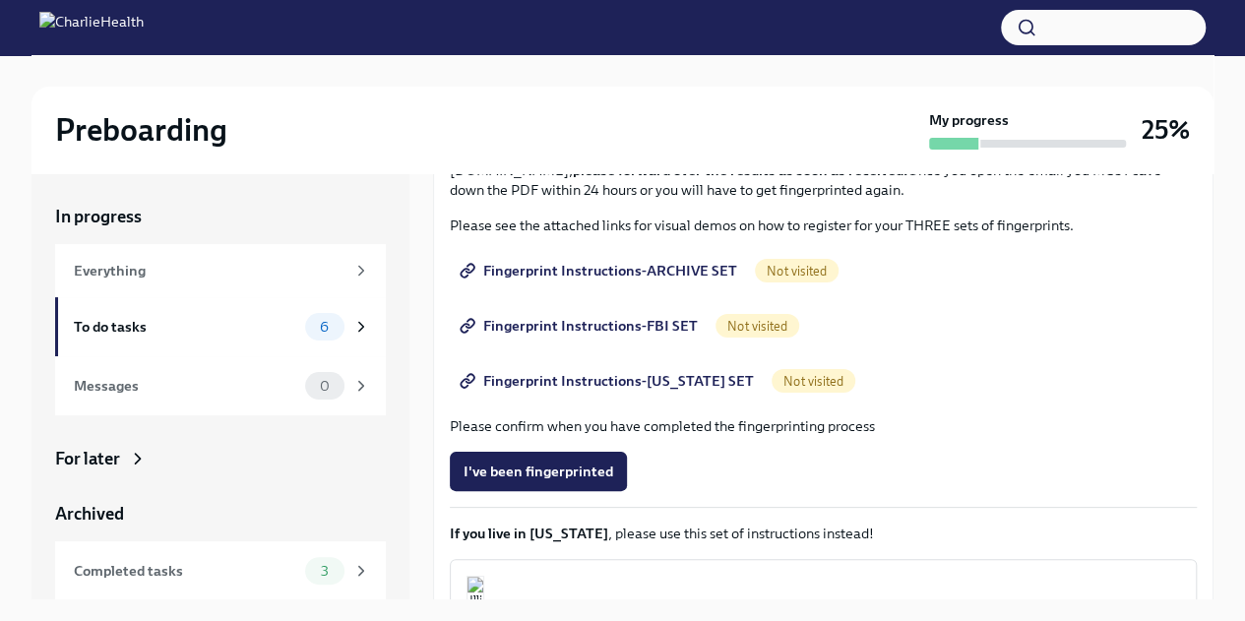
click at [545, 273] on span "Fingerprint Instructions-ARCHIVE SET" at bounding box center [600, 271] width 274 height 20
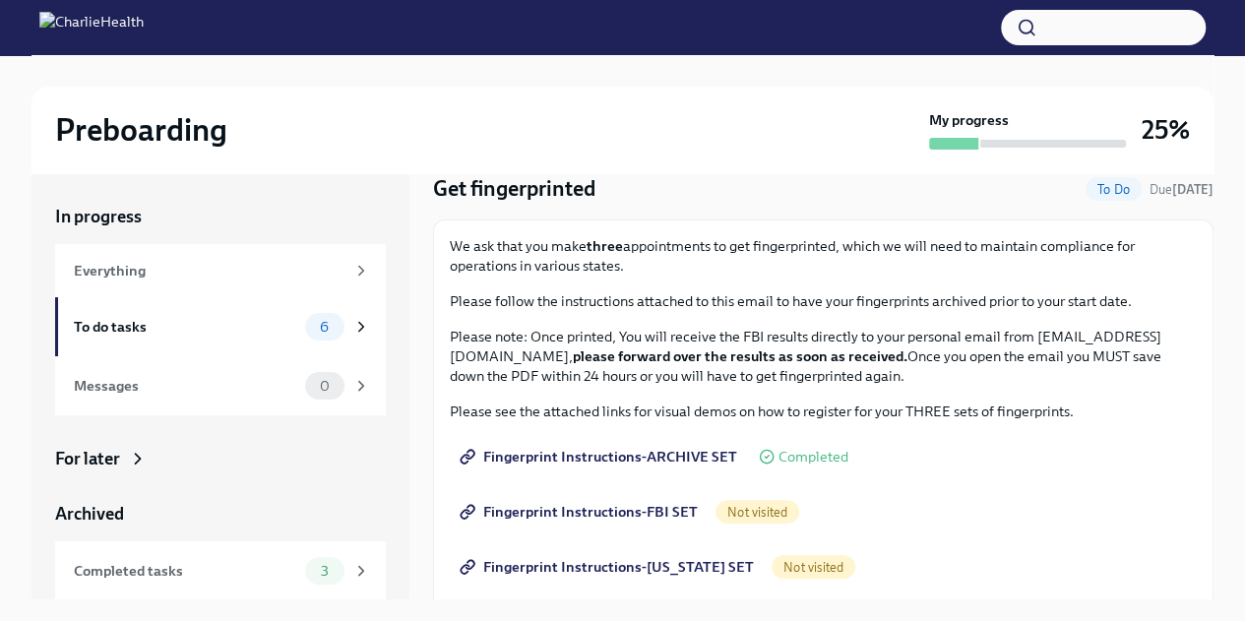
scroll to position [0, 0]
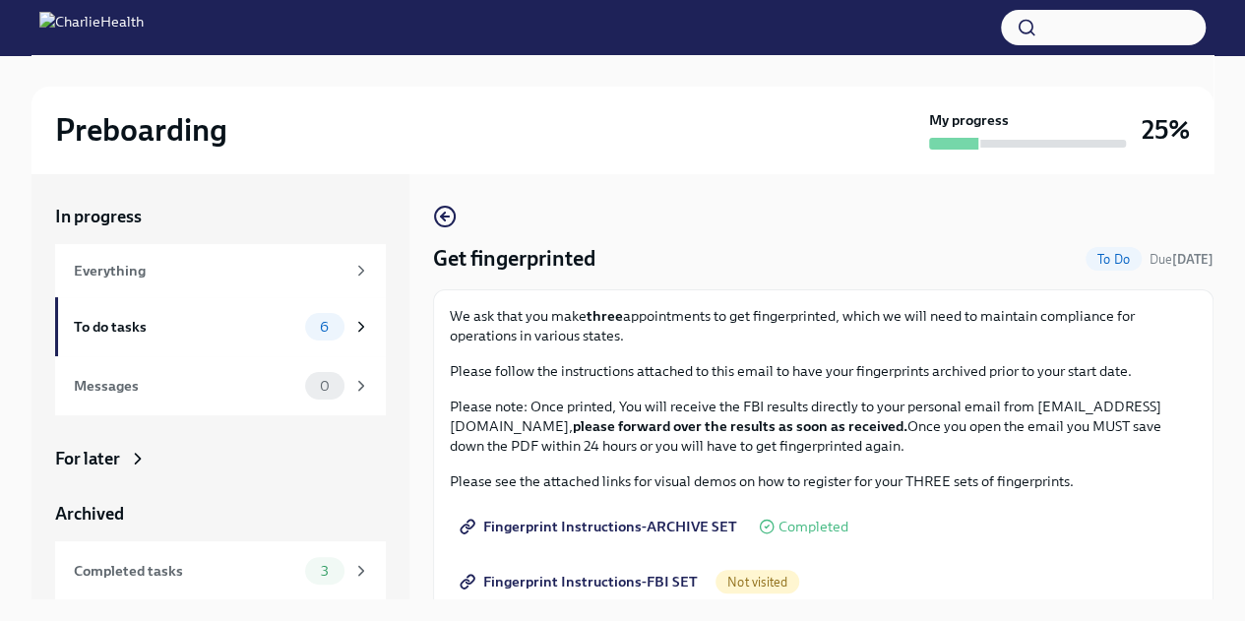
click at [549, 577] on span "Fingerprint Instructions-FBI SET" at bounding box center [580, 582] width 234 height 20
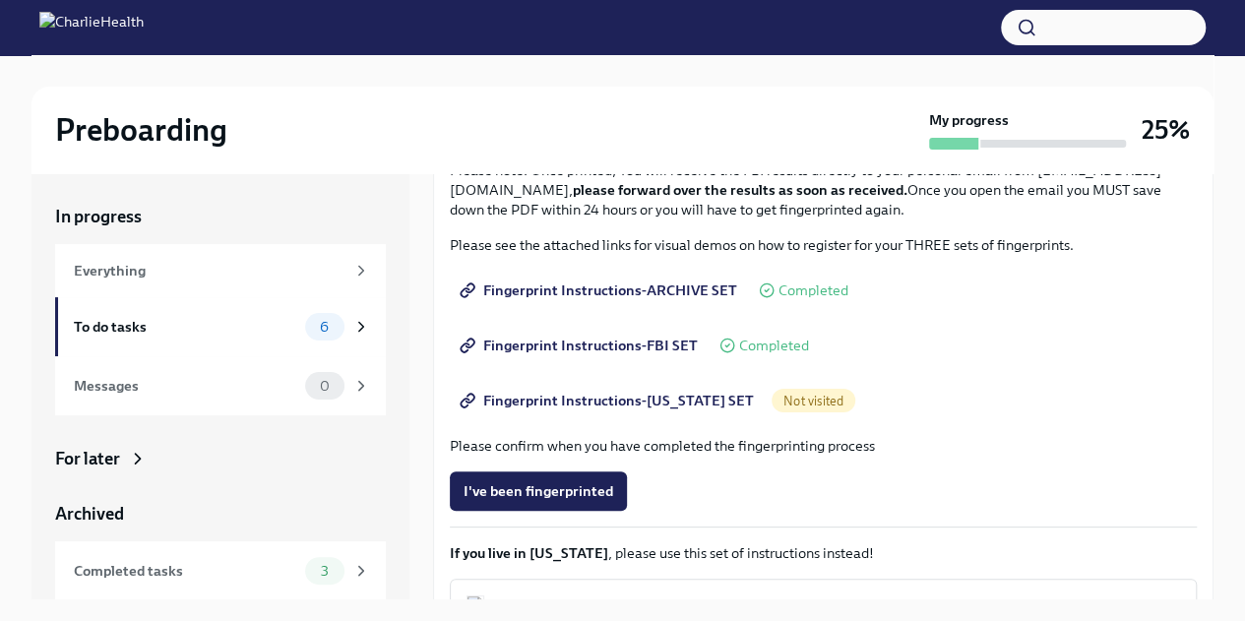
scroll to position [258, 0]
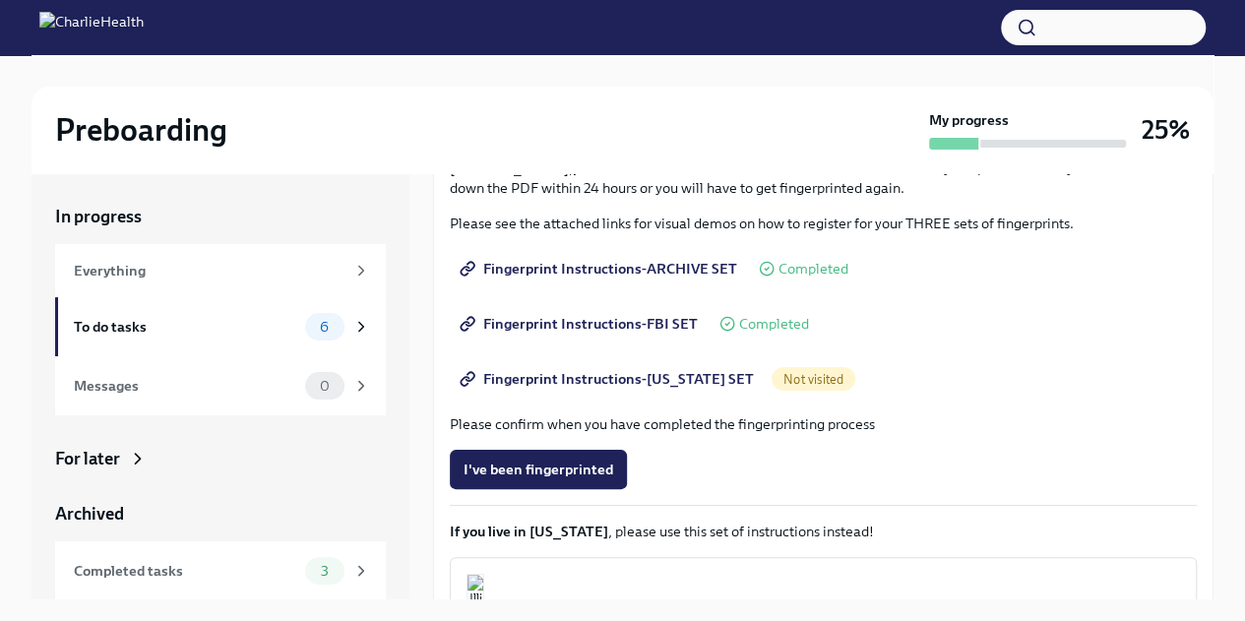
click at [579, 380] on span "Fingerprint Instructions-FLORIDA SET" at bounding box center [608, 379] width 290 height 20
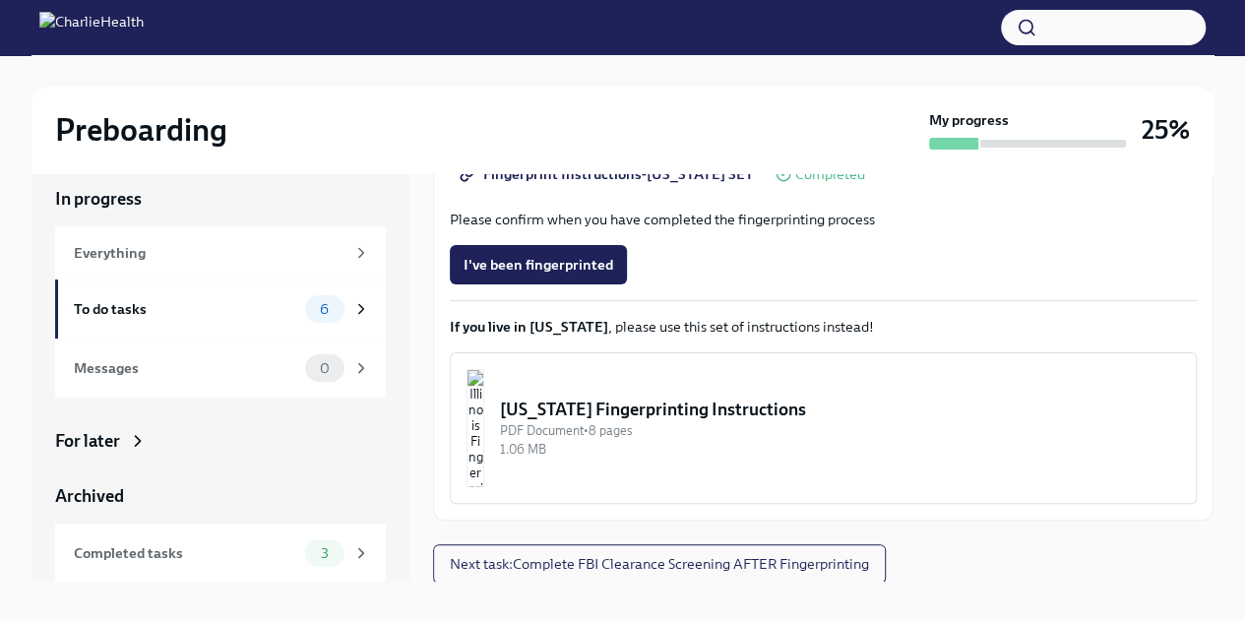
scroll to position [33, 0]
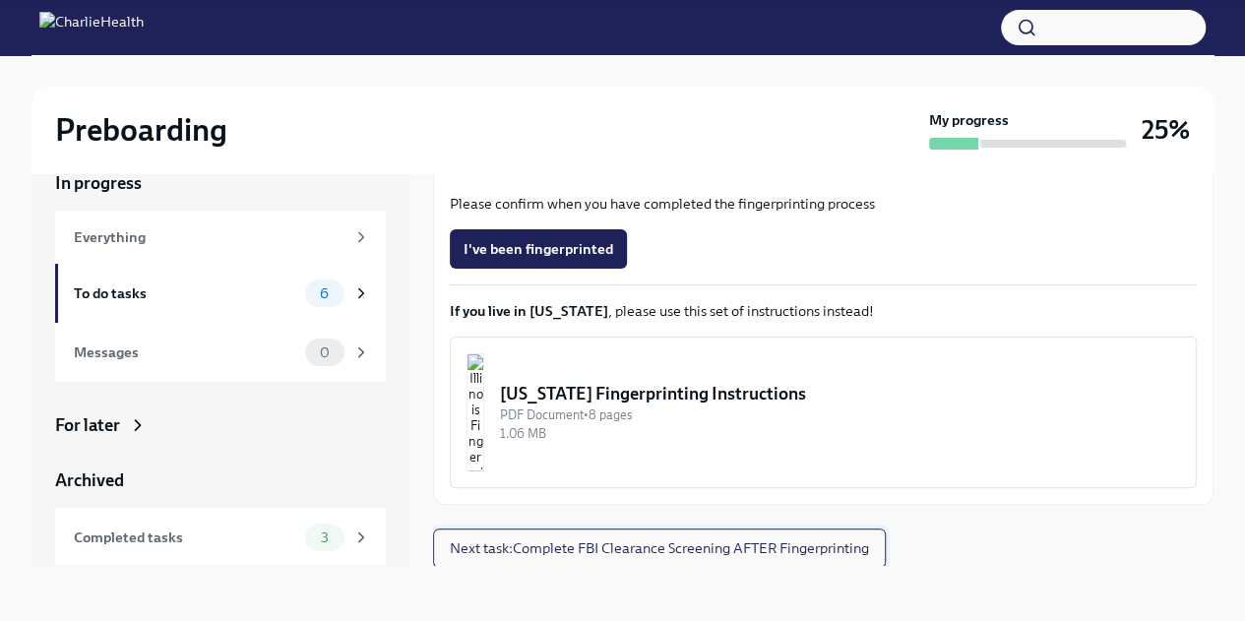
click at [583, 546] on span "Next task : Complete FBI Clearance Screening AFTER Fingerprinting" at bounding box center [659, 548] width 419 height 20
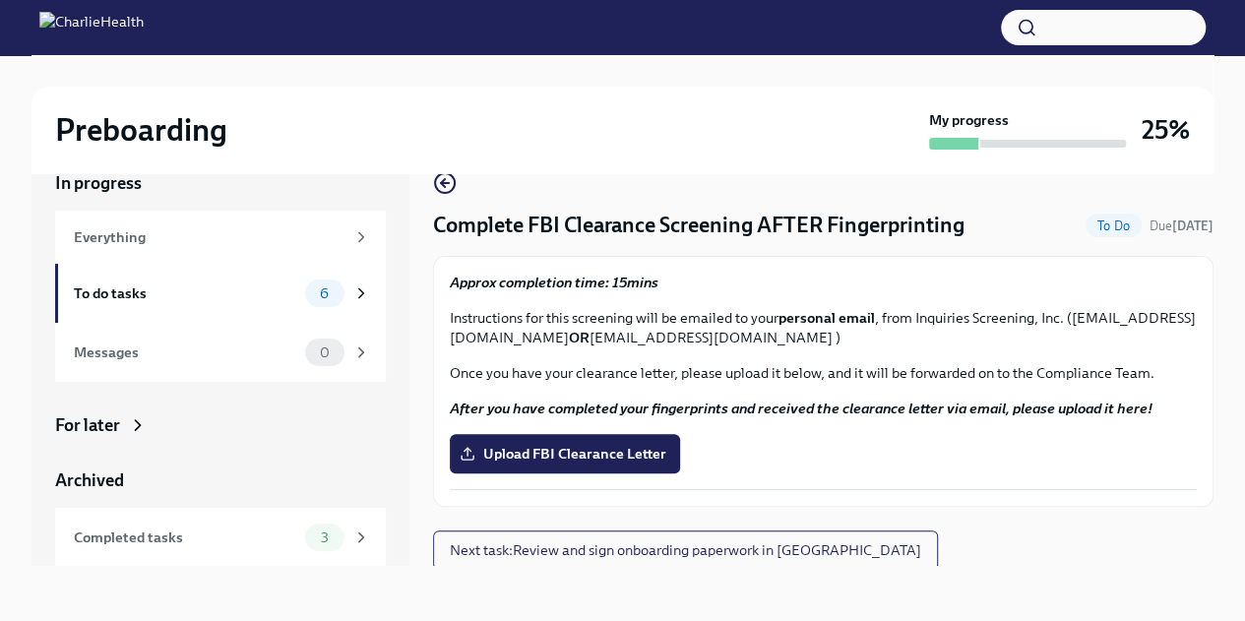
scroll to position [2, 0]
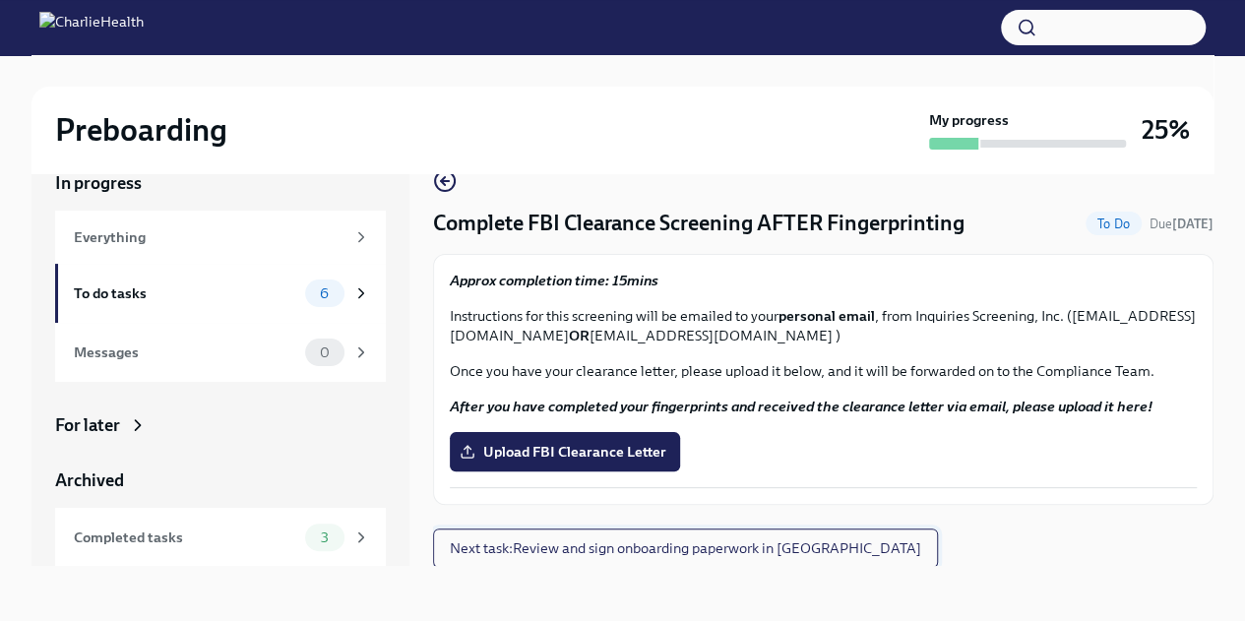
click at [681, 553] on span "Next task : Review and sign onboarding paperwork in UKG" at bounding box center [685, 548] width 471 height 20
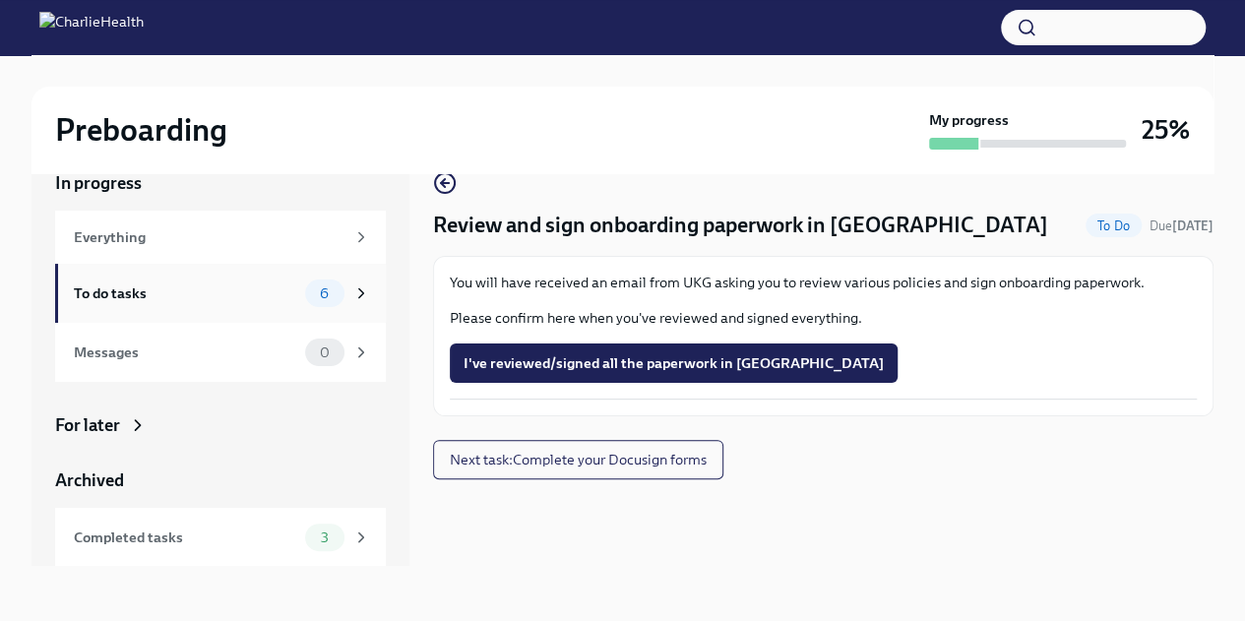
click at [118, 284] on div "To do tasks" at bounding box center [185, 293] width 223 height 22
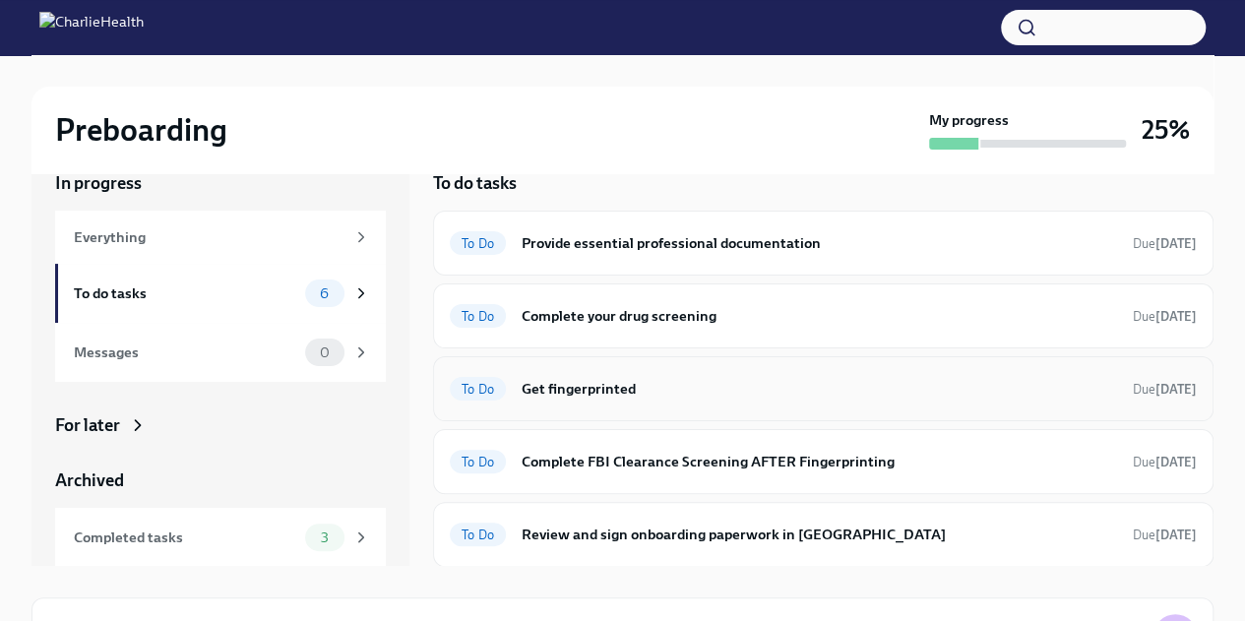
click at [792, 369] on div "To Do Get fingerprinted Due in 6 days" at bounding box center [823, 388] width 780 height 65
click at [788, 389] on h6 "Get fingerprinted" at bounding box center [819, 389] width 595 height 22
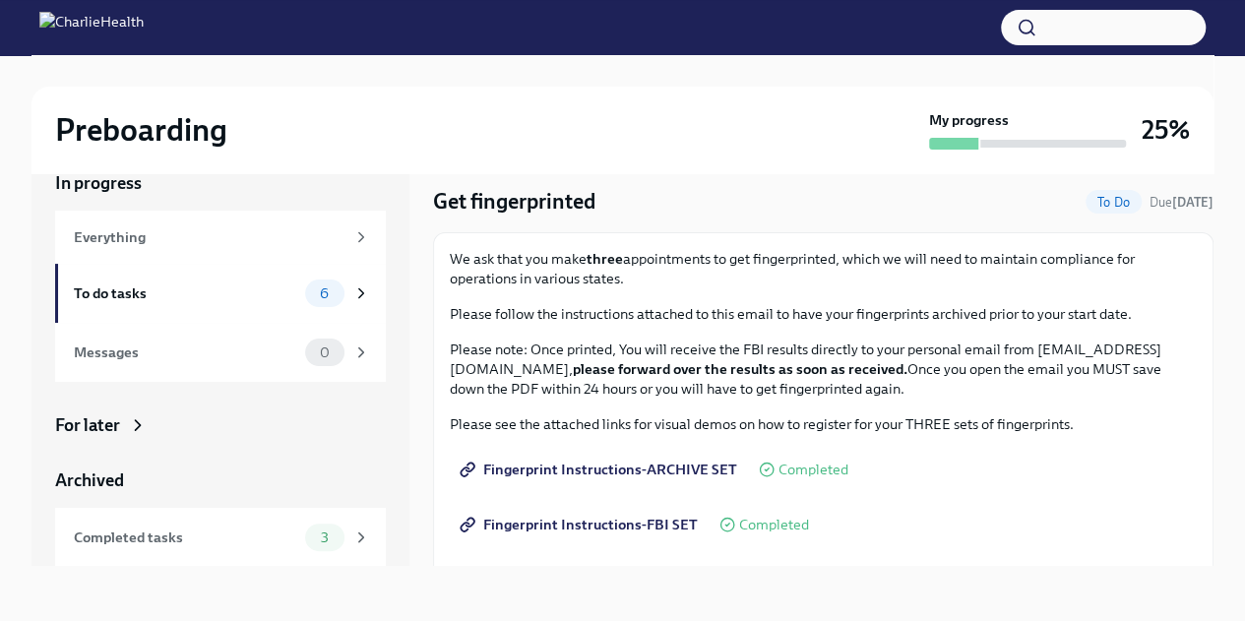
scroll to position [17, 0]
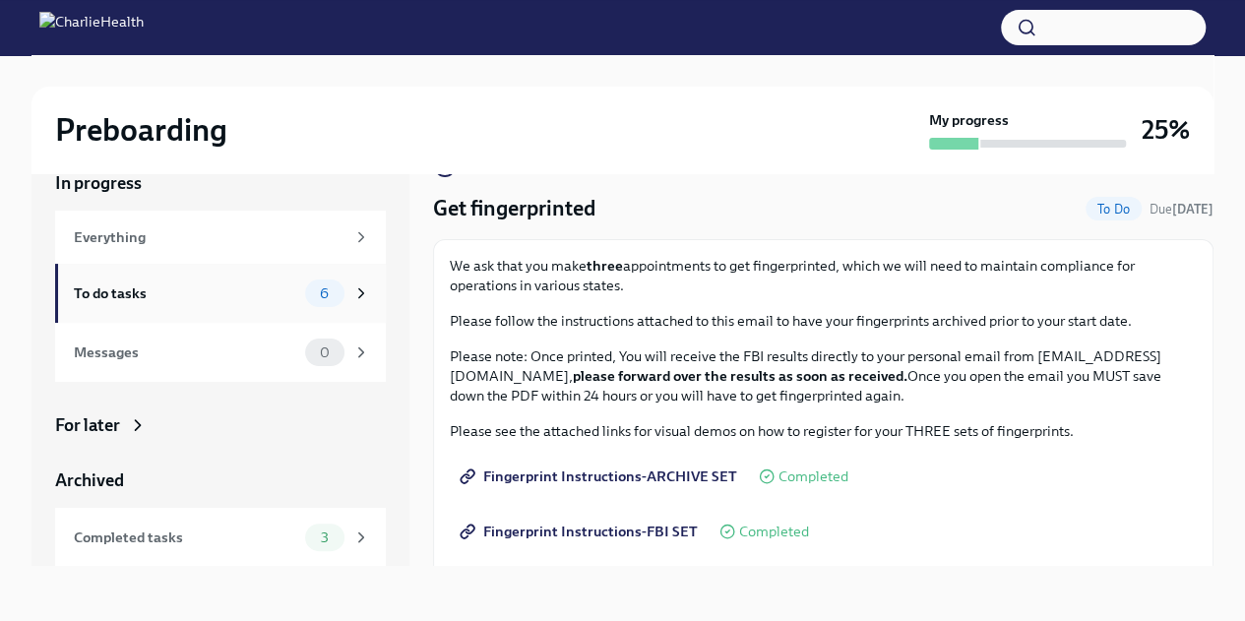
click at [124, 275] on div "To do tasks 6" at bounding box center [220, 293] width 331 height 59
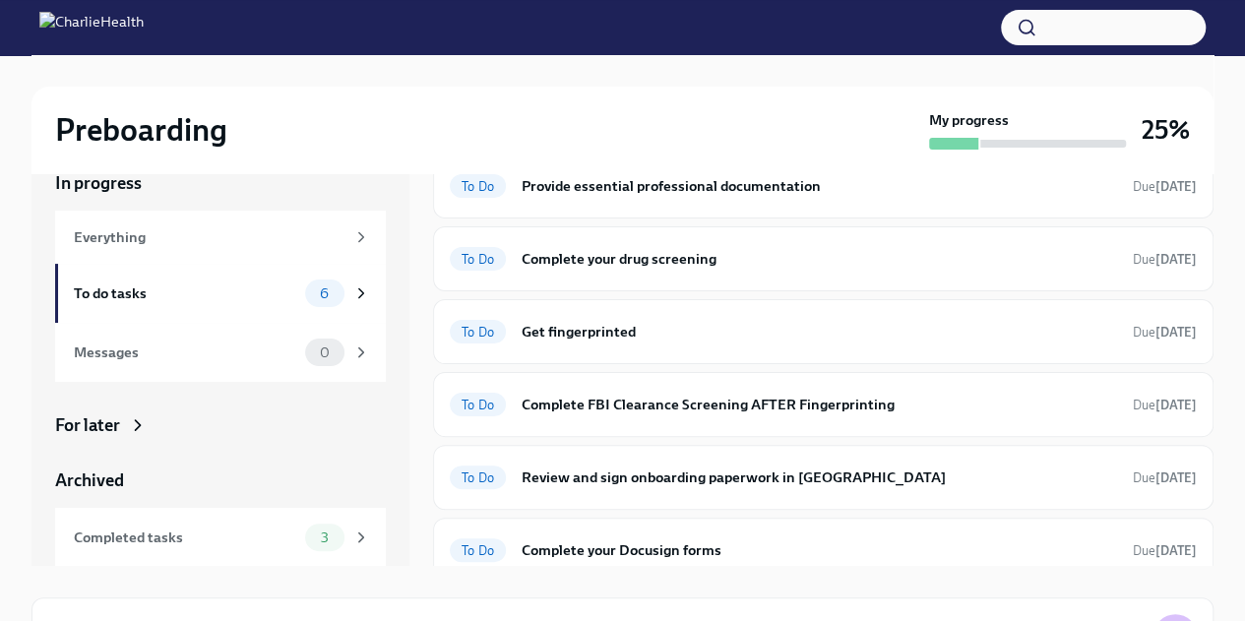
scroll to position [69, 0]
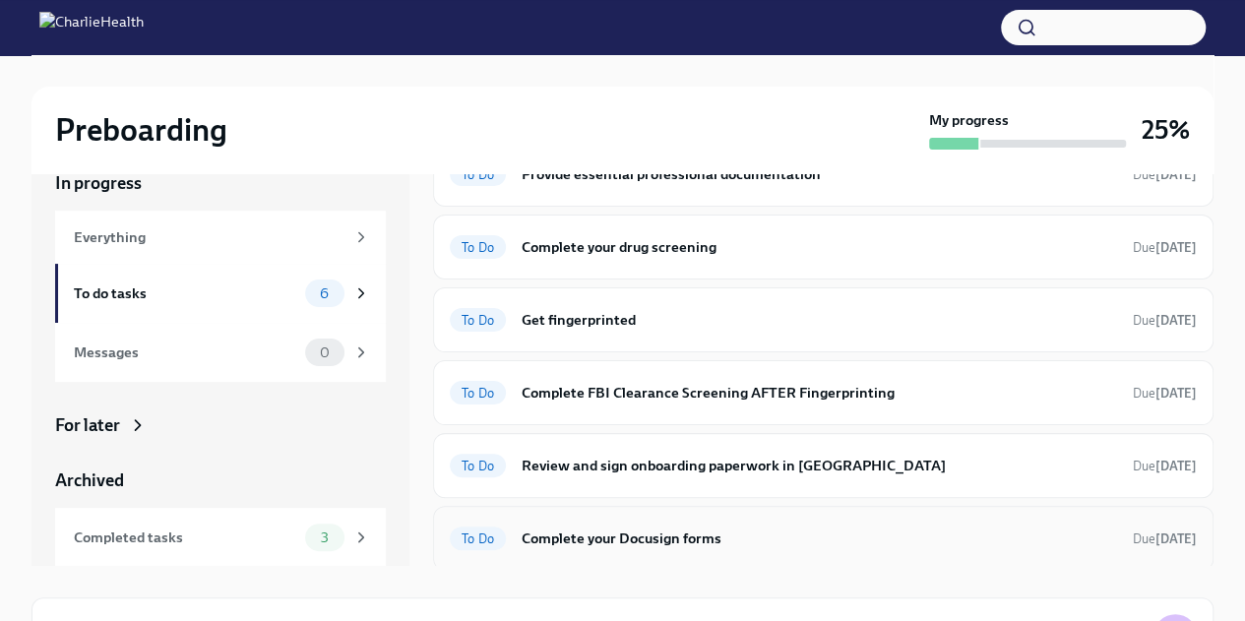
click at [914, 542] on h6 "Complete your Docusign forms" at bounding box center [819, 538] width 595 height 22
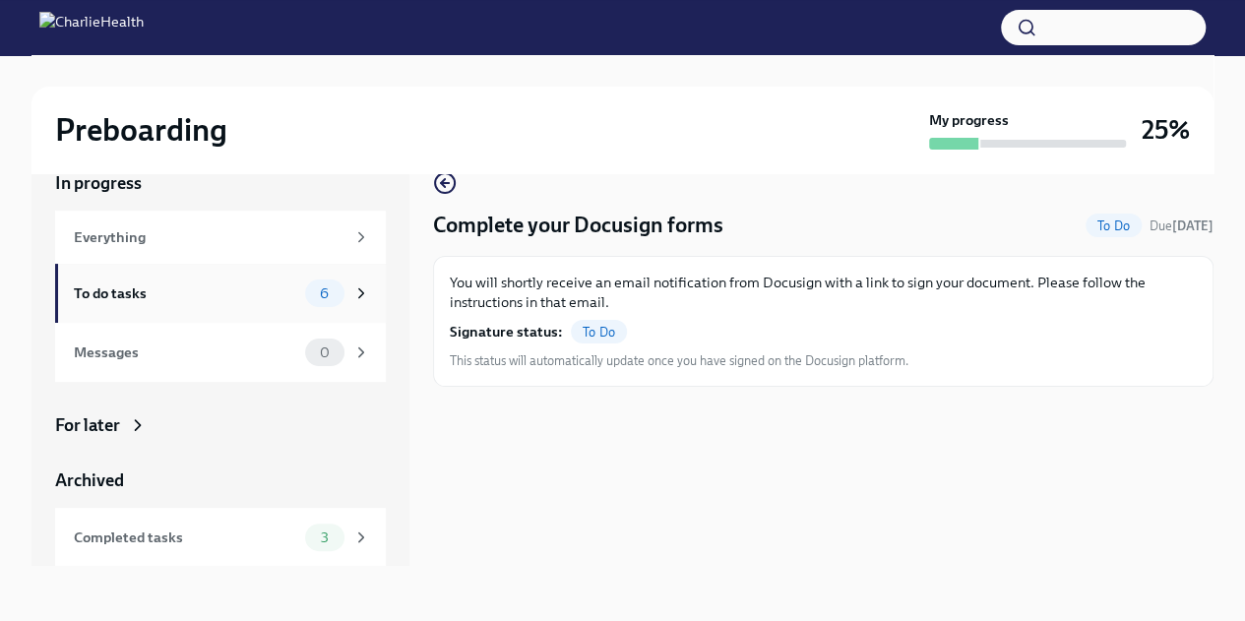
click at [191, 301] on div "To do tasks" at bounding box center [185, 293] width 223 height 22
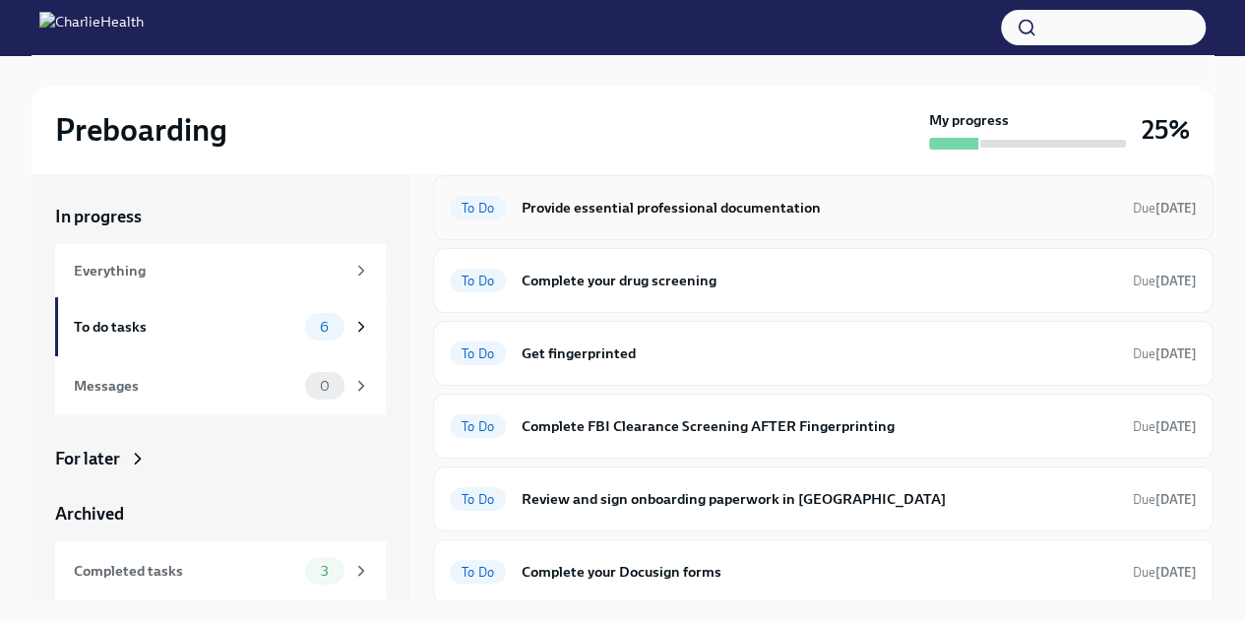
click at [775, 206] on h6 "Provide essential professional documentation" at bounding box center [819, 208] width 595 height 22
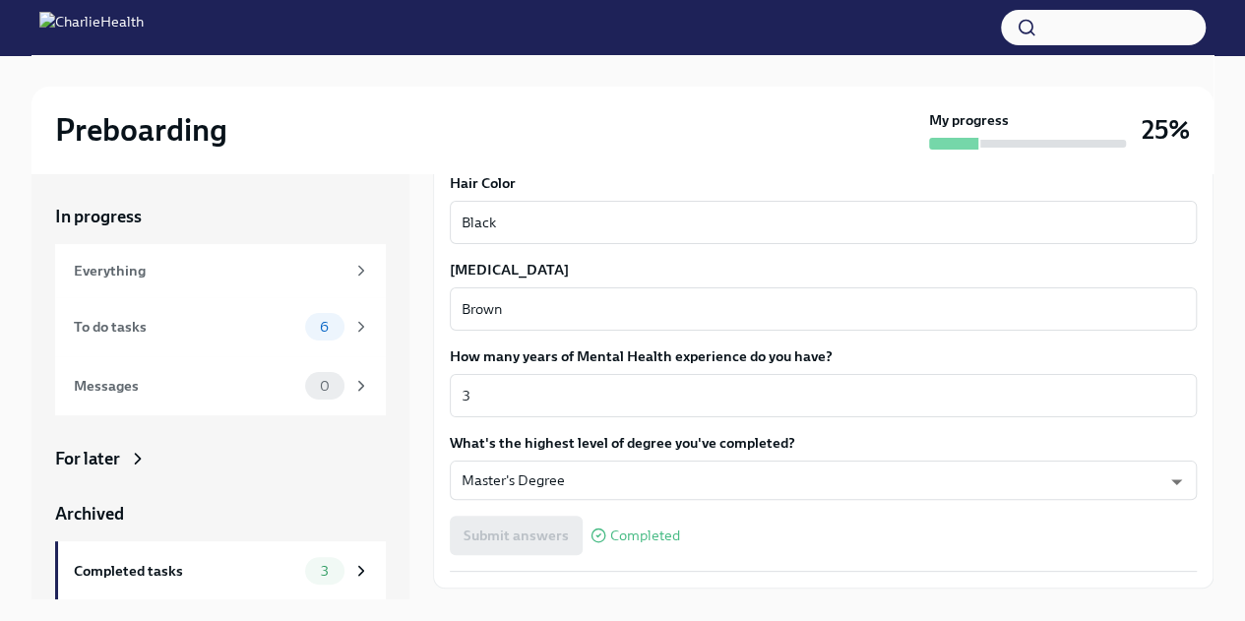
scroll to position [1825, 0]
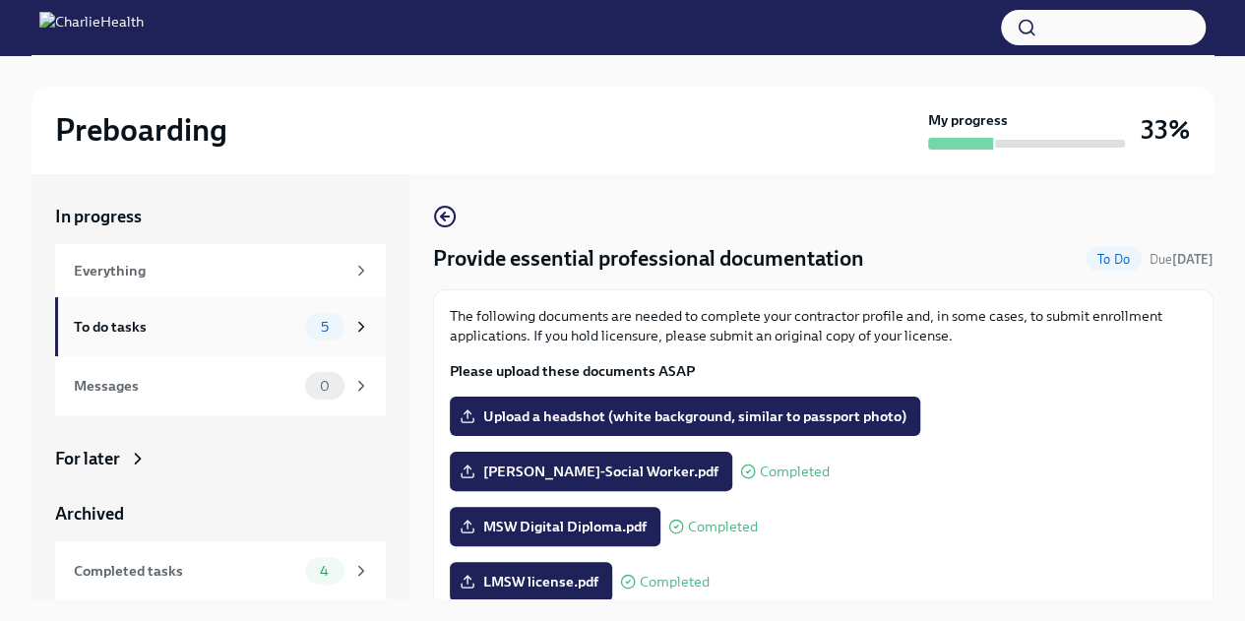
click at [313, 321] on span "5" at bounding box center [324, 327] width 31 height 15
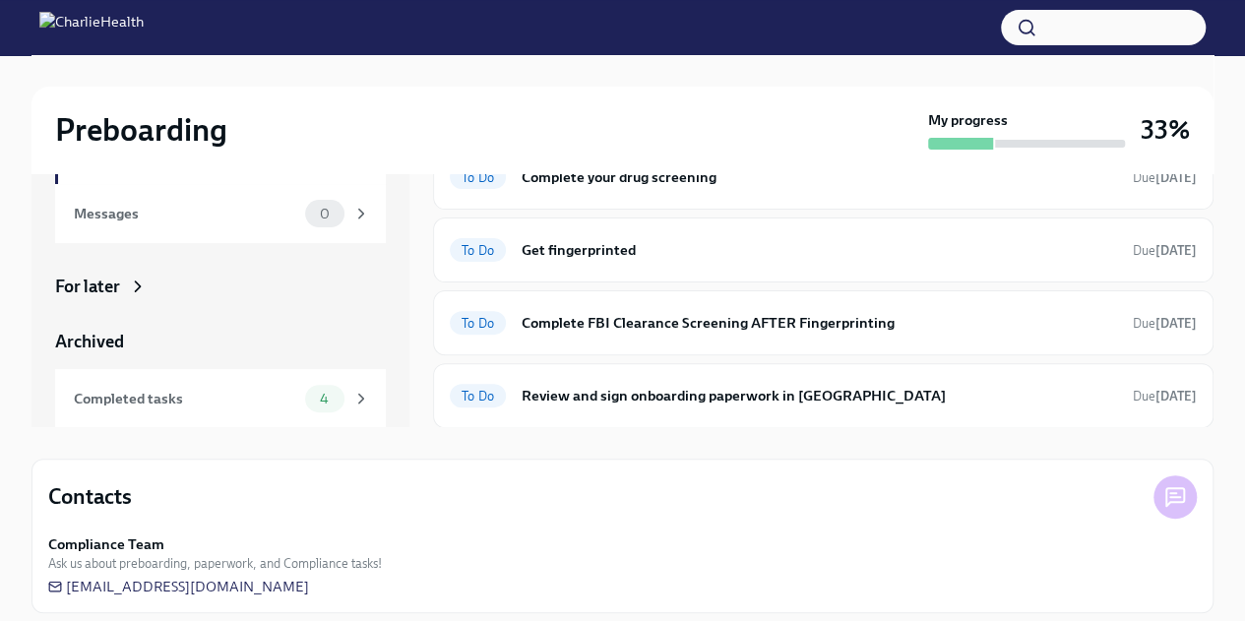
scroll to position [169, 0]
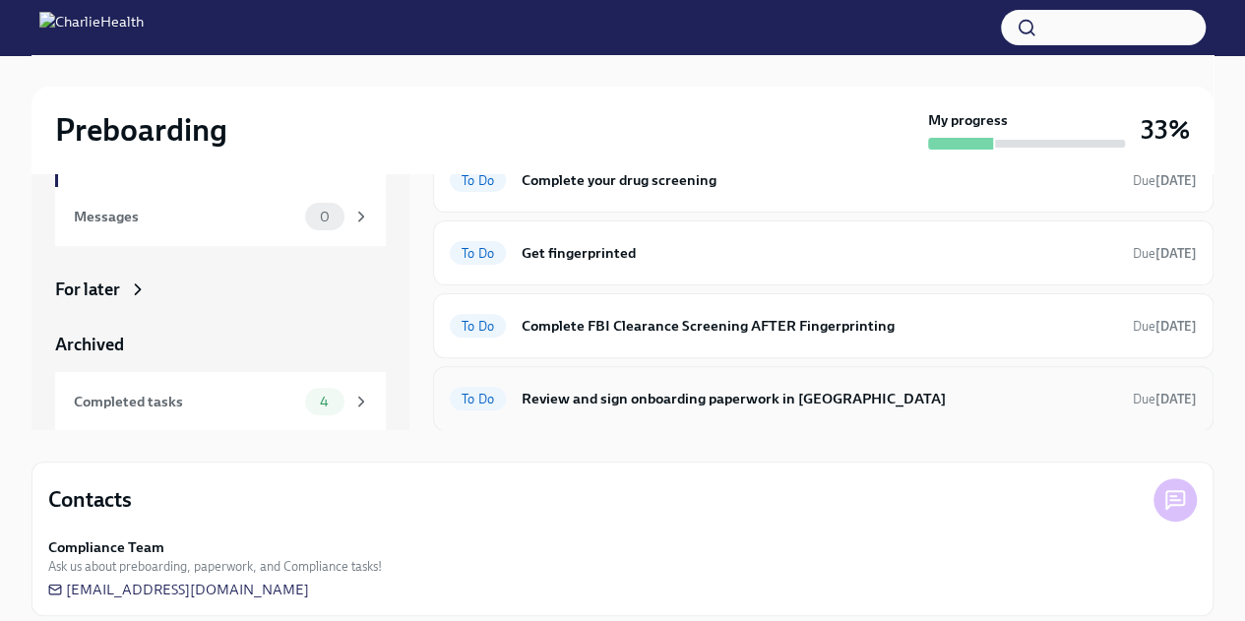
click at [851, 391] on h6 "Review and sign onboarding paperwork in [GEOGRAPHIC_DATA]" at bounding box center [819, 399] width 595 height 22
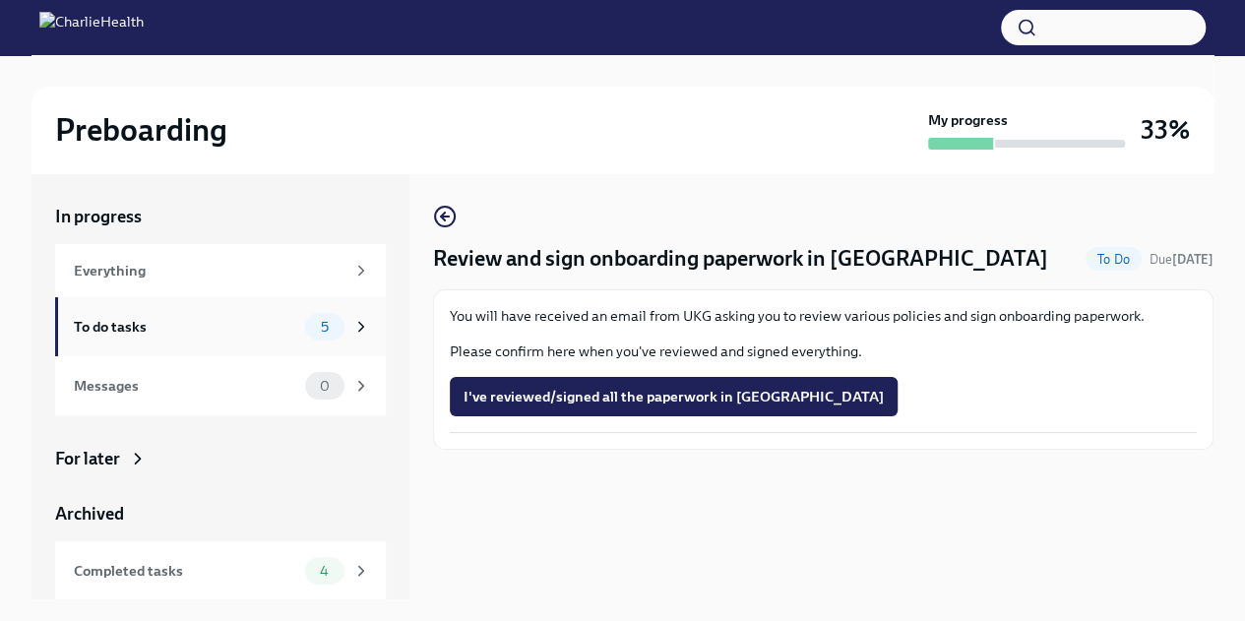
click at [235, 317] on div "To do tasks" at bounding box center [185, 327] width 223 height 22
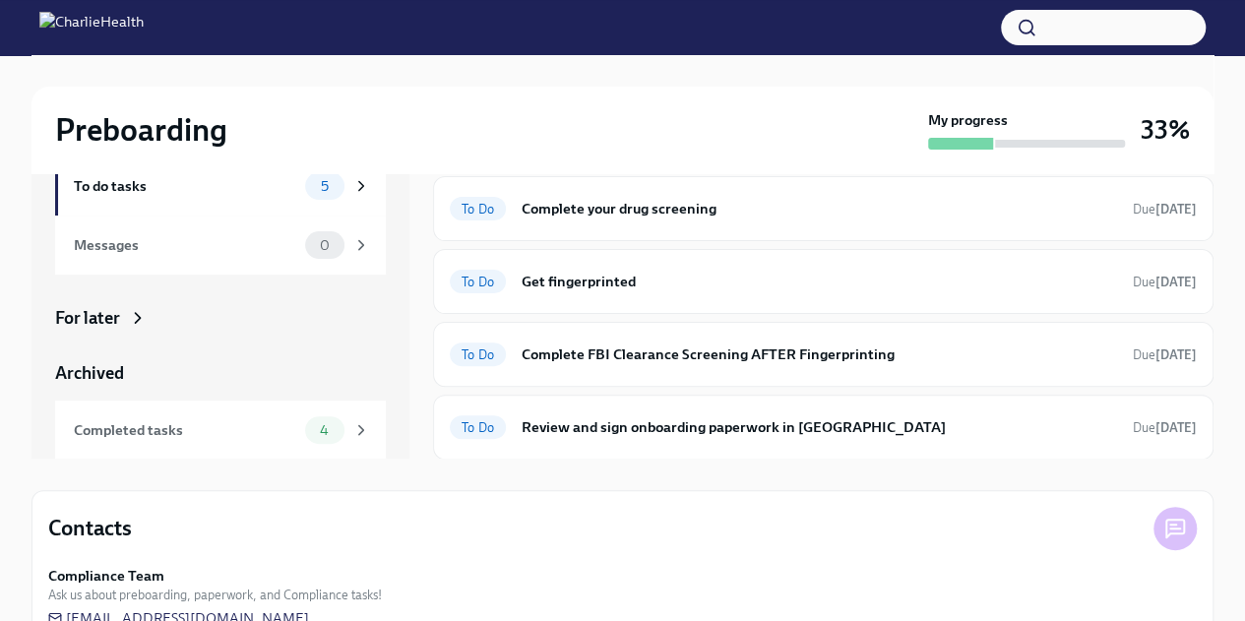
scroll to position [59, 0]
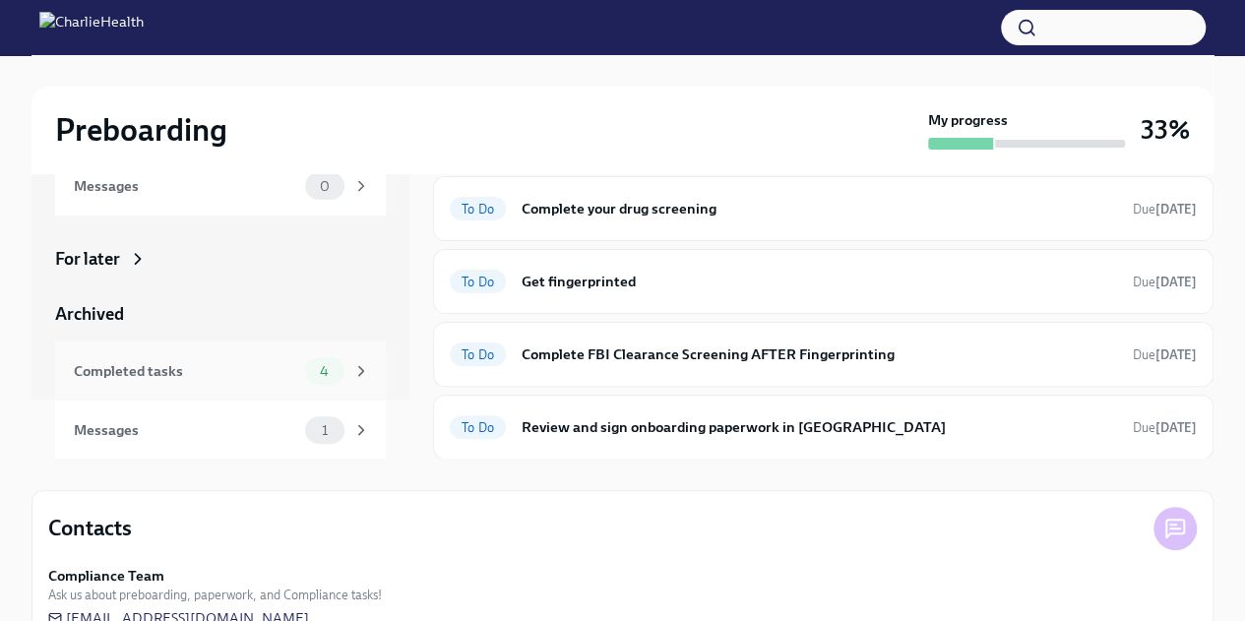
click at [242, 371] on div "Completed tasks" at bounding box center [185, 371] width 223 height 22
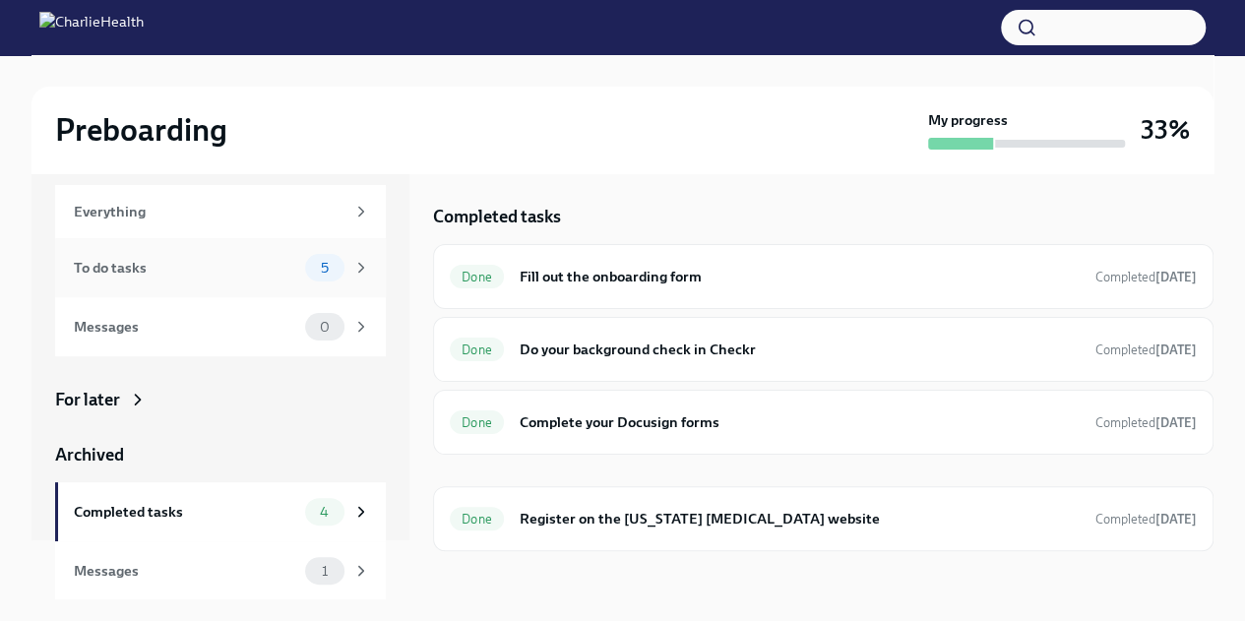
click at [130, 269] on div "To do tasks" at bounding box center [185, 268] width 223 height 22
